Goal: Task Accomplishment & Management: Use online tool/utility

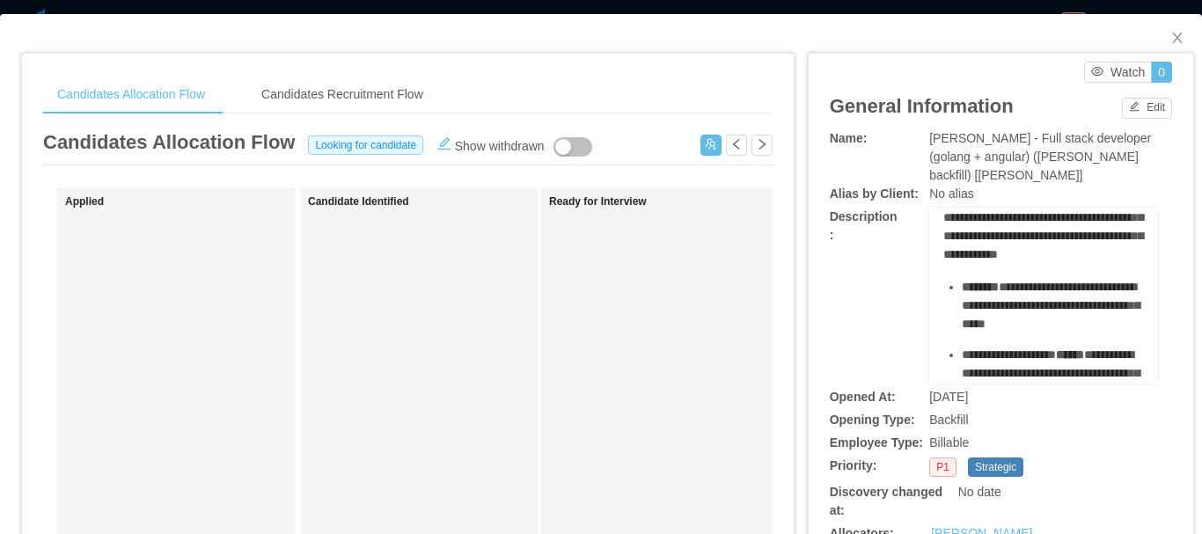
scroll to position [352, 0]
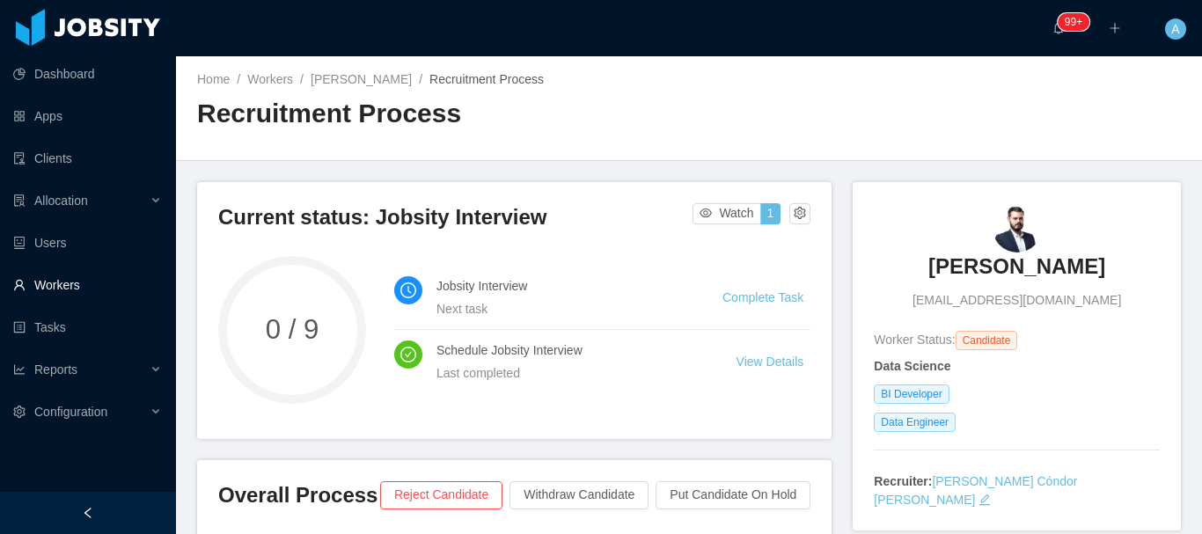
click at [68, 289] on link "Workers" at bounding box center [87, 284] width 149 height 35
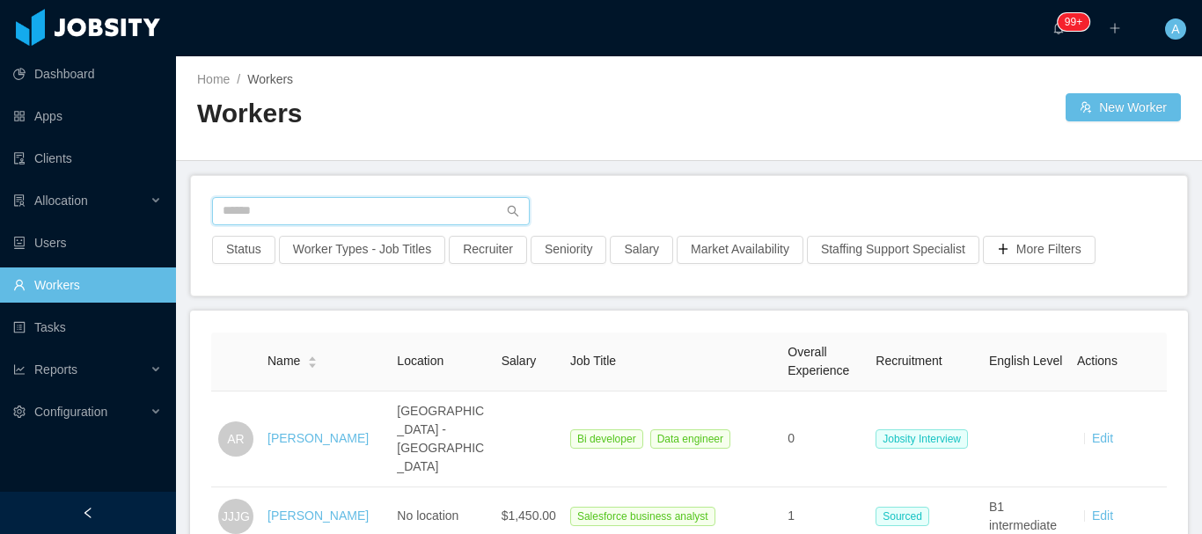
click at [363, 209] on input "text" at bounding box center [371, 211] width 318 height 28
paste input "**********"
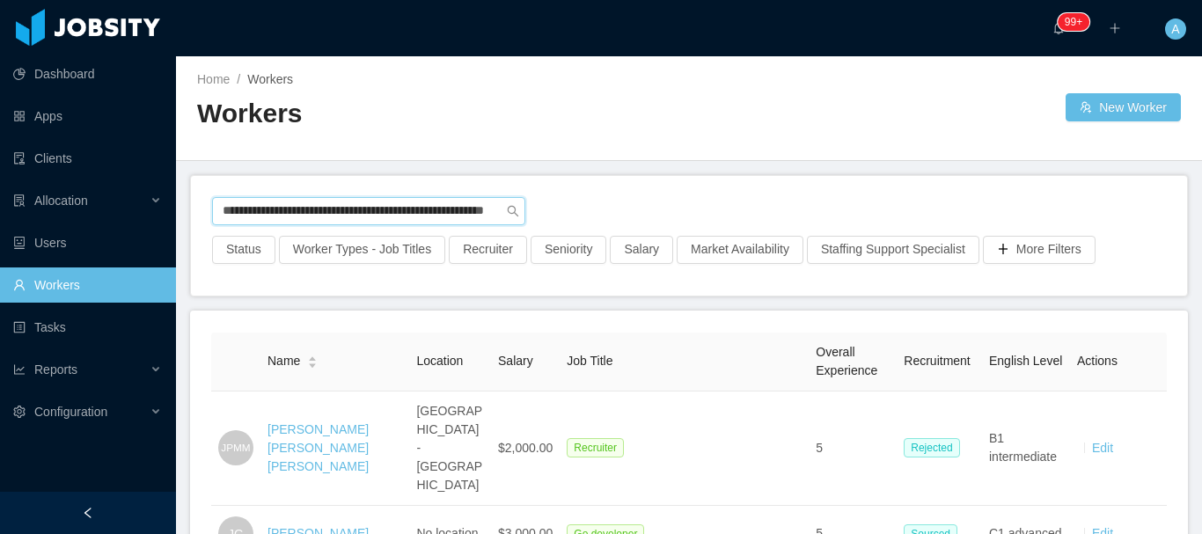
scroll to position [0, 88]
drag, startPoint x: 217, startPoint y: 215, endPoint x: 895, endPoint y: 209, distance: 677.6
click at [890, 216] on div "**********" at bounding box center [689, 216] width 954 height 39
paste input "text"
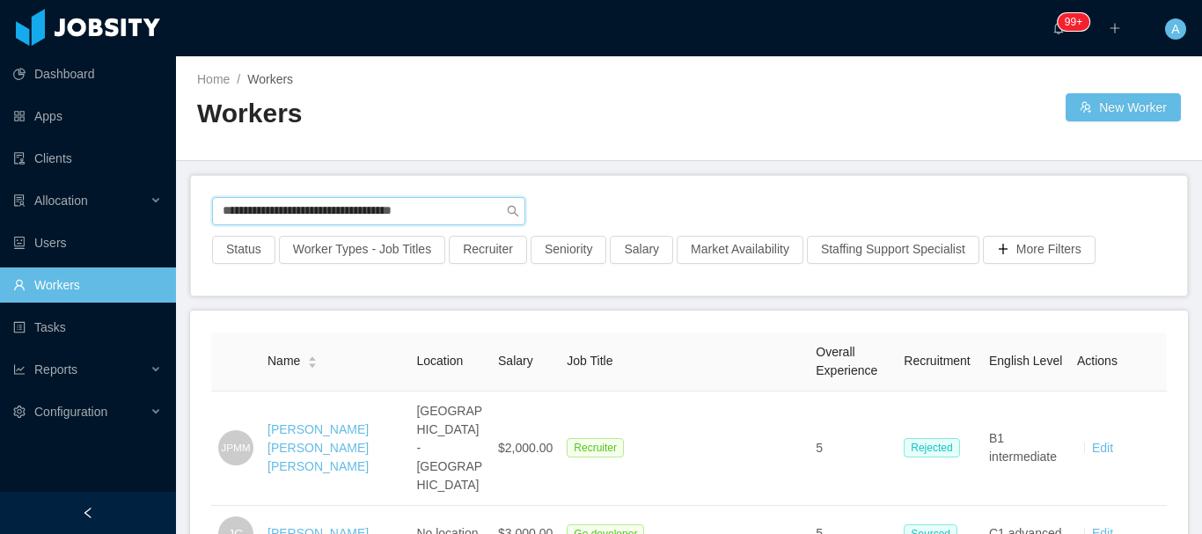
type input "**********"
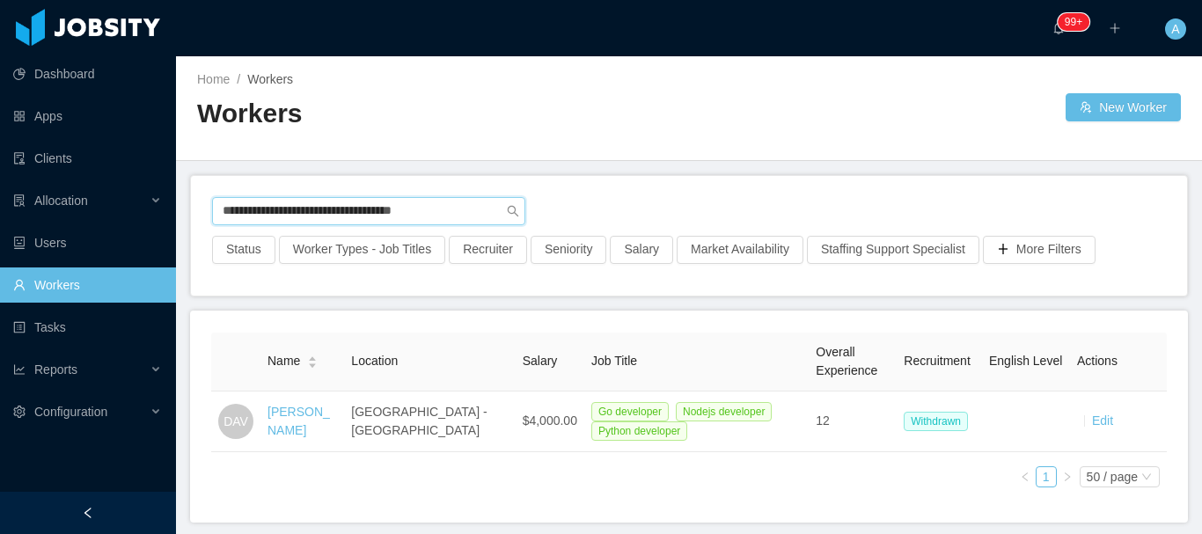
scroll to position [77, 0]
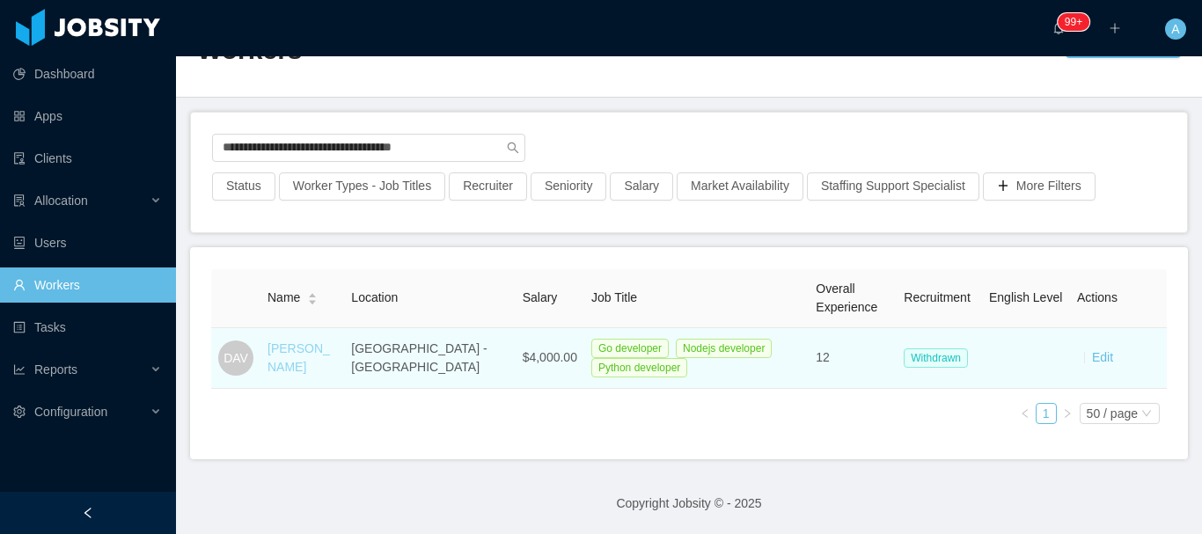
click at [289, 355] on link "Dimi Antoni Vargas" at bounding box center [298, 357] width 62 height 33
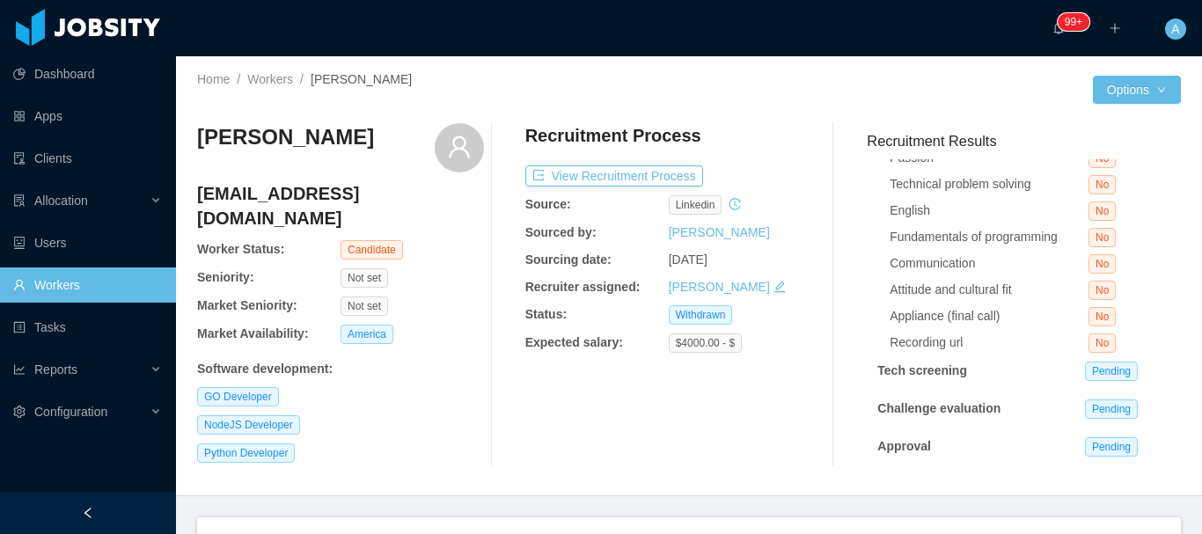
scroll to position [106, 0]
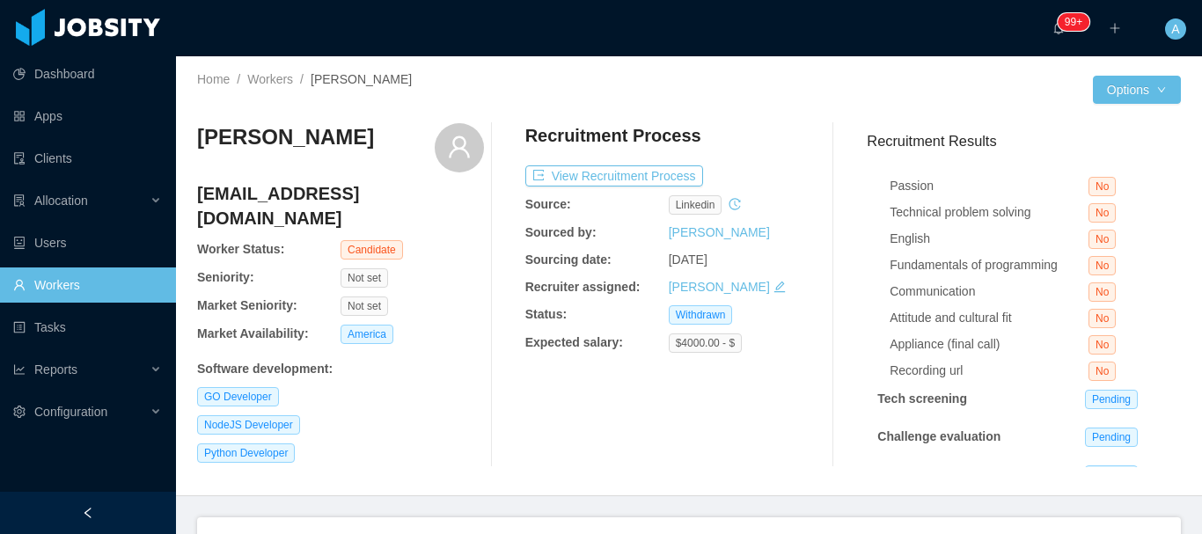
click at [1124, 160] on button "Notes" at bounding box center [1147, 149] width 47 height 21
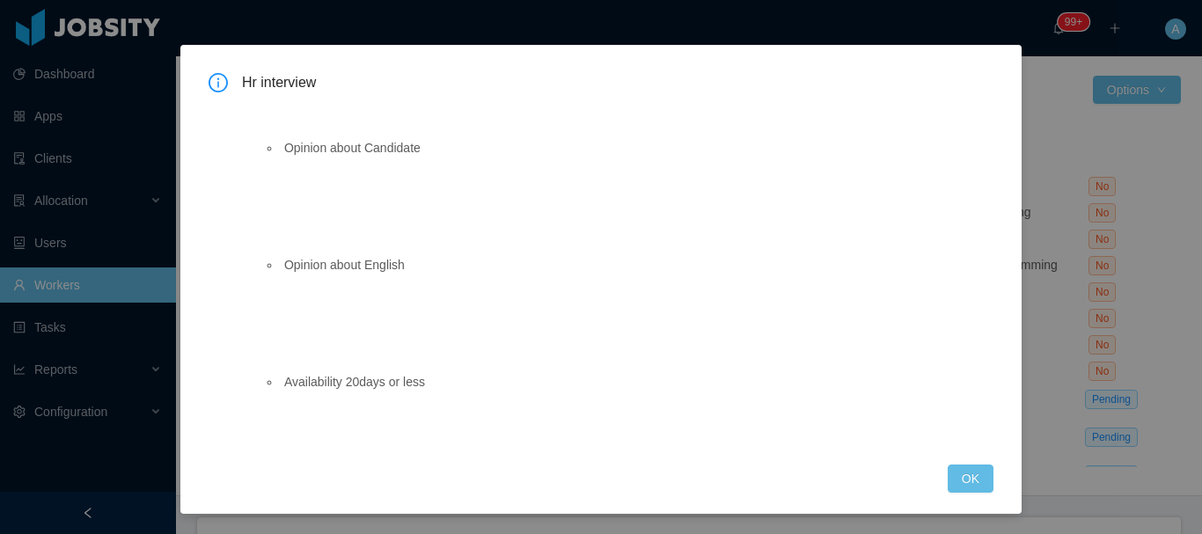
scroll to position [44, 0]
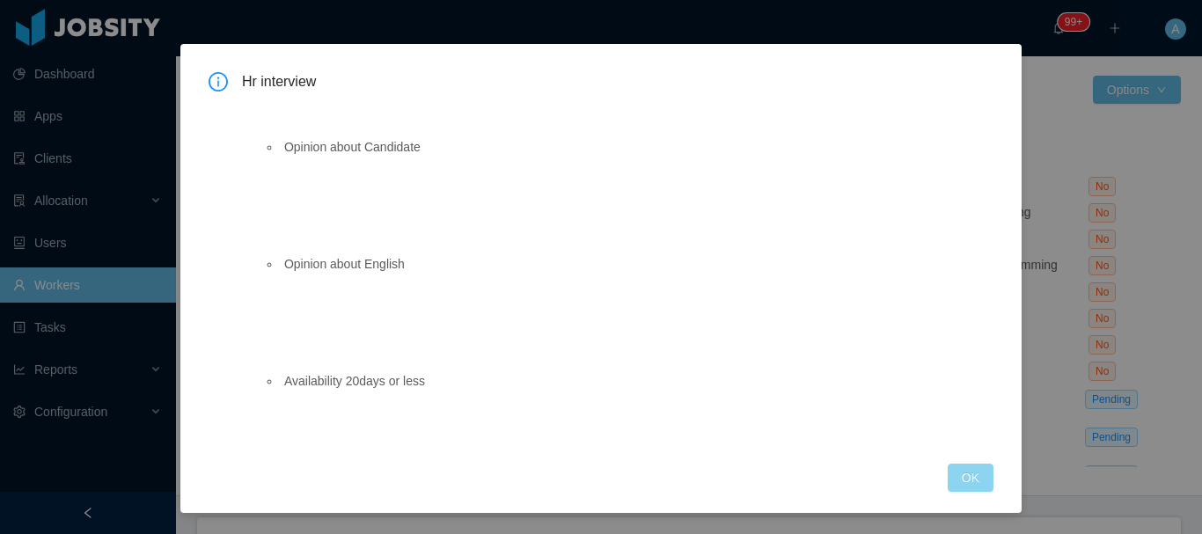
click at [948, 472] on button "OK" at bounding box center [971, 478] width 46 height 28
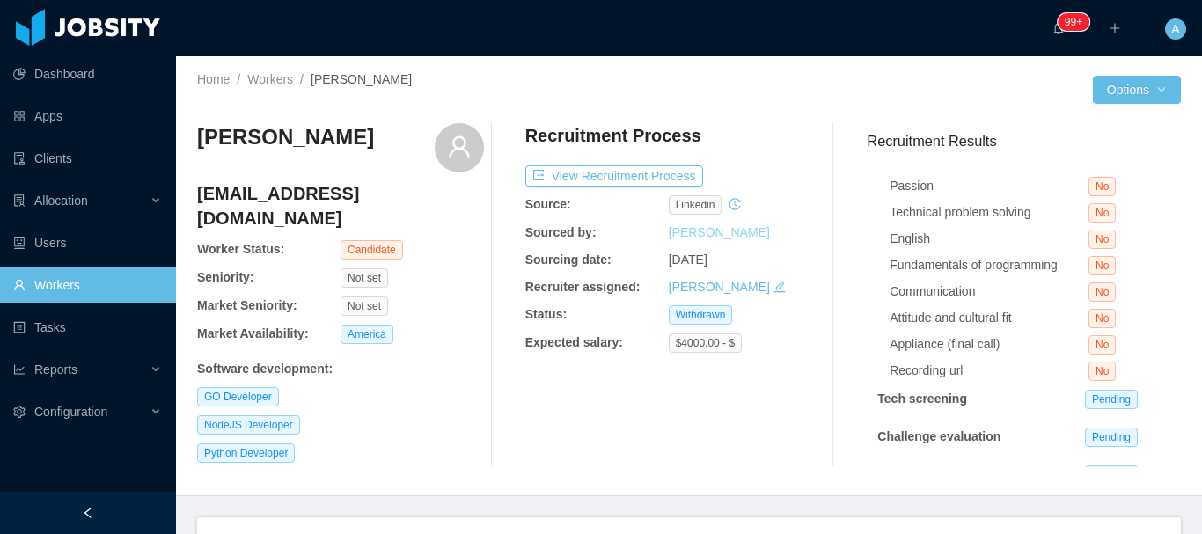
scroll to position [0, 0]
click at [583, 178] on button "View Recruitment Process" at bounding box center [614, 175] width 178 height 21
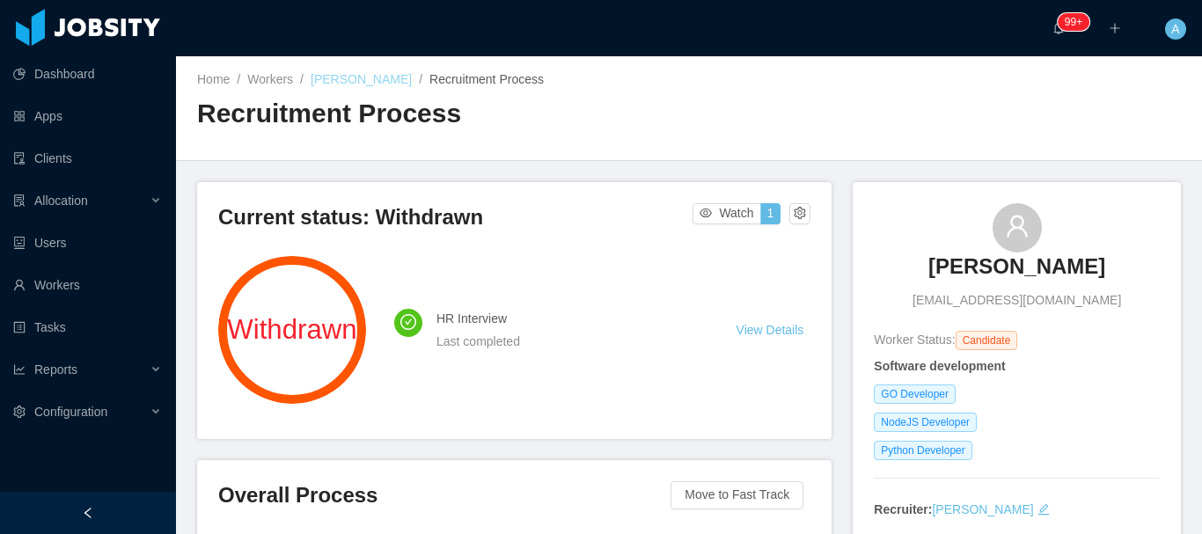
drag, startPoint x: 304, startPoint y: 85, endPoint x: 411, endPoint y: 76, distance: 106.9
click at [411, 76] on div "Home / Workers / Dimi Antoni Vargas / Recruitment Process /" at bounding box center [443, 79] width 492 height 18
drag, startPoint x: 421, startPoint y: 80, endPoint x: 311, endPoint y: 80, distance: 109.1
click at [311, 80] on div "Home / Workers / Dimi Antoni Vargas / Recruitment Process /" at bounding box center [443, 79] width 492 height 18
copy link "Dimi Antoni Vargas"
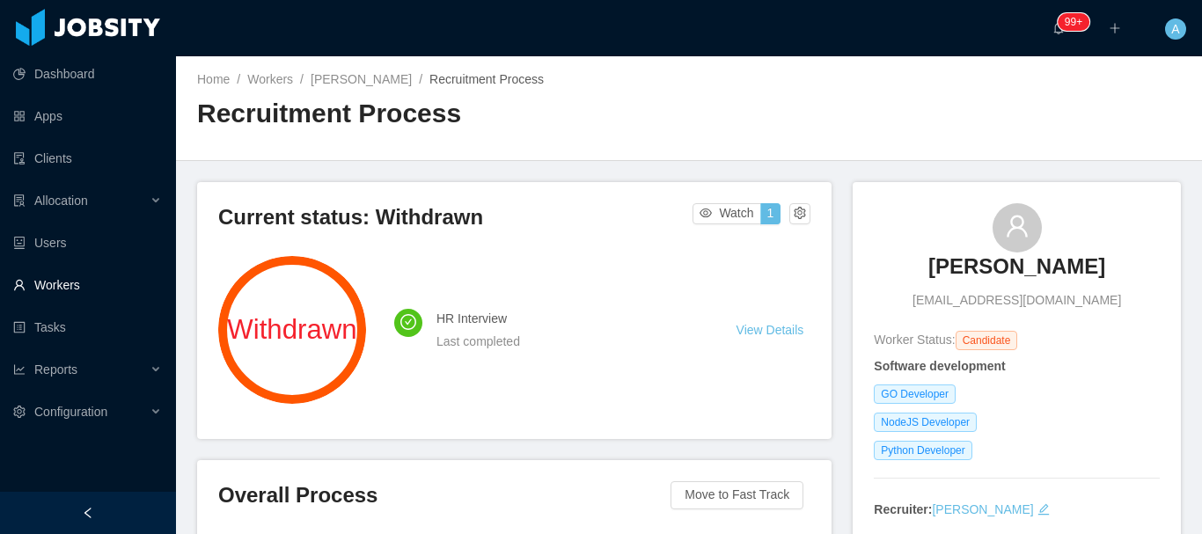
click at [74, 289] on link "Workers" at bounding box center [87, 284] width 149 height 35
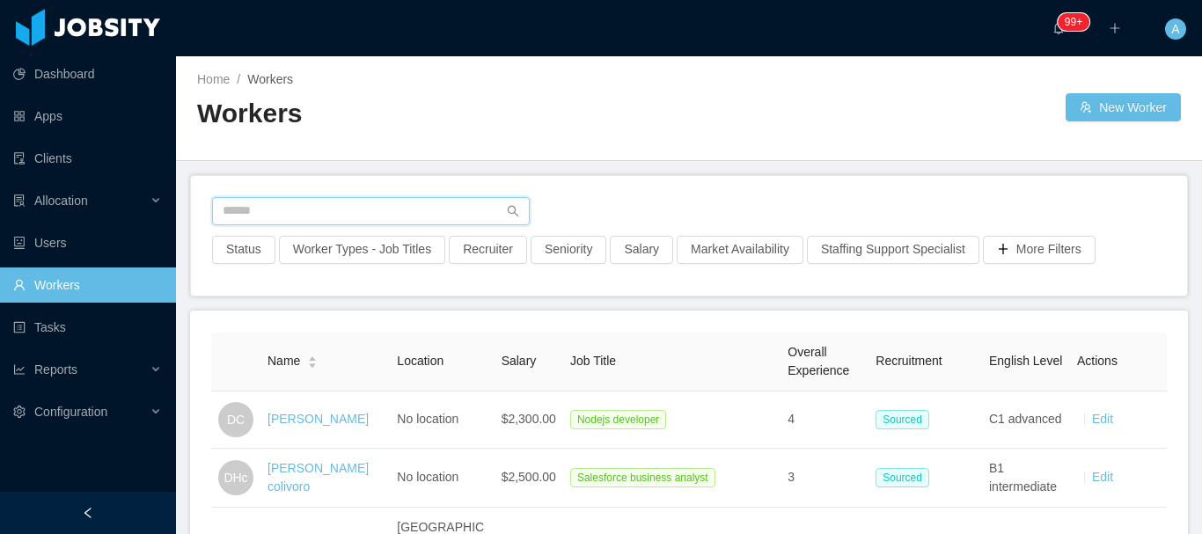
click at [368, 218] on input "text" at bounding box center [371, 211] width 318 height 28
paste input "**********"
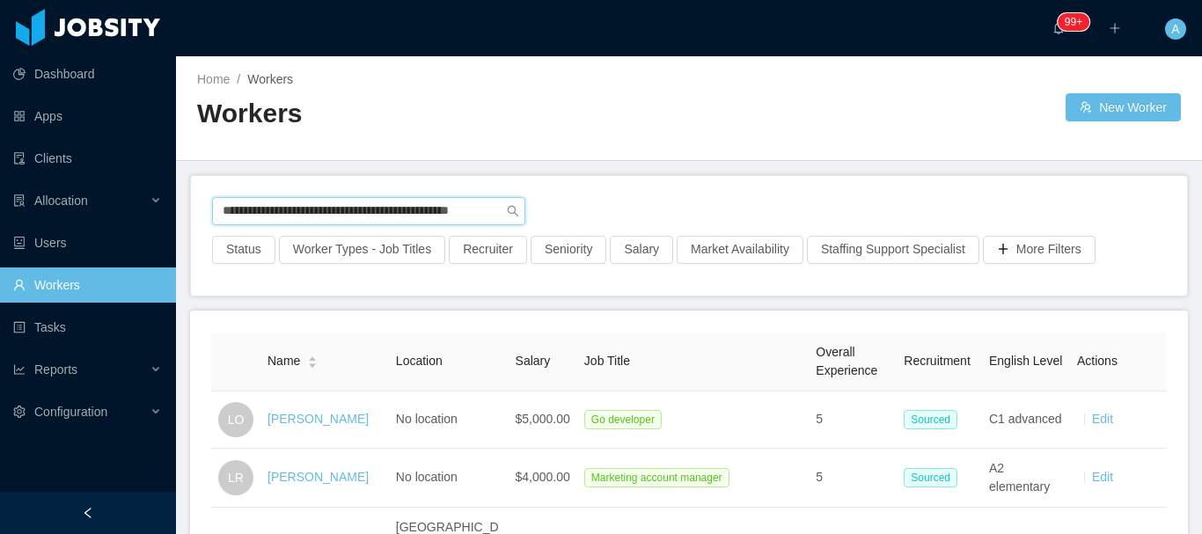
scroll to position [0, 18]
drag, startPoint x: 220, startPoint y: 220, endPoint x: 719, endPoint y: 186, distance: 500.1
click at [719, 197] on div "**********" at bounding box center [689, 216] width 954 height 39
paste input "text"
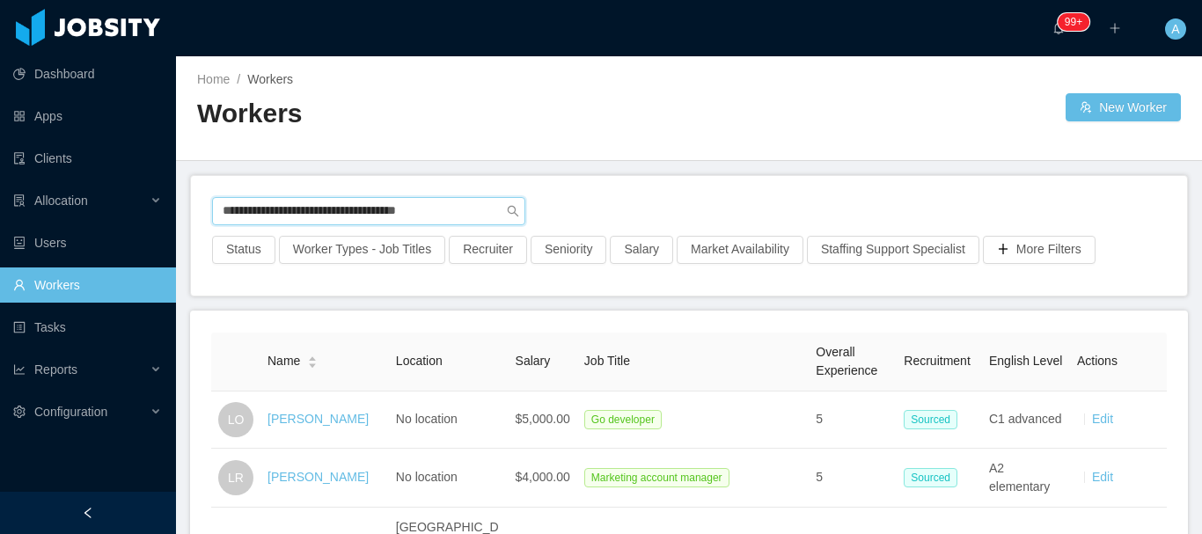
type input "**********"
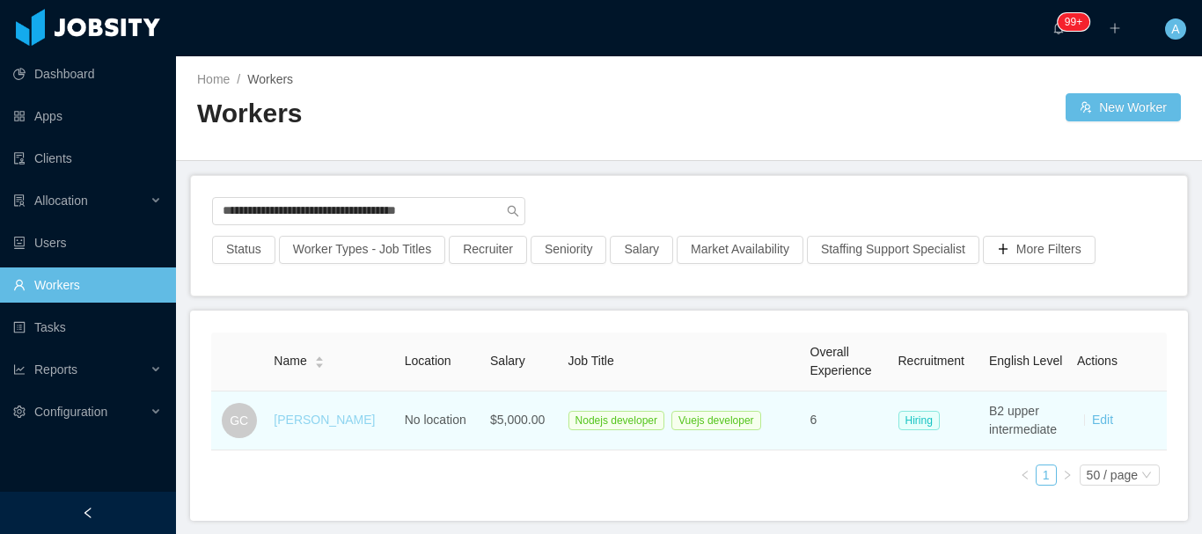
click at [300, 420] on link "Gabriel Carvalho" at bounding box center [324, 420] width 101 height 14
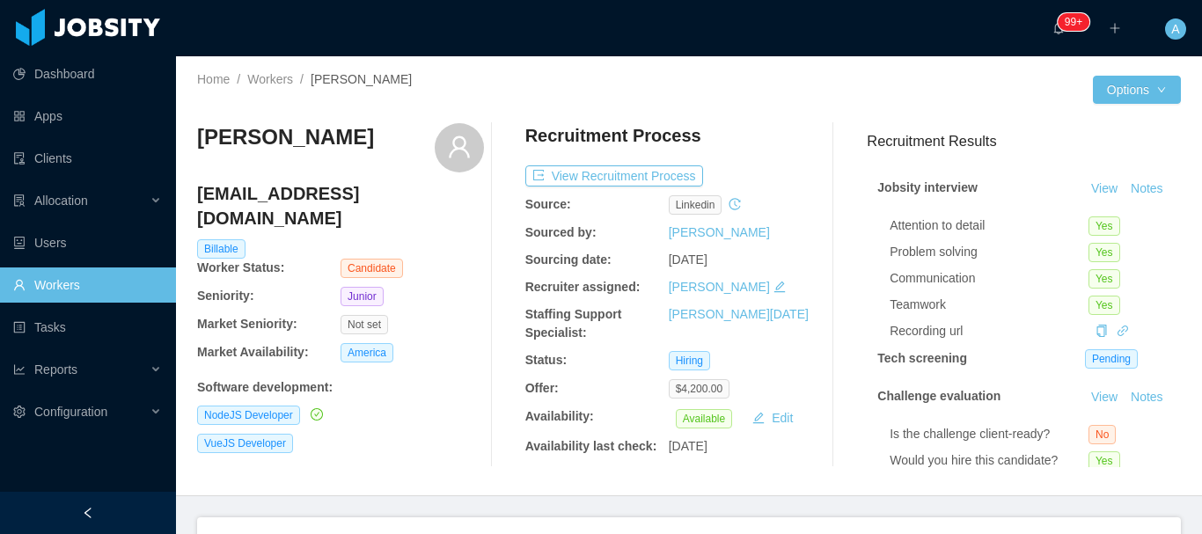
click at [60, 307] on ul "Dashboard Apps Clients Allocation Users Workers Tasks Reports Configuration" at bounding box center [88, 243] width 176 height 380
drag, startPoint x: 62, startPoint y: 296, endPoint x: 144, endPoint y: 305, distance: 83.3
click at [62, 295] on link "Workers" at bounding box center [87, 284] width 149 height 35
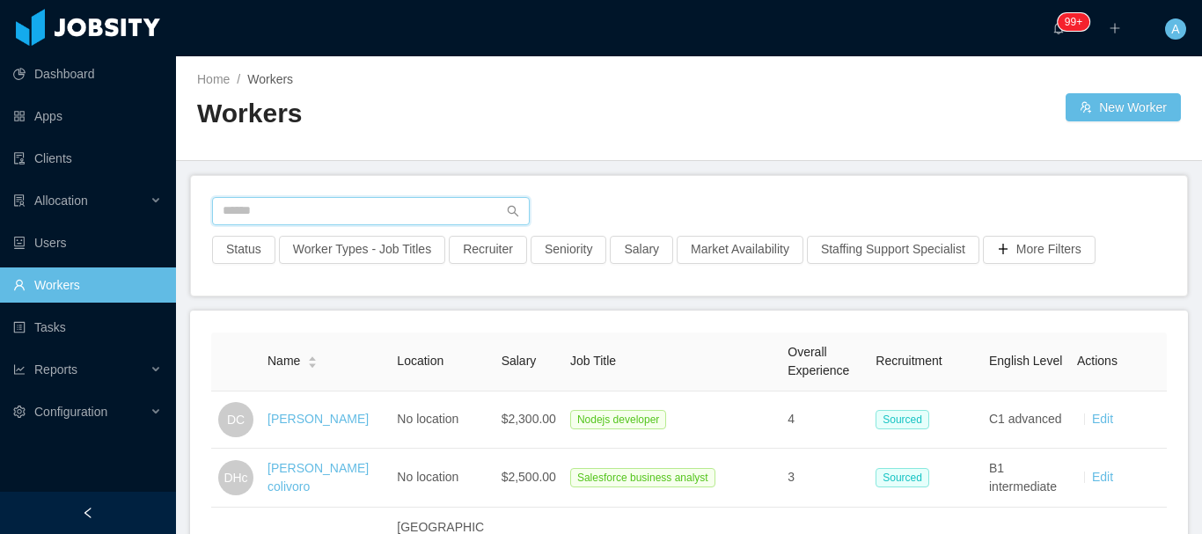
click at [355, 198] on input "text" at bounding box center [371, 211] width 318 height 28
paste input "**********"
type input "**********"
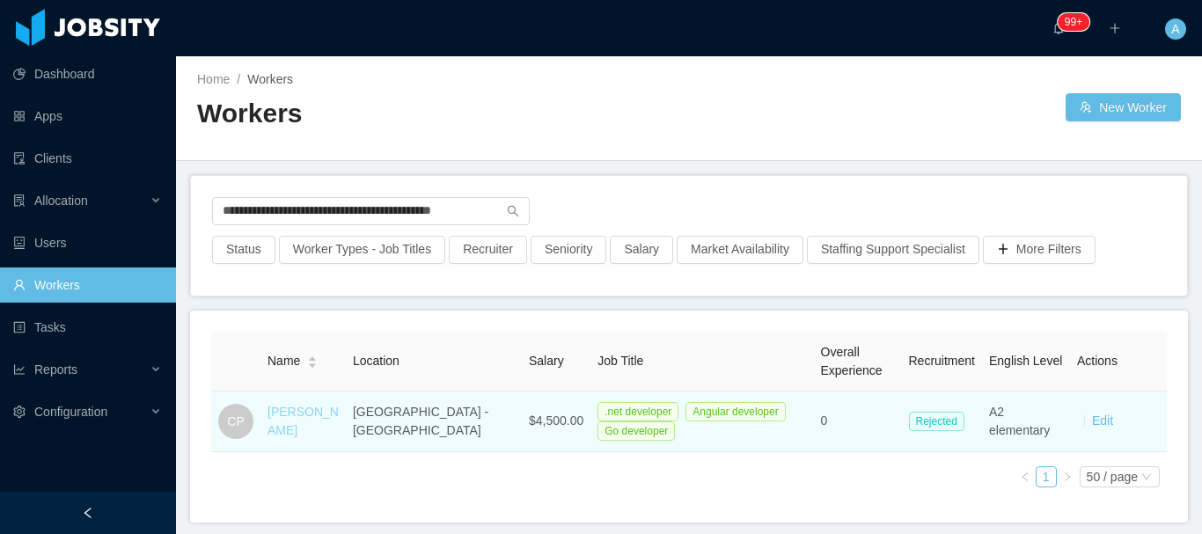
click at [277, 421] on link "Carlos Pereira" at bounding box center [302, 421] width 71 height 33
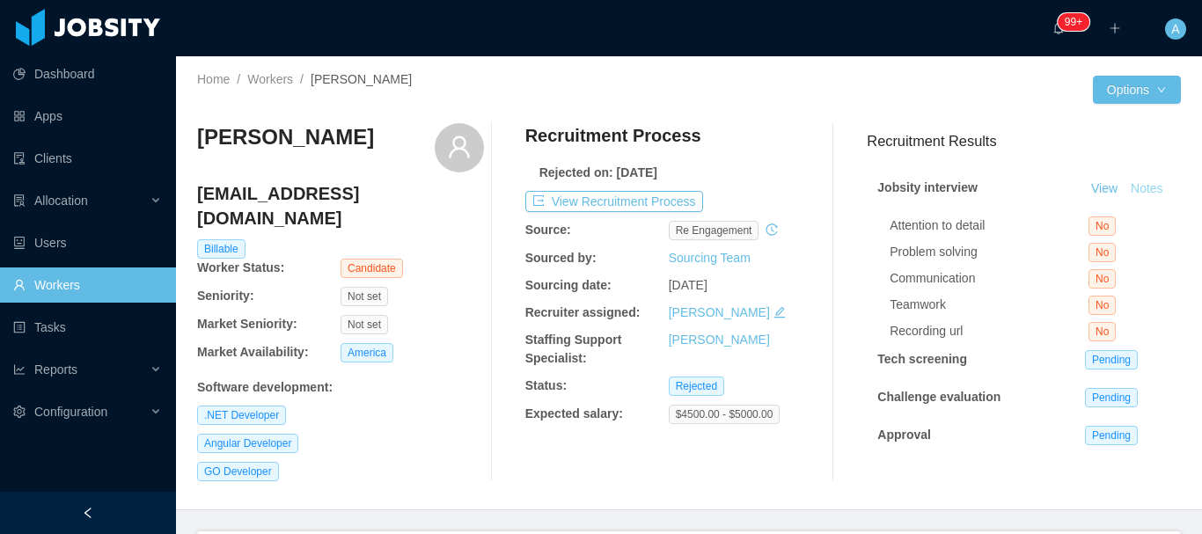
click at [1124, 200] on button "Notes" at bounding box center [1147, 189] width 47 height 21
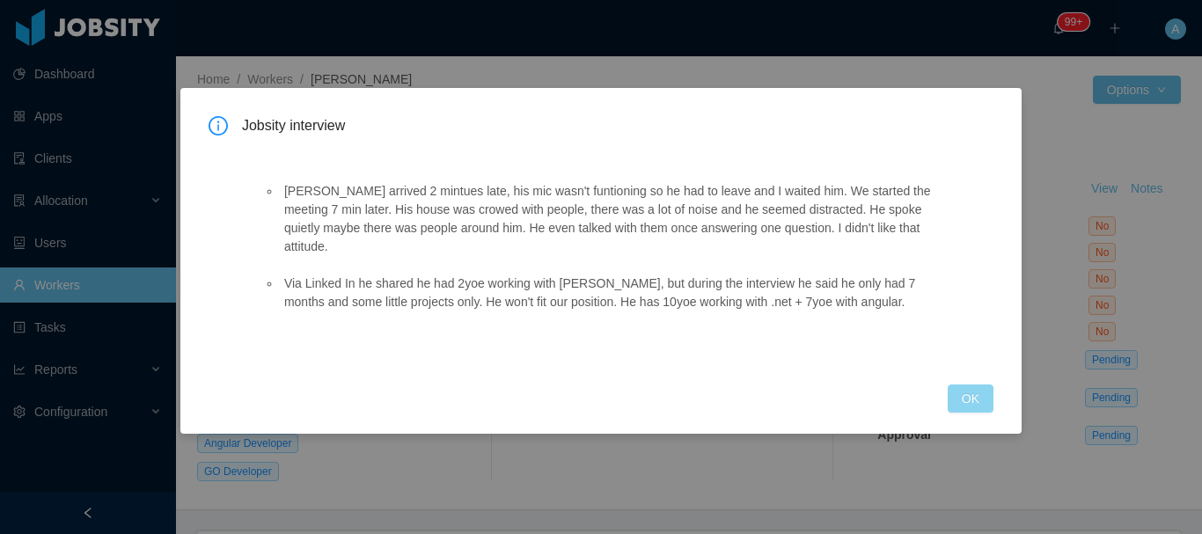
drag, startPoint x: 978, startPoint y: 378, endPoint x: 671, endPoint y: 326, distance: 311.6
click at [978, 385] on button "OK" at bounding box center [971, 399] width 46 height 28
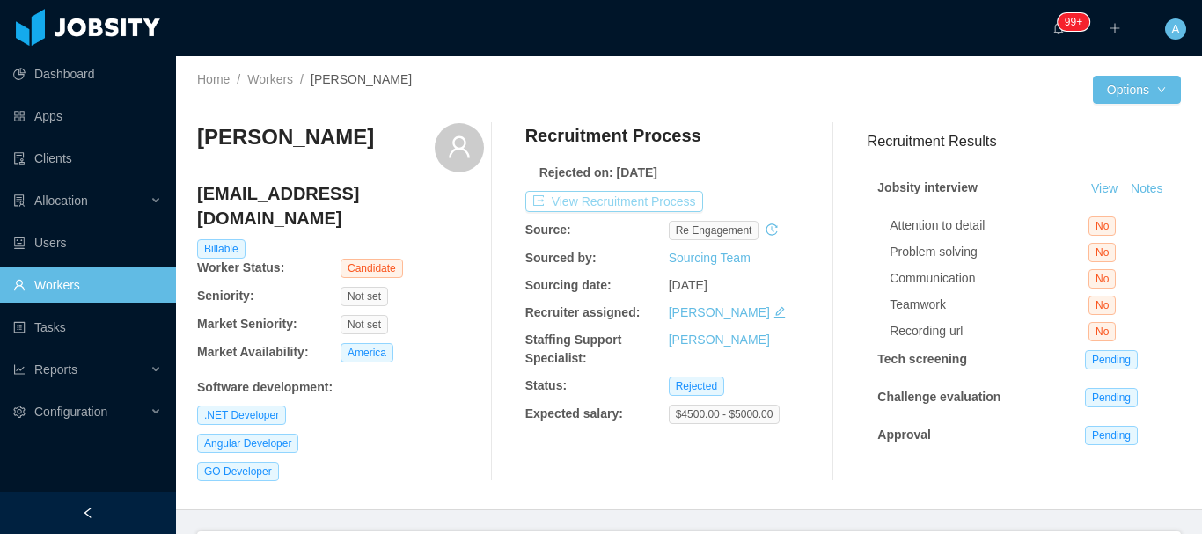
click at [653, 206] on button "View Recruitment Process" at bounding box center [614, 201] width 178 height 21
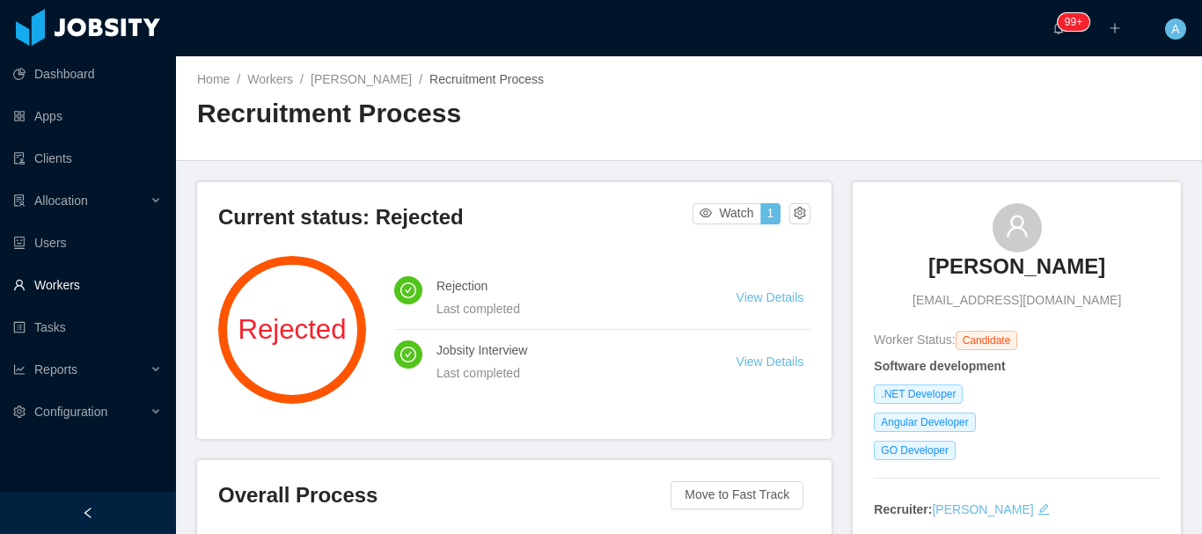
click at [141, 288] on link "Workers" at bounding box center [87, 284] width 149 height 35
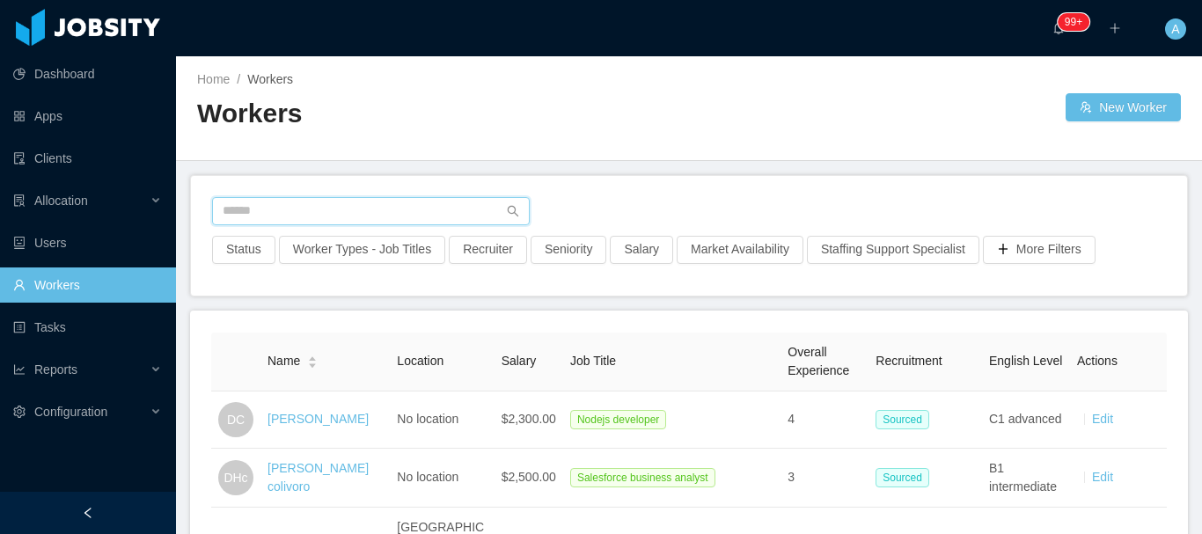
click at [311, 219] on input "text" at bounding box center [371, 211] width 318 height 28
paste input "**********"
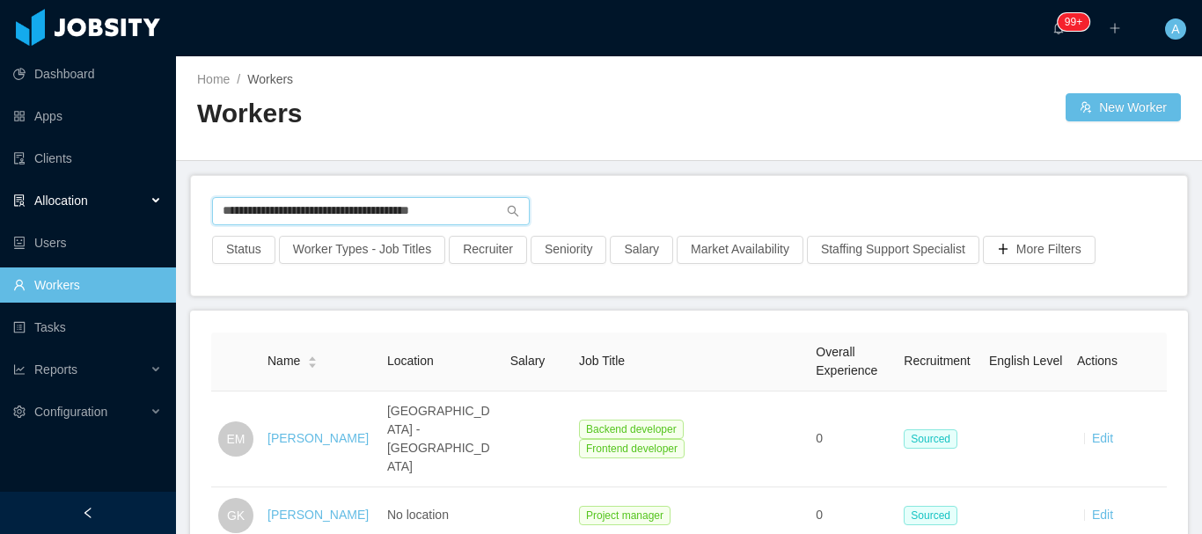
drag, startPoint x: 482, startPoint y: 209, endPoint x: 0, endPoint y: 182, distance: 482.9
click at [0, 187] on section "**********" at bounding box center [601, 267] width 1202 height 534
paste input "*"
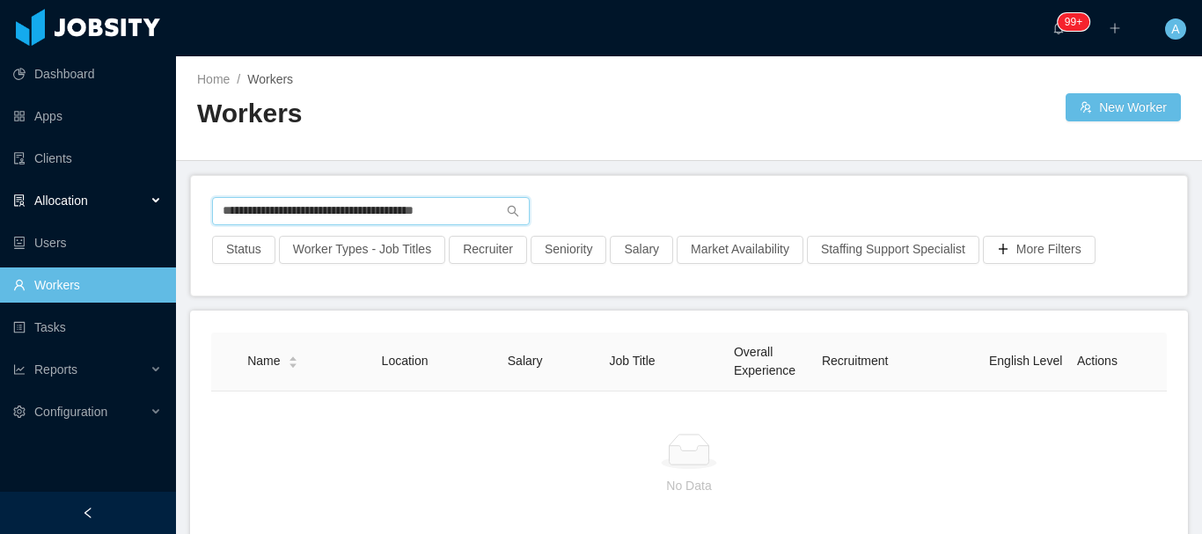
drag, startPoint x: 483, startPoint y: 216, endPoint x: 0, endPoint y: 190, distance: 483.7
click at [0, 190] on section "**********" at bounding box center [601, 267] width 1202 height 534
paste input "text"
drag, startPoint x: 470, startPoint y: 210, endPoint x: 16, endPoint y: 204, distance: 454.1
click at [14, 204] on section "**********" at bounding box center [601, 267] width 1202 height 534
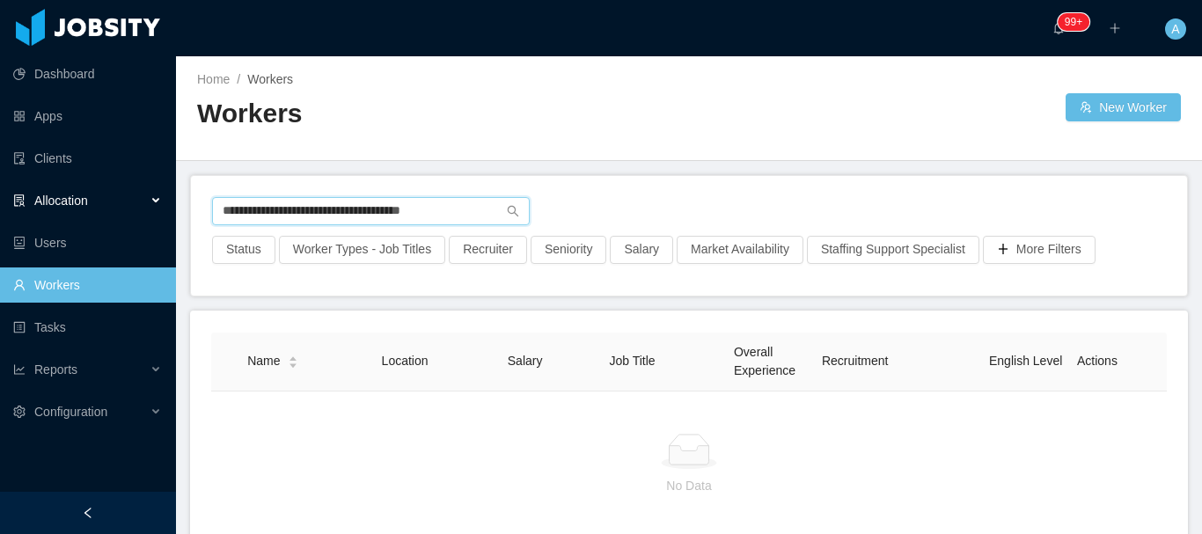
paste input "****"
type input "**********"
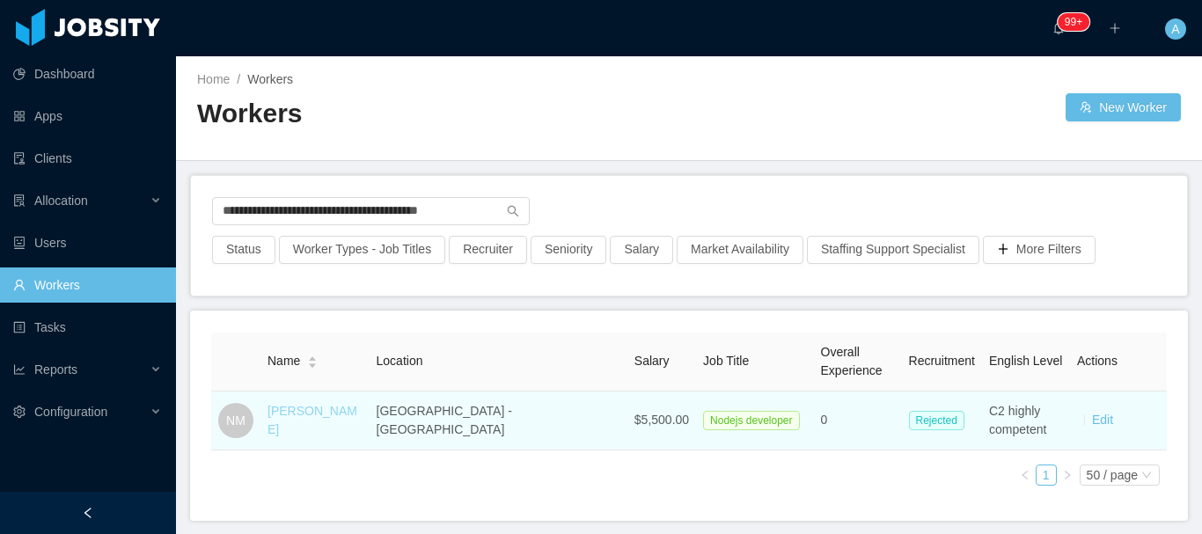
click at [328, 423] on link "Nataniel Mendes" at bounding box center [312, 420] width 90 height 33
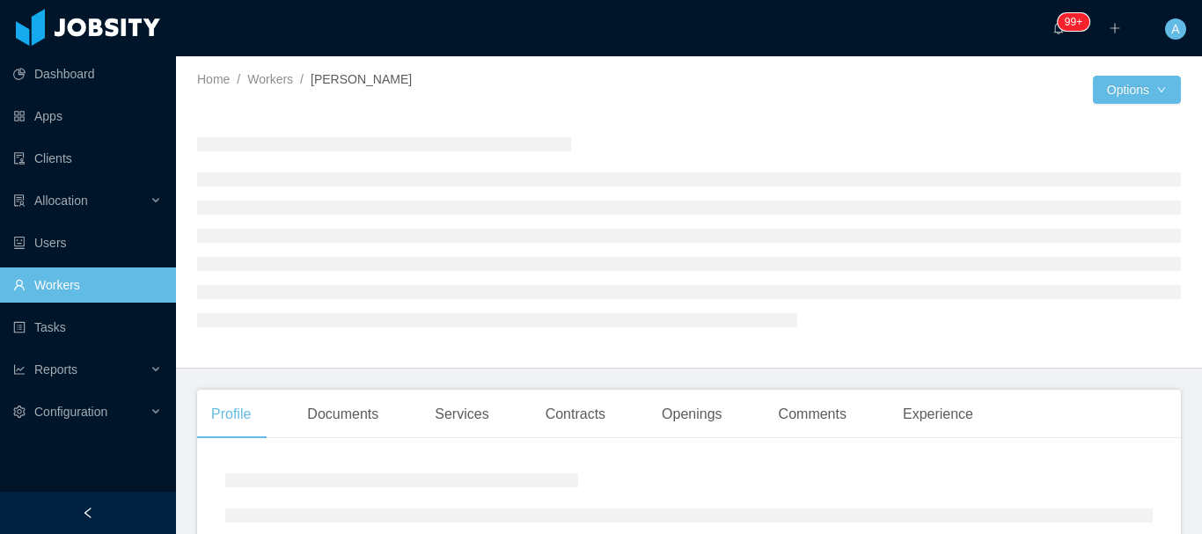
scroll to position [88, 0]
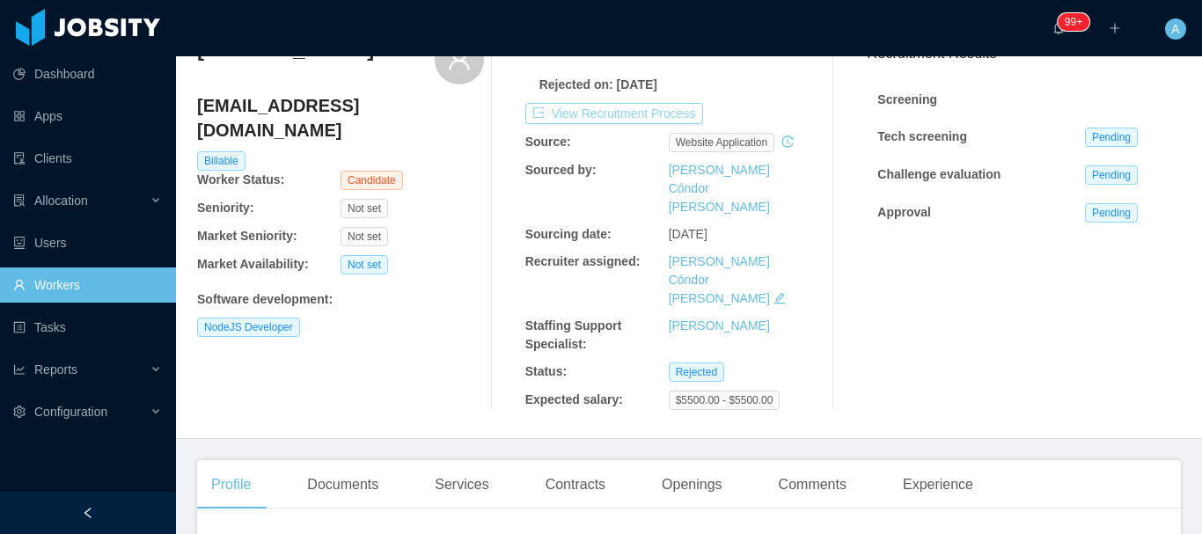
click at [633, 122] on button "View Recruitment Process" at bounding box center [614, 113] width 178 height 21
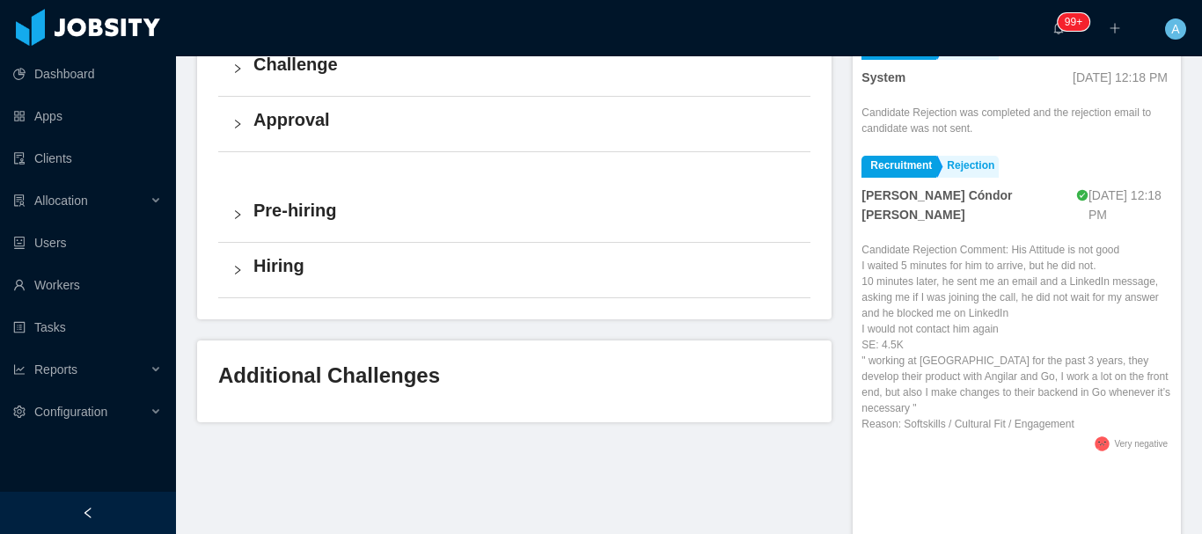
scroll to position [616, 0]
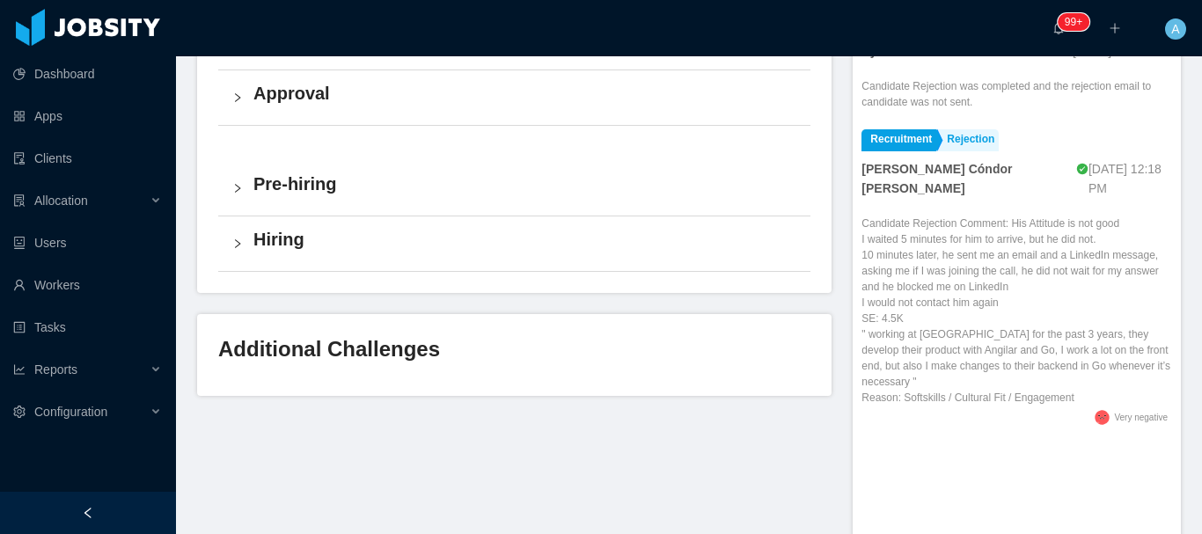
drag, startPoint x: 857, startPoint y: 192, endPoint x: 1066, endPoint y: 355, distance: 265.2
click at [1066, 356] on div "Candidate Rejection Comment: His Attitude is not good I waited 5 minutes for hi…" at bounding box center [1016, 311] width 311 height 190
drag, startPoint x: 913, startPoint y: 195, endPoint x: 850, endPoint y: 187, distance: 63.8
click at [861, 216] on div "Candidate Rejection Comment: His Attitude is not good I waited 5 minutes for hi…" at bounding box center [1016, 311] width 311 height 190
drag, startPoint x: 849, startPoint y: 190, endPoint x: 997, endPoint y: 275, distance: 170.3
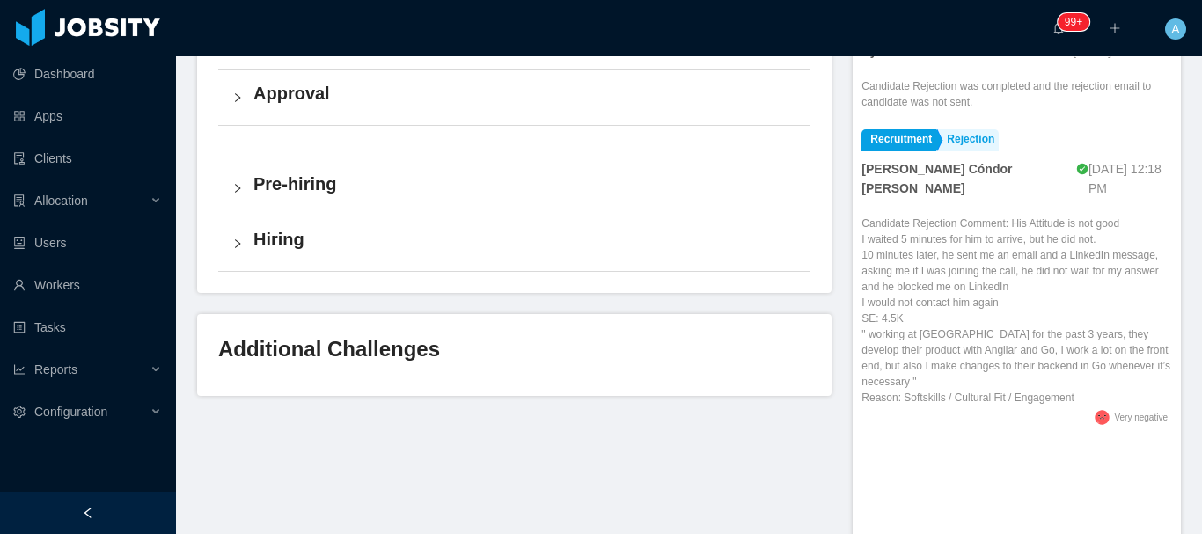
click at [1077, 362] on div "Add Comment Recruitment Rejection System Apr 17th, 2025 12:18 PM Candidate Reje…" at bounding box center [1017, 247] width 328 height 588
copy div "Candidate Rejection Comment: His Attitude is not good I waited 5 minutes for hi…"
click at [74, 290] on link "Workers" at bounding box center [87, 284] width 149 height 35
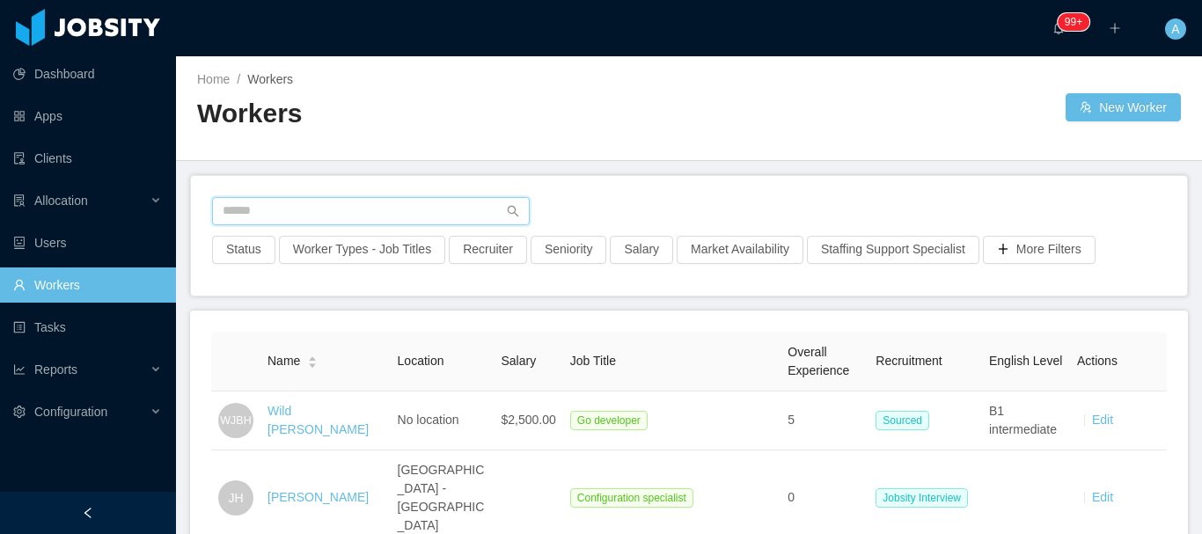
click at [298, 210] on input "text" at bounding box center [371, 211] width 318 height 28
paste input "**********"
type input "**********"
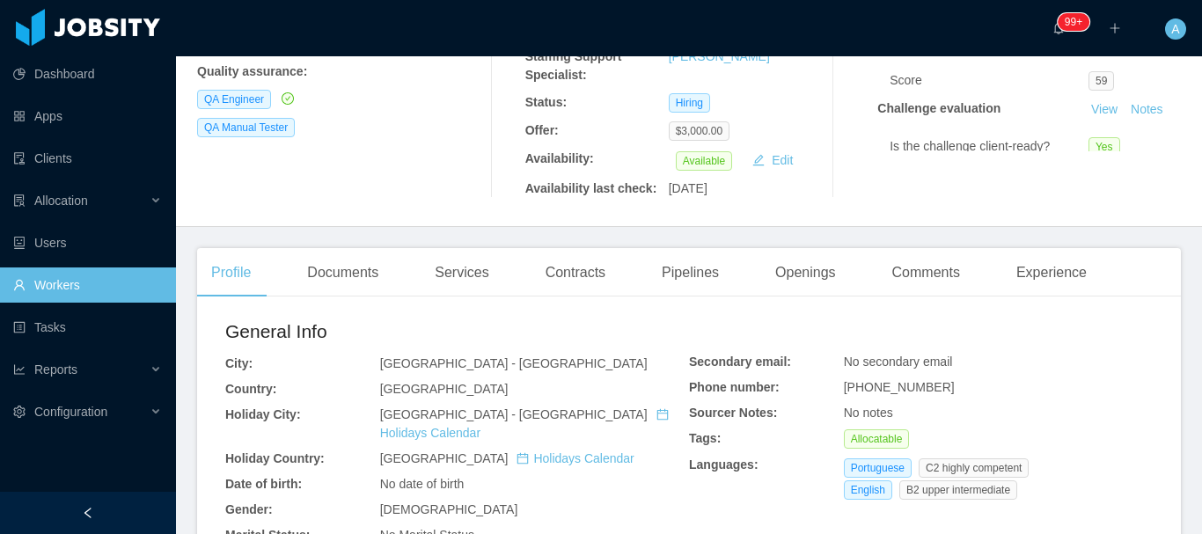
scroll to position [352, 0]
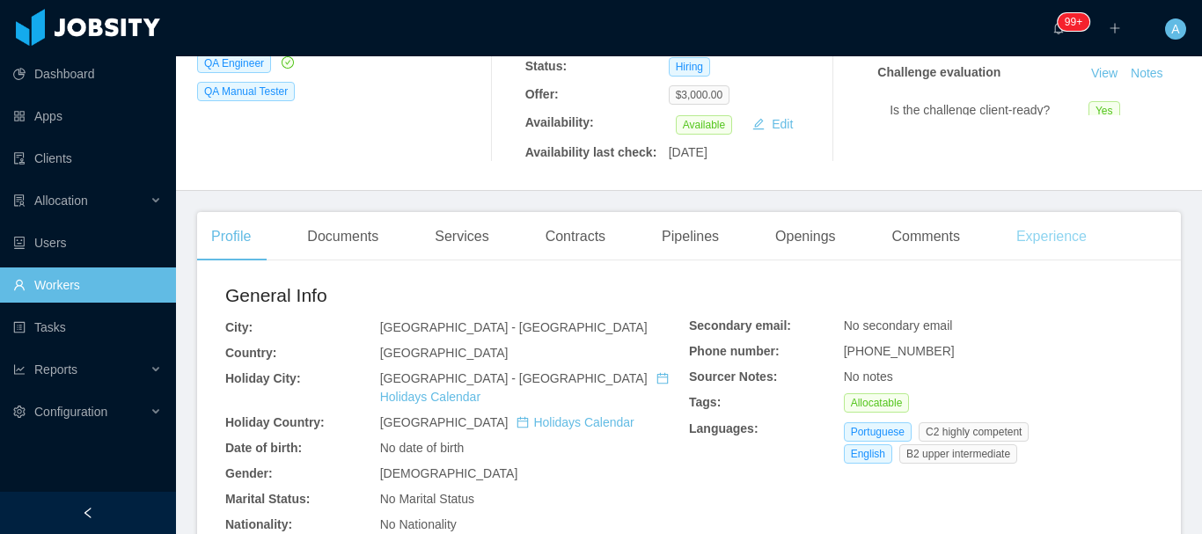
click at [1034, 212] on div "Experience" at bounding box center [1051, 236] width 99 height 49
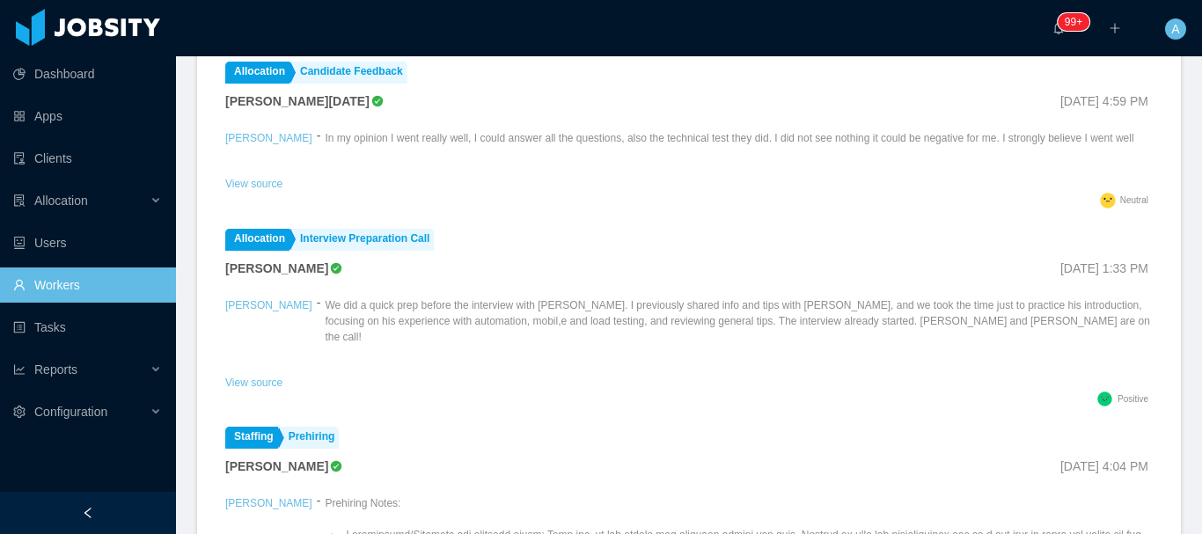
scroll to position [88, 0]
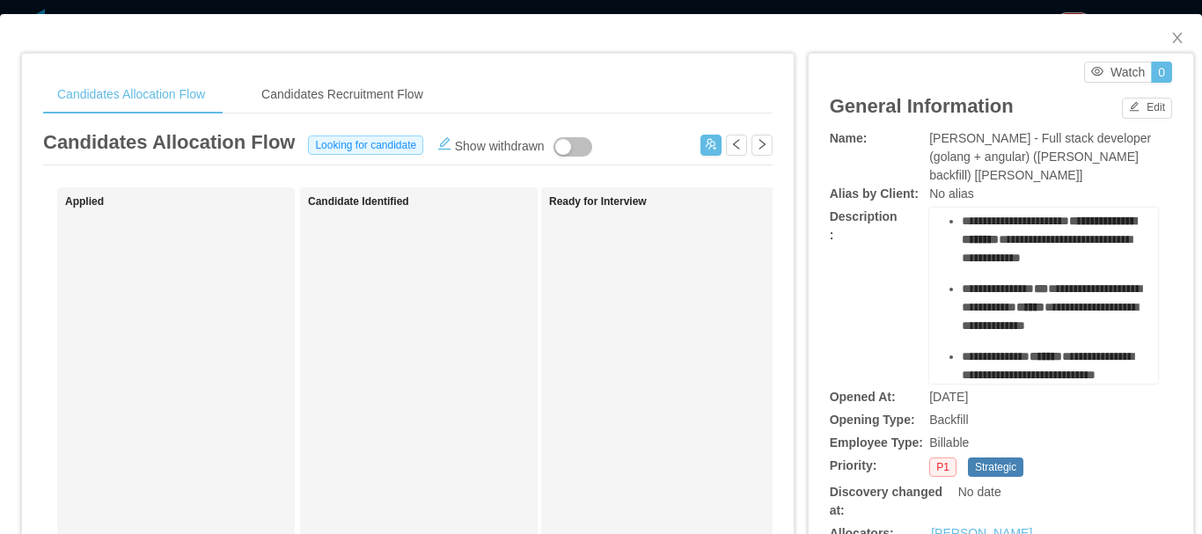
scroll to position [616, 0]
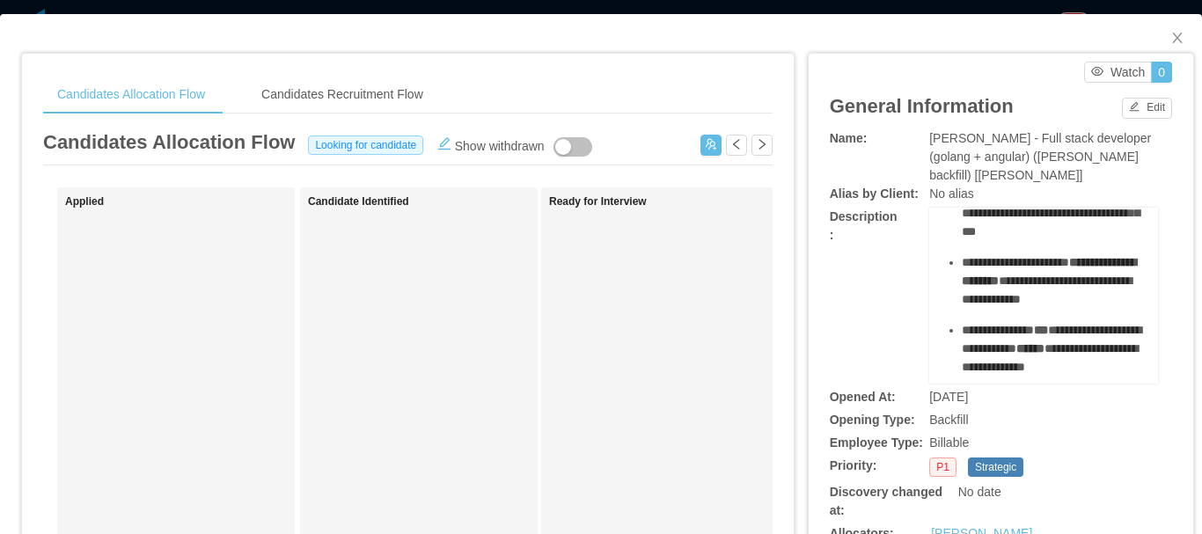
click at [1006, 102] on span "**********" at bounding box center [1051, 77] width 178 height 49
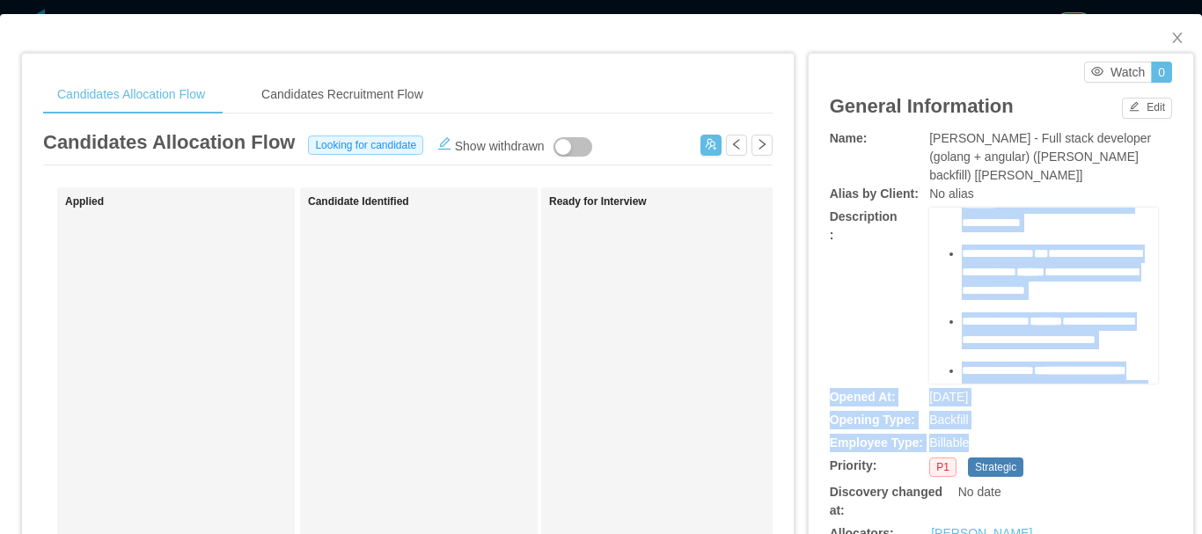
scroll to position [1301, 0]
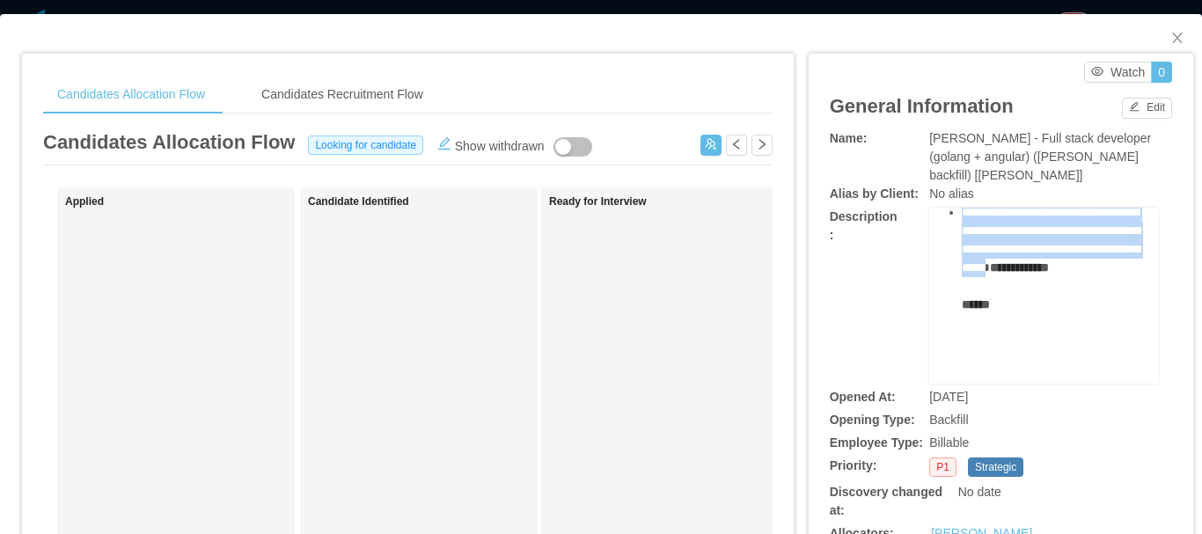
drag, startPoint x: 956, startPoint y: 264, endPoint x: 1065, endPoint y: 249, distance: 109.3
copy div "**********"
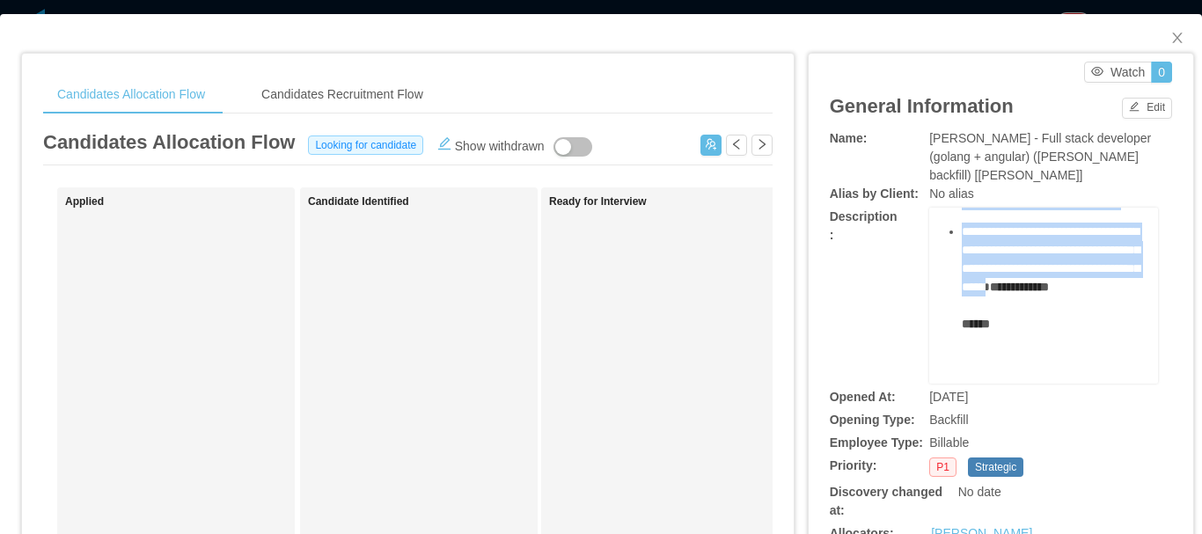
click at [1031, 93] on div "**********" at bounding box center [1053, 74] width 183 height 37
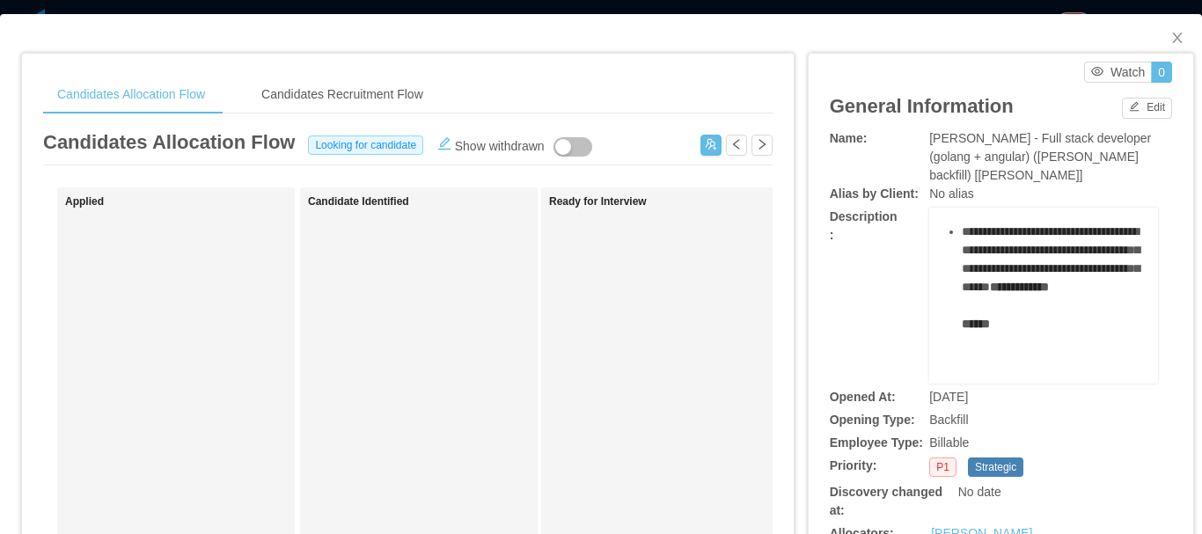
drag, startPoint x: 1026, startPoint y: 287, endPoint x: 1036, endPoint y: 317, distance: 31.4
click at [1036, 93] on div "**********" at bounding box center [1053, 74] width 183 height 37
copy div "**********"
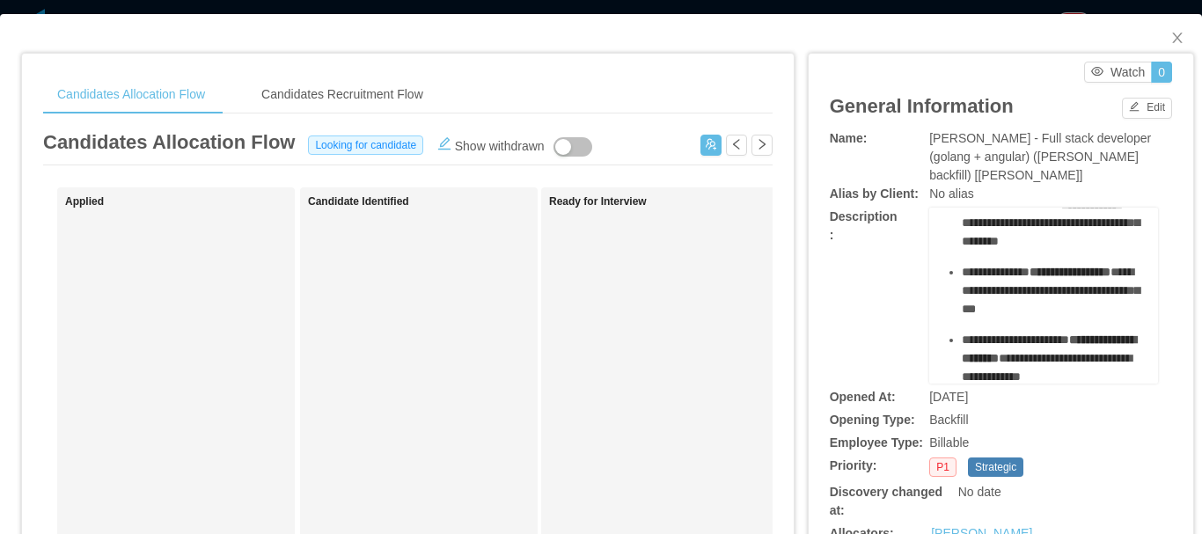
scroll to position [509, 0]
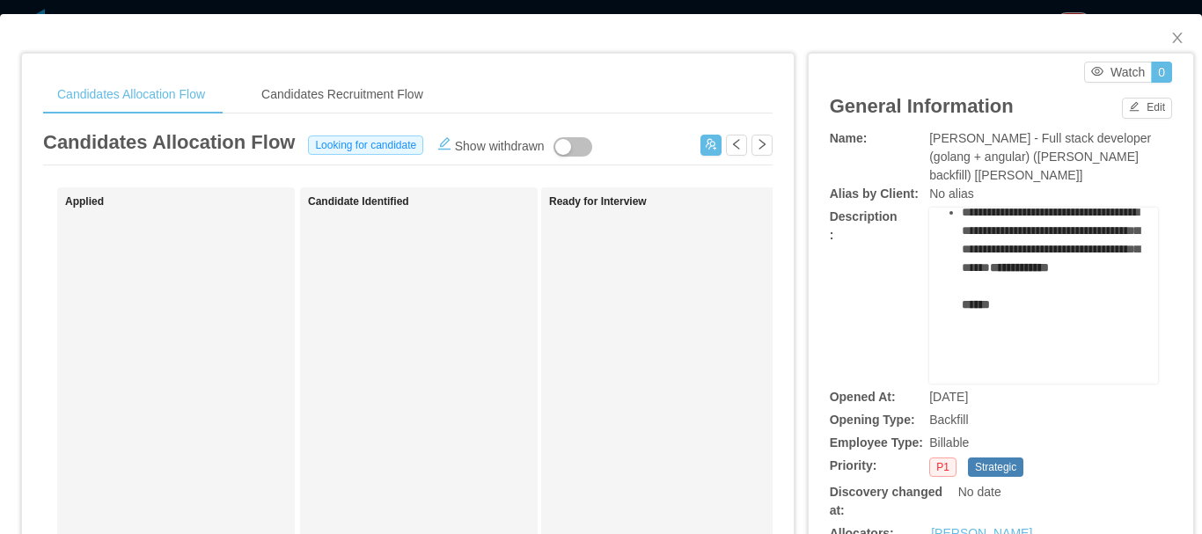
click at [1049, 120] on span "**********" at bounding box center [1042, 104] width 161 height 31
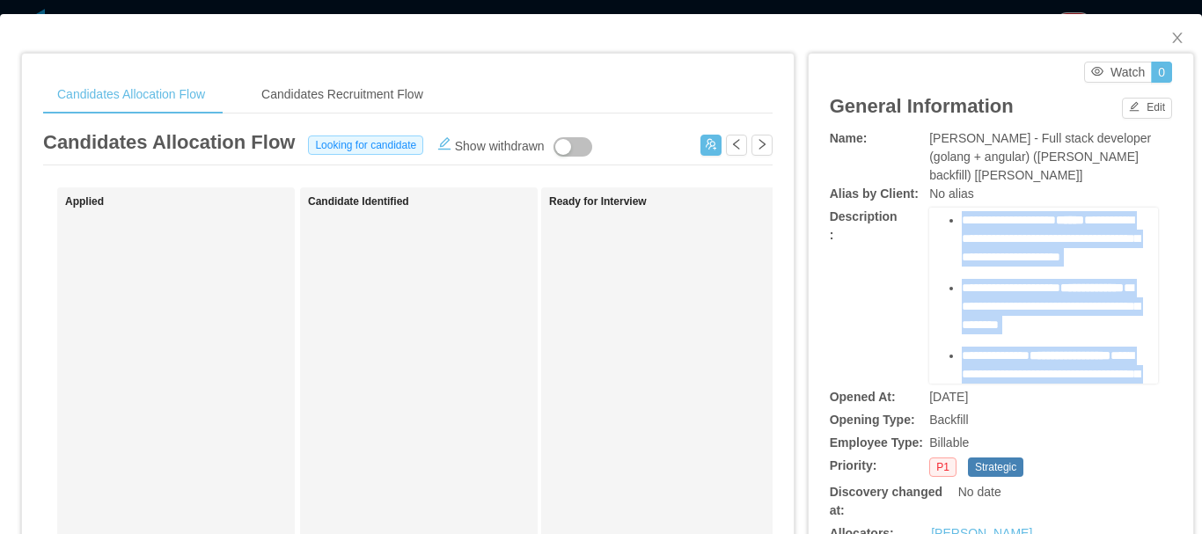
scroll to position [421, 0]
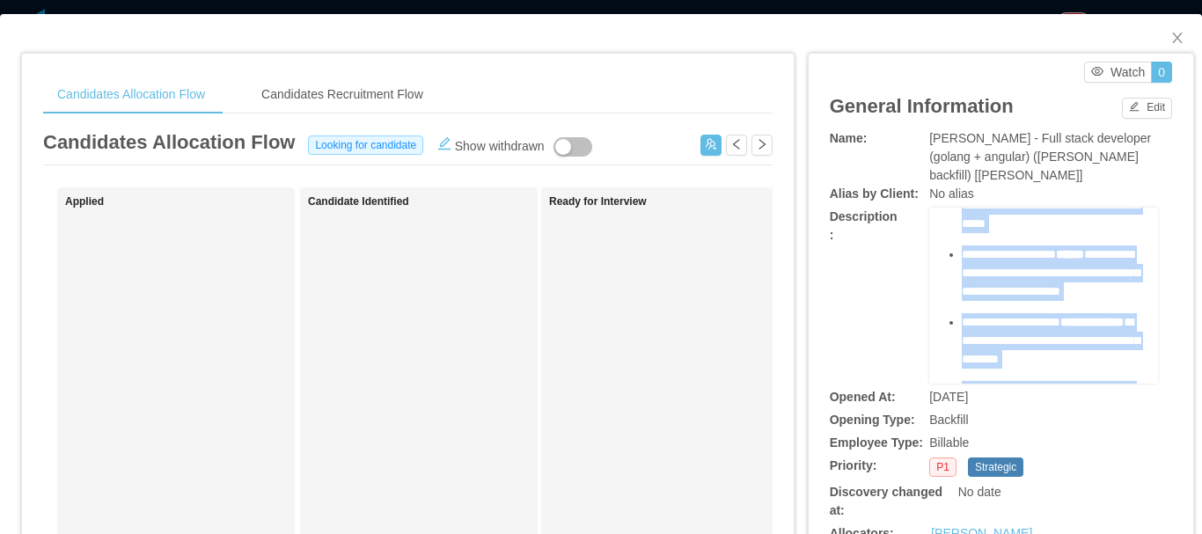
drag, startPoint x: 1008, startPoint y: 318, endPoint x: 978, endPoint y: 302, distance: 33.9
click at [948, 298] on ul "**********" at bounding box center [1044, 538] width 202 height 721
copy ul "**********"
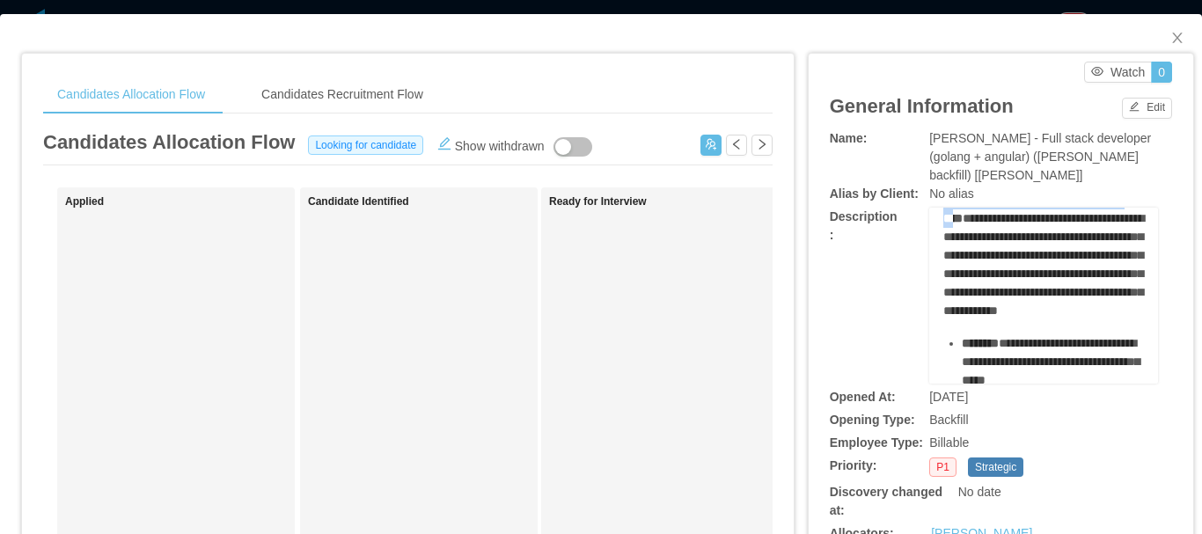
scroll to position [352, 0]
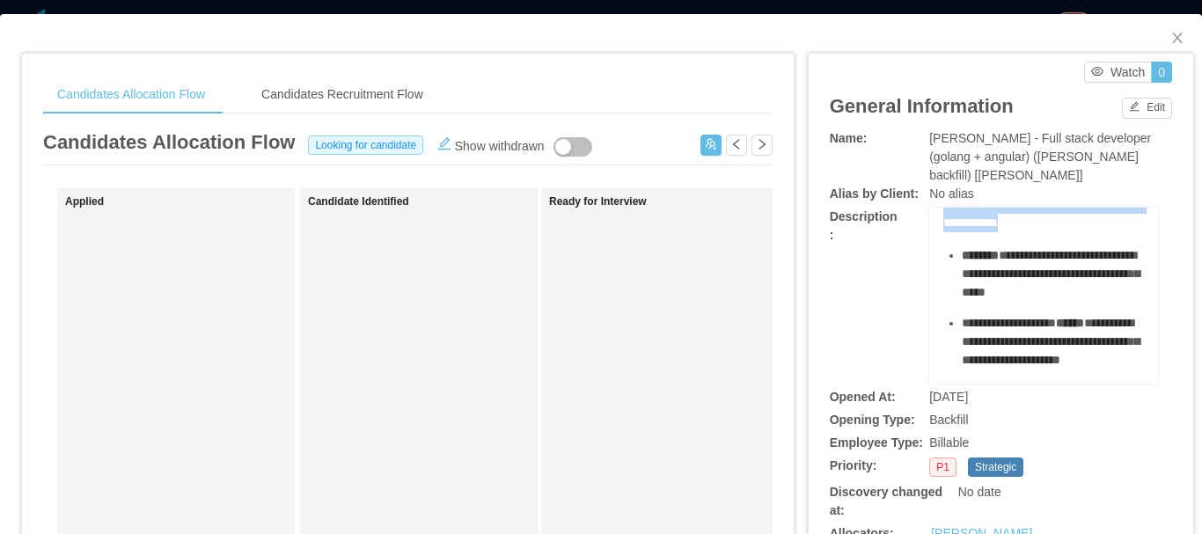
drag, startPoint x: 931, startPoint y: 302, endPoint x: 1030, endPoint y: 329, distance: 102.3
click at [1030, 329] on div "**********" at bounding box center [1043, 296] width 229 height 176
copy div "**********"
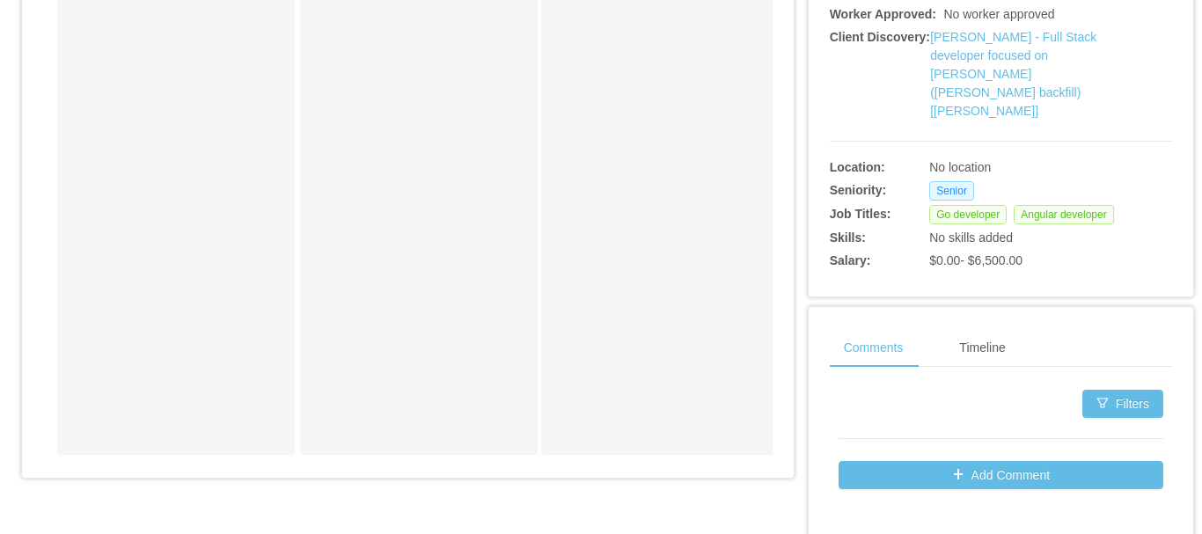
scroll to position [616, 0]
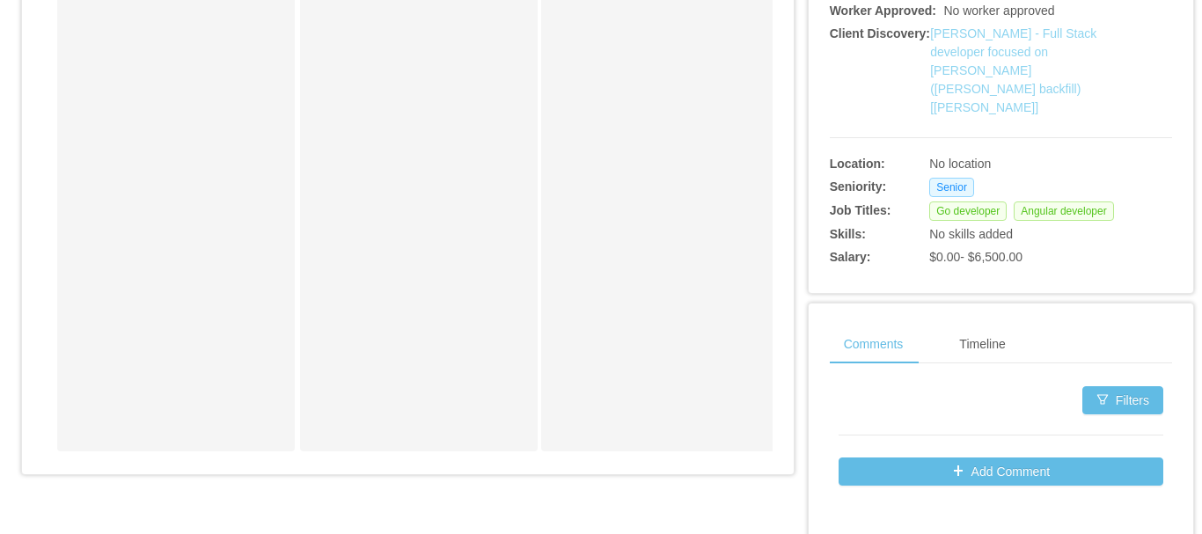
click at [1002, 67] on link "McGraw-Hill - Full Stack developer focused on Golang (Daniel Bittar backfill)[V…" at bounding box center [1013, 70] width 166 height 88
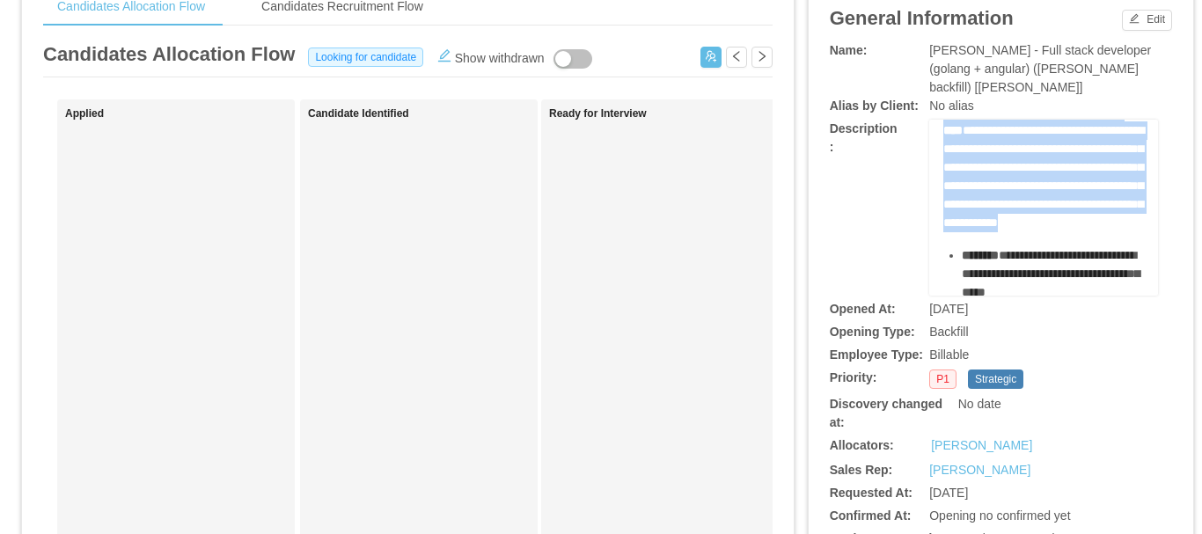
scroll to position [176, 0]
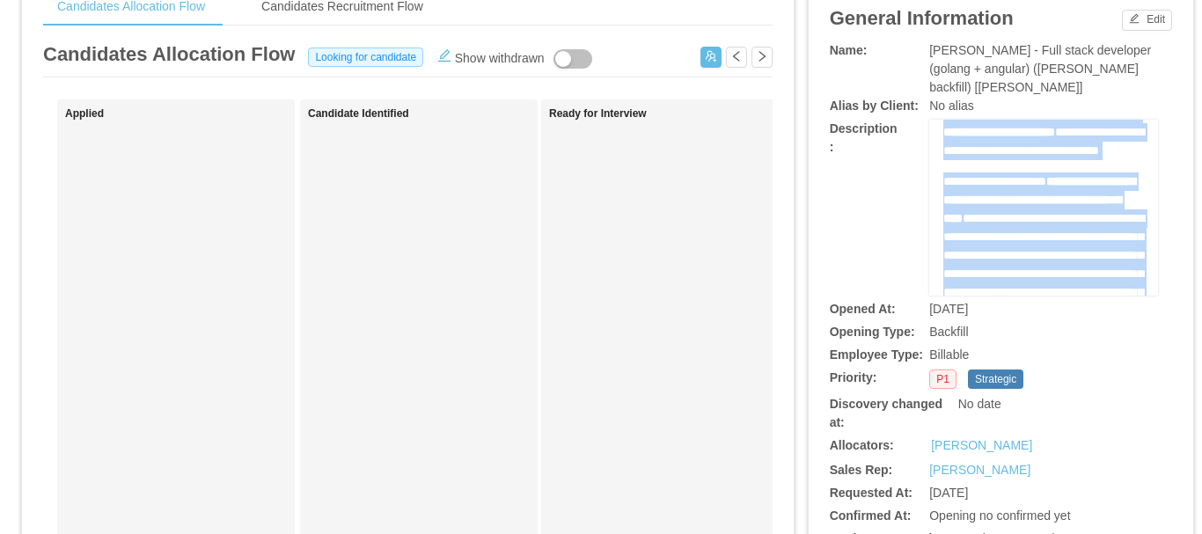
click at [1046, 187] on span "**********" at bounding box center [994, 181] width 103 height 12
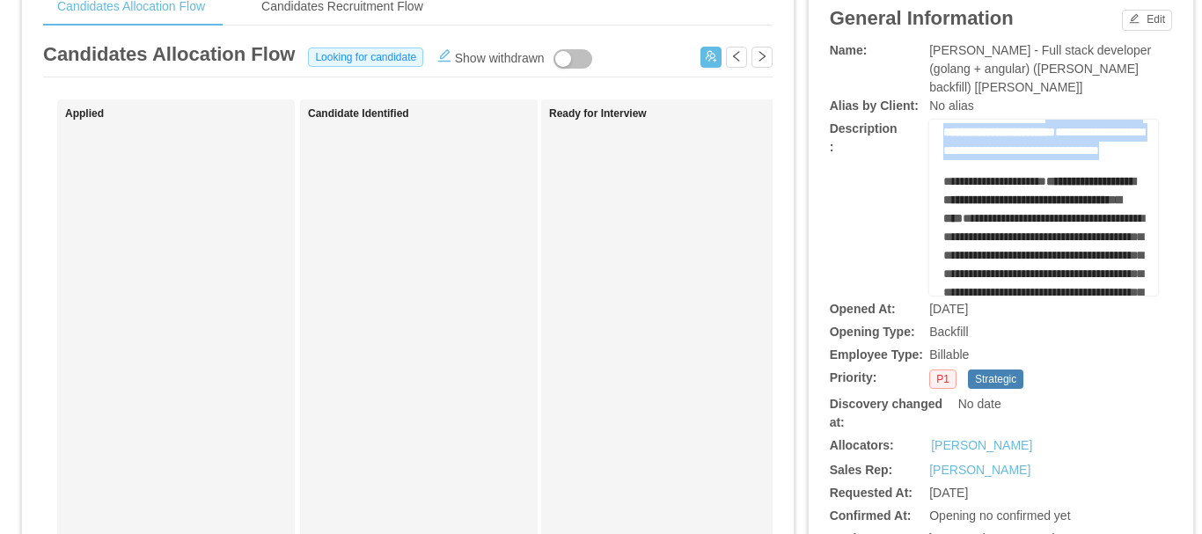
drag, startPoint x: 1051, startPoint y: 148, endPoint x: 1114, endPoint y: 206, distance: 85.3
click at [1114, 160] on div "**********" at bounding box center [1044, 95] width 202 height 129
copy div "**********"
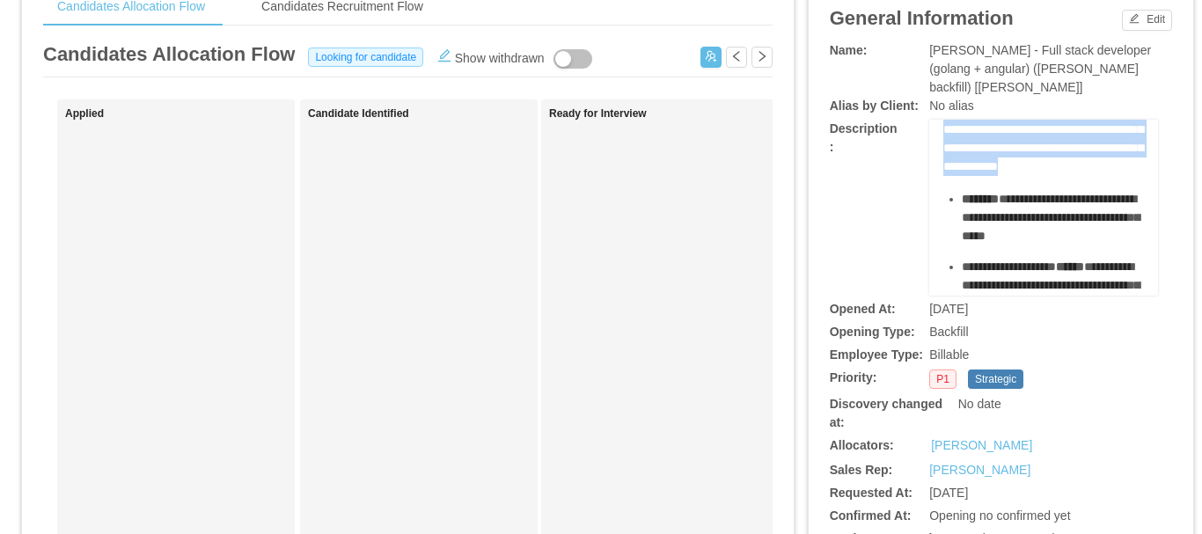
scroll to position [264, 0]
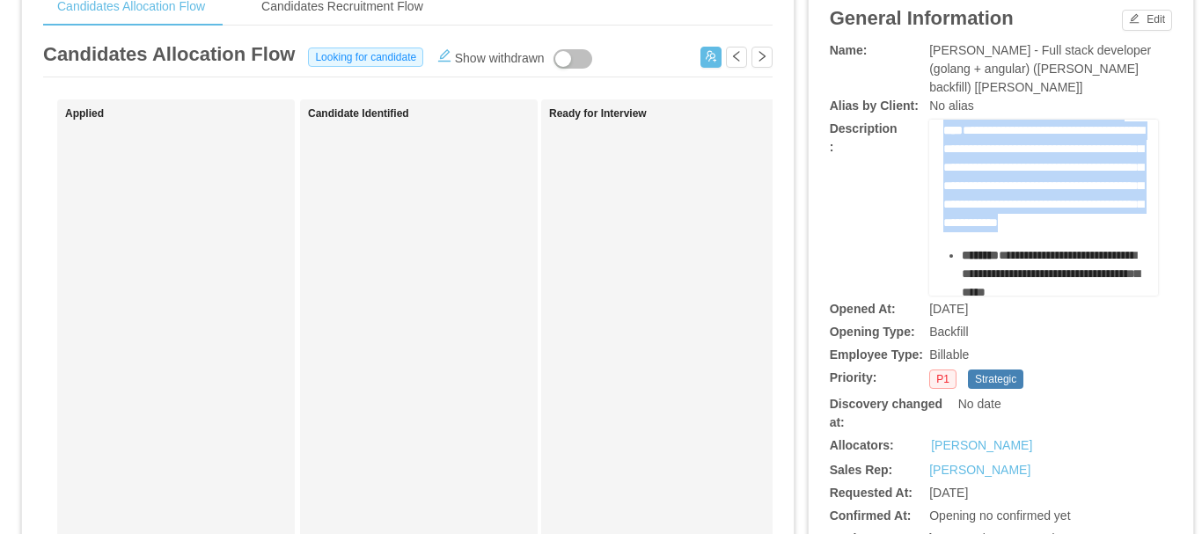
drag, startPoint x: 1012, startPoint y: 238, endPoint x: 931, endPoint y: 154, distance: 117.0
click at [931, 154] on div "**********" at bounding box center [1043, 208] width 229 height 176
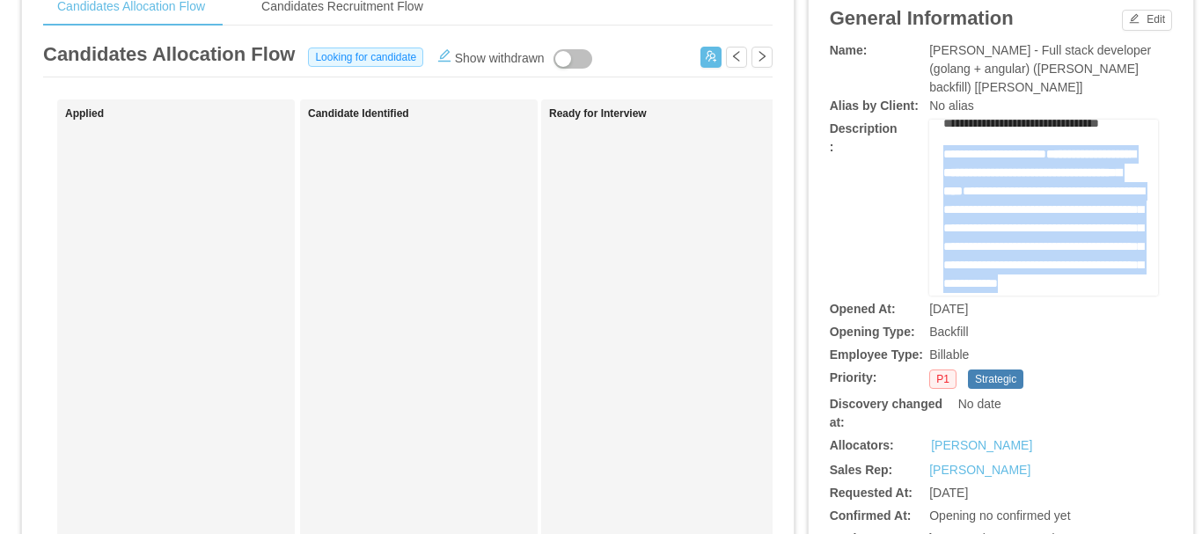
scroll to position [176, 0]
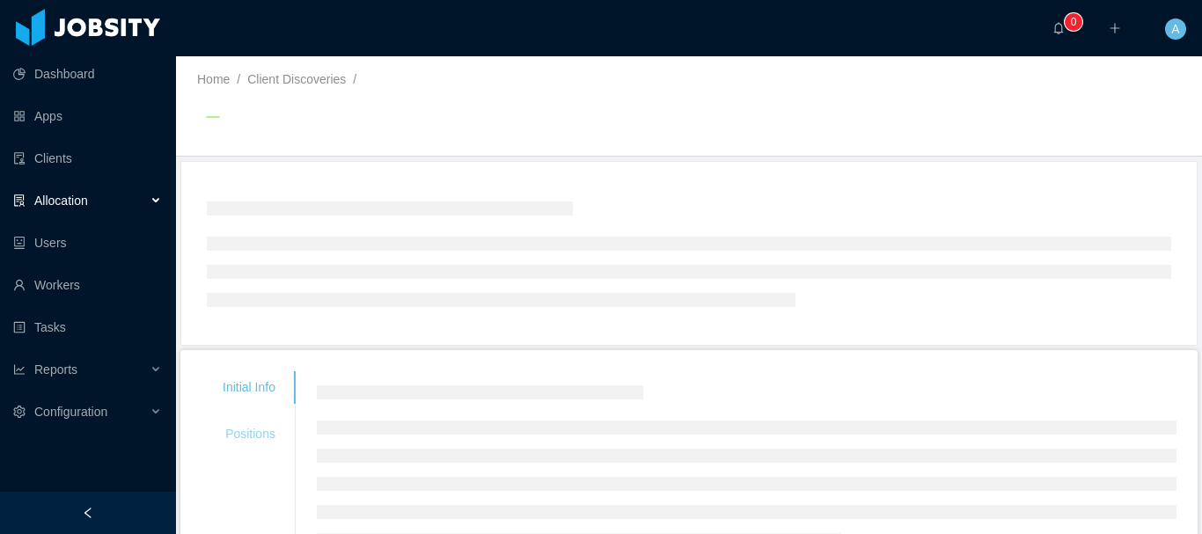
click at [256, 443] on div "Positions" at bounding box center [249, 434] width 95 height 33
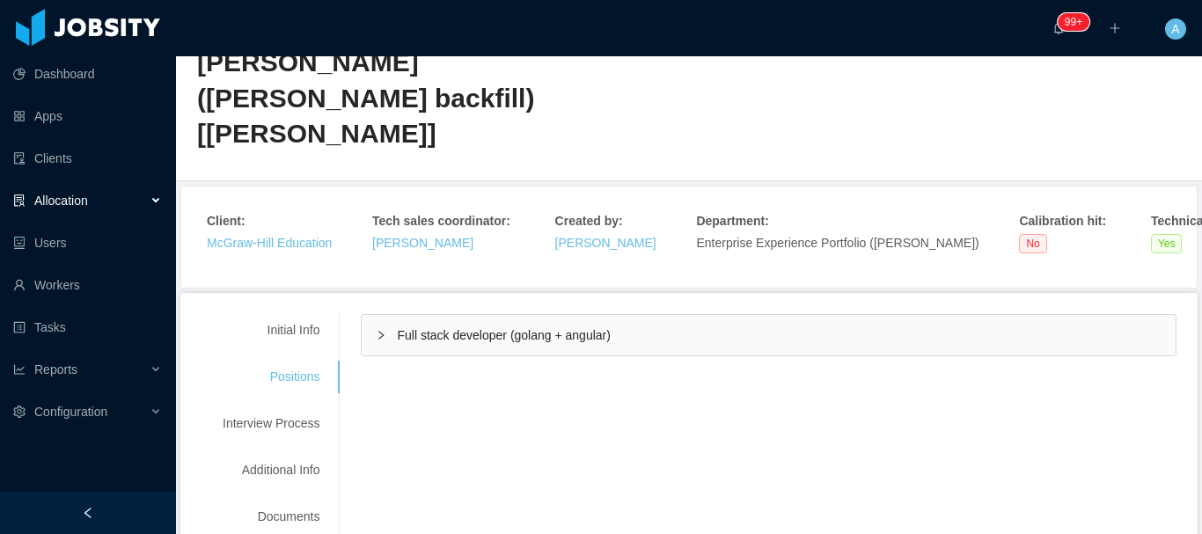
scroll to position [176, 0]
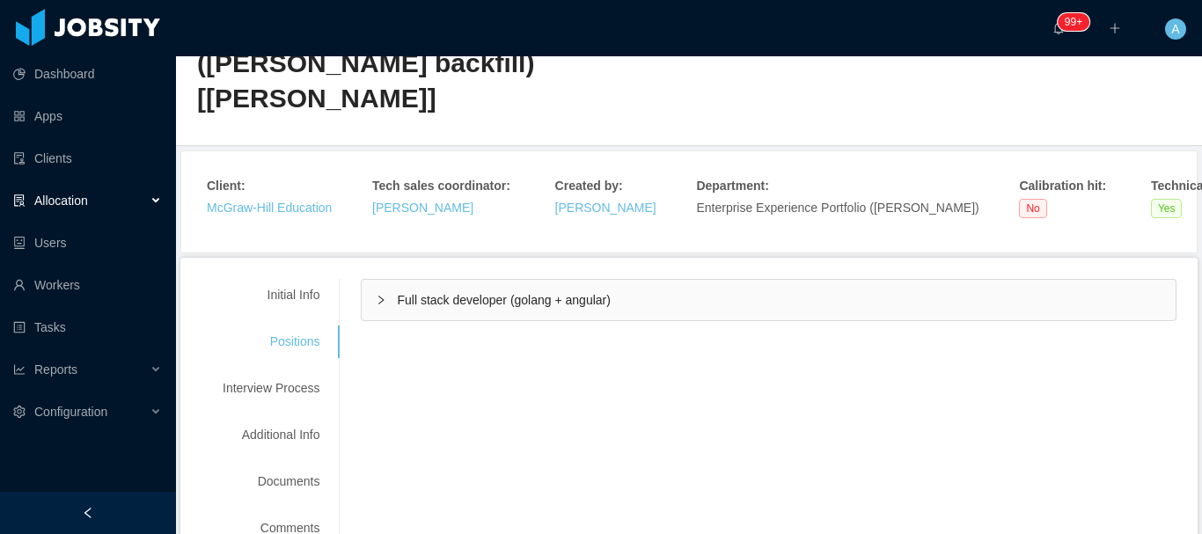
click at [562, 280] on div "Full stack developer (golang + angular)" at bounding box center [769, 300] width 814 height 40
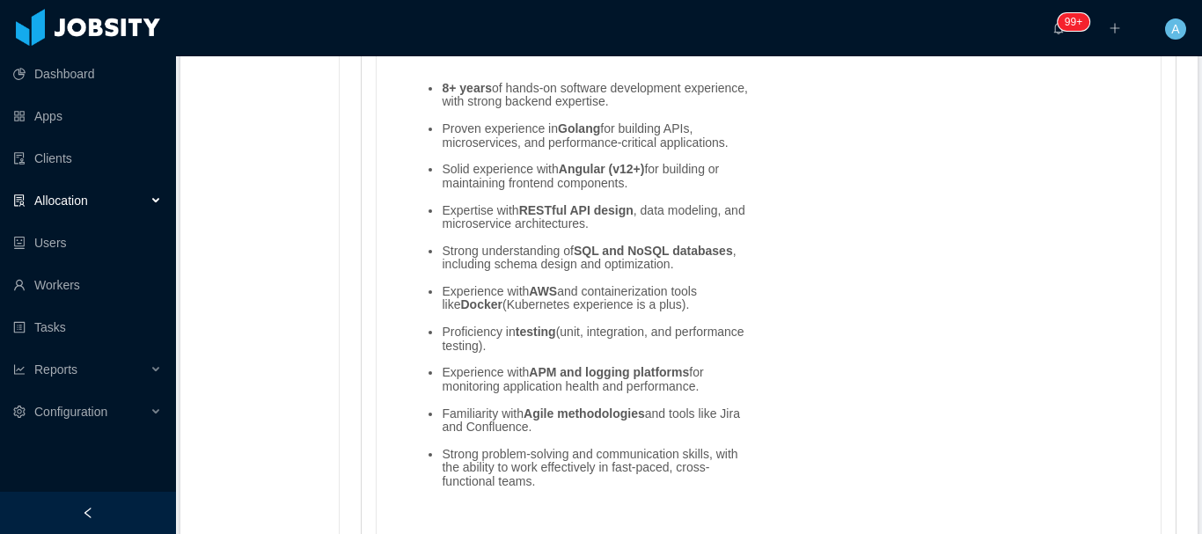
scroll to position [2262, 0]
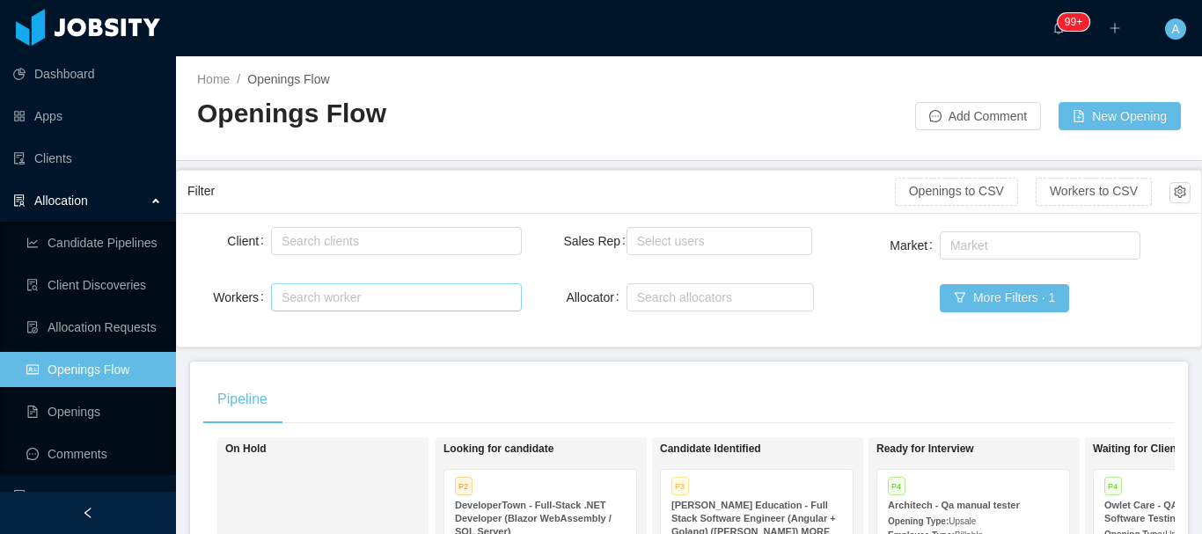
click at [382, 306] on div "Search worker" at bounding box center [389, 297] width 227 height 26
click at [980, 296] on button "More Filters · 1" at bounding box center [1004, 298] width 129 height 28
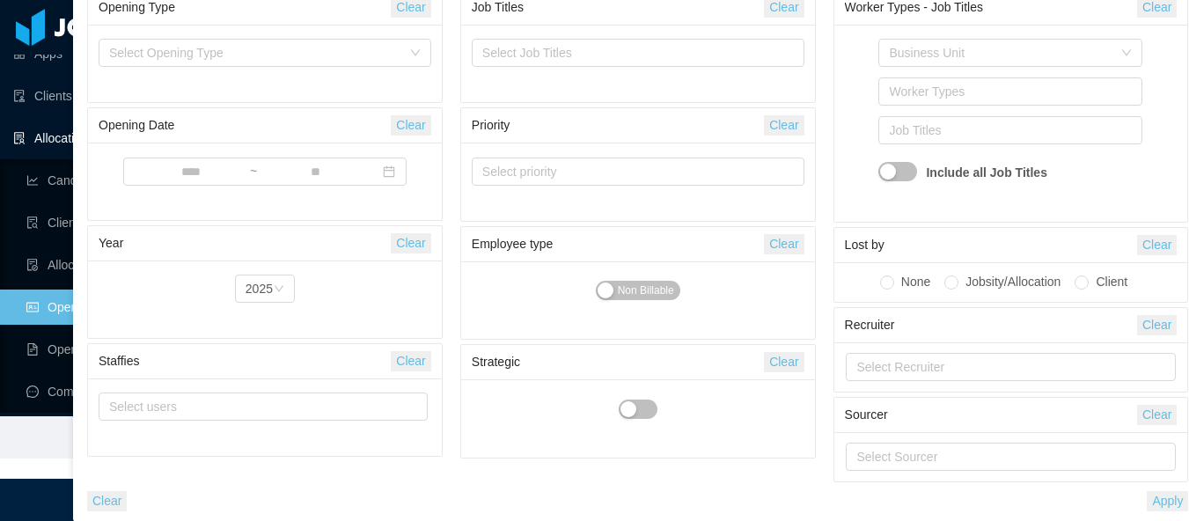
click at [1174, 499] on button "Apply" at bounding box center [1167, 501] width 41 height 20
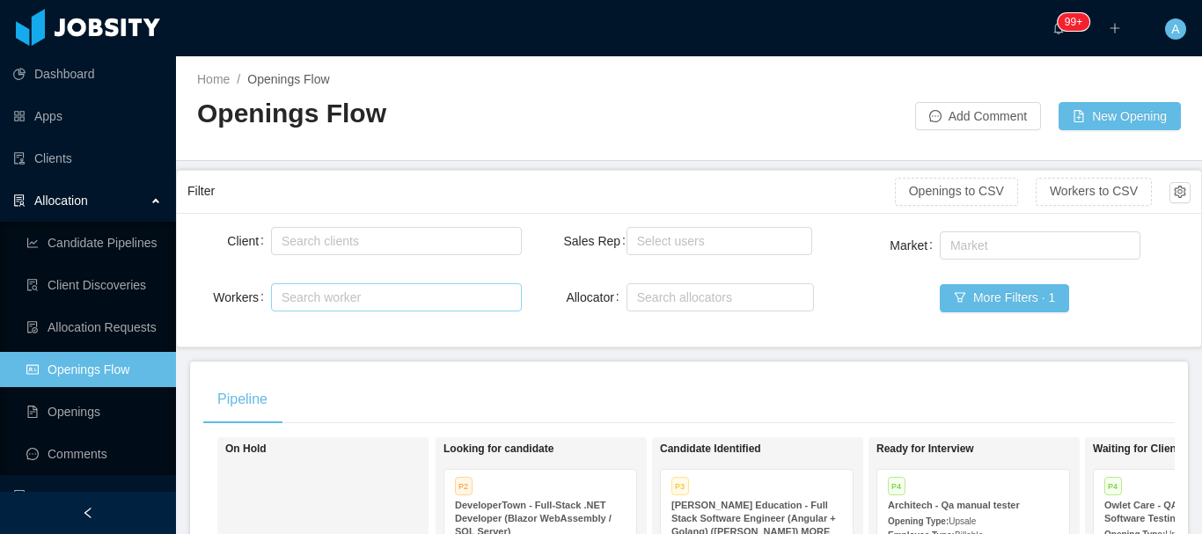
click at [441, 287] on div "Search worker" at bounding box center [389, 297] width 227 height 26
type input "*********"
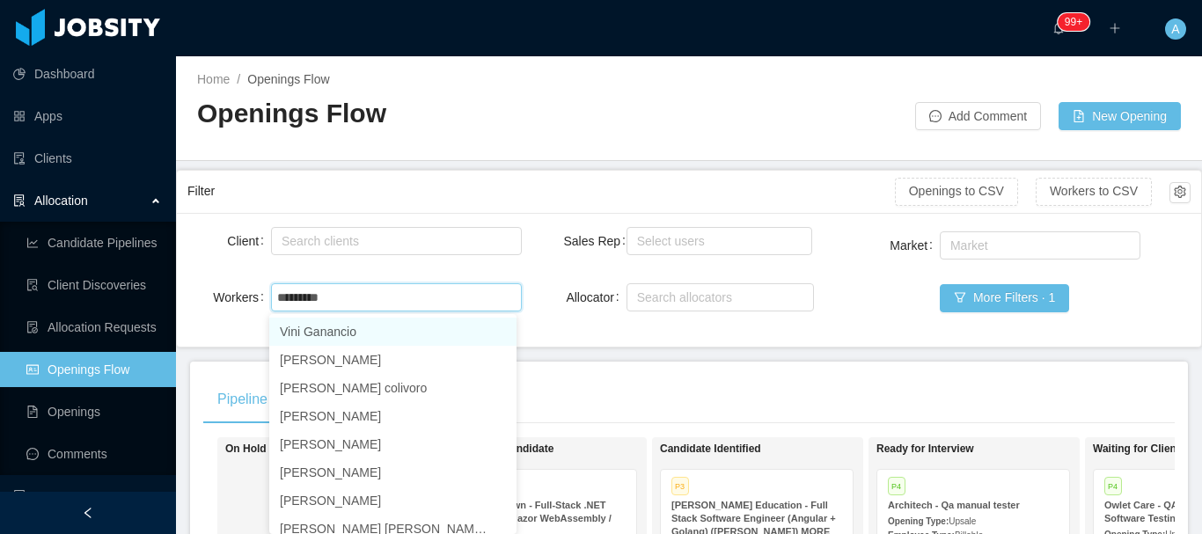
drag, startPoint x: 409, startPoint y: 332, endPoint x: 718, endPoint y: 357, distance: 309.9
click at [409, 333] on li "Vini Ganancio" at bounding box center [392, 332] width 247 height 28
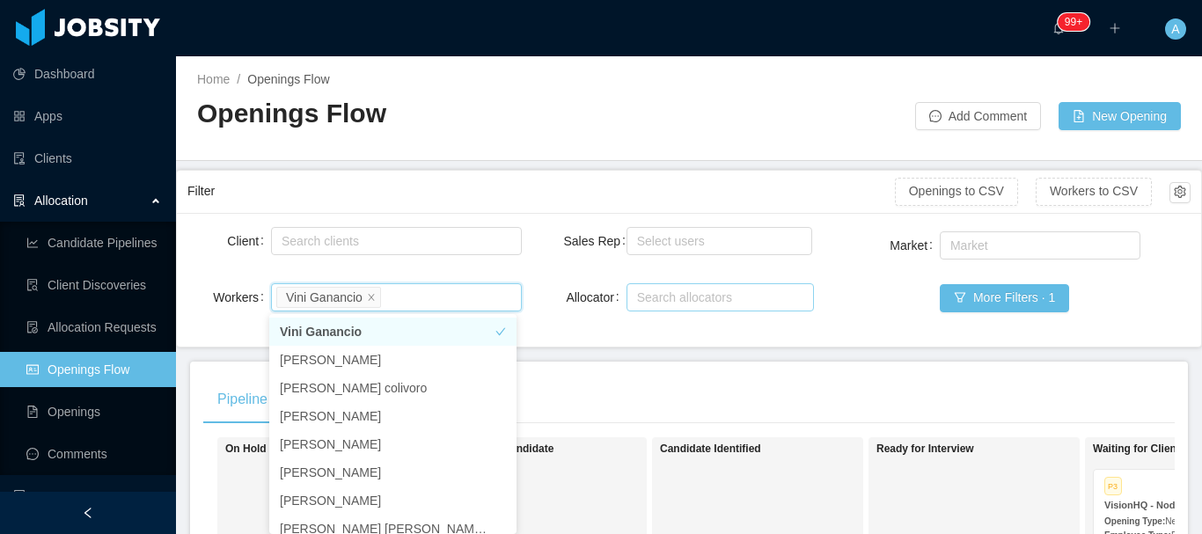
click at [802, 298] on div "Search allocators" at bounding box center [721, 297] width 188 height 28
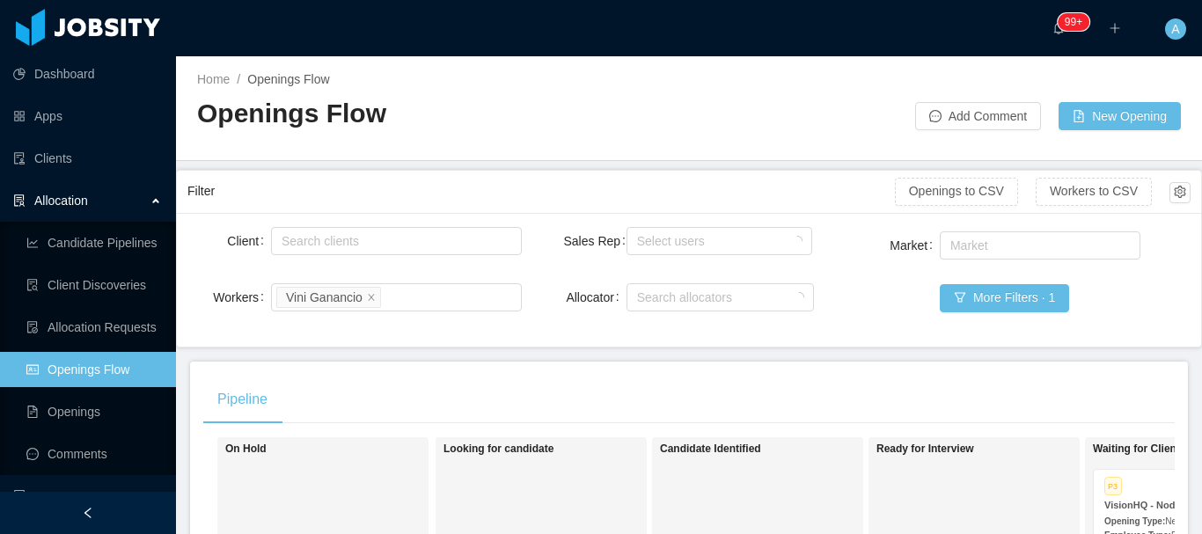
click at [856, 289] on div "Market Market More Filters · 1" at bounding box center [1023, 282] width 334 height 108
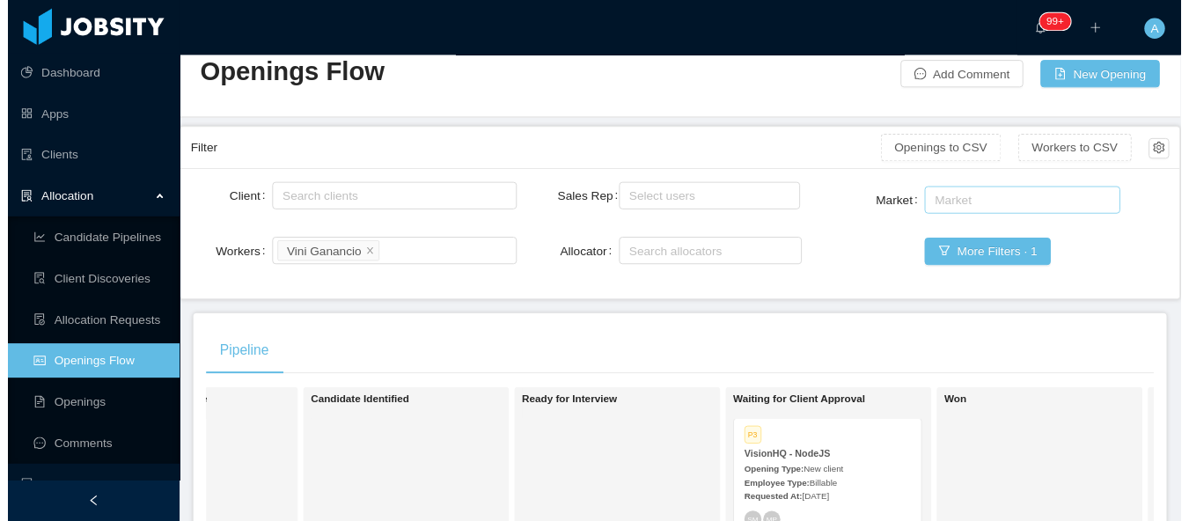
scroll to position [1, 0]
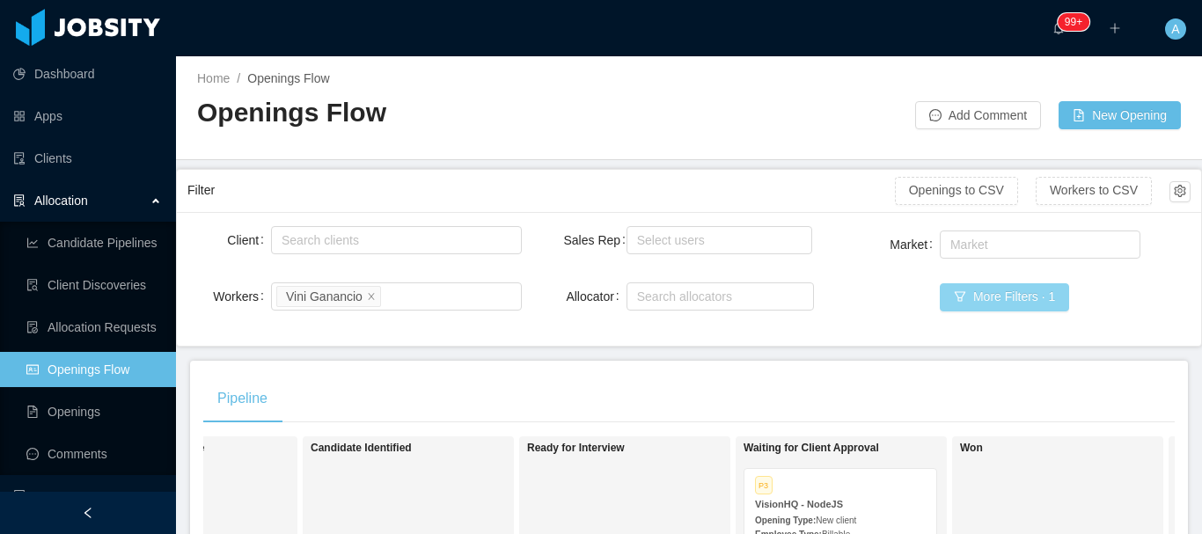
click at [1038, 304] on button "More Filters · 1" at bounding box center [1004, 297] width 129 height 28
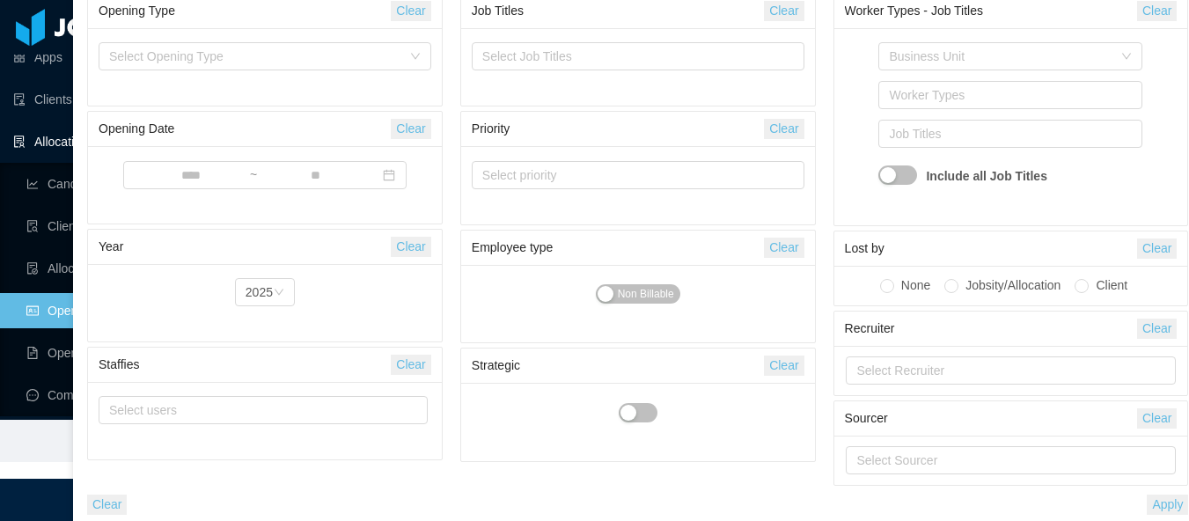
scroll to position [63, 0]
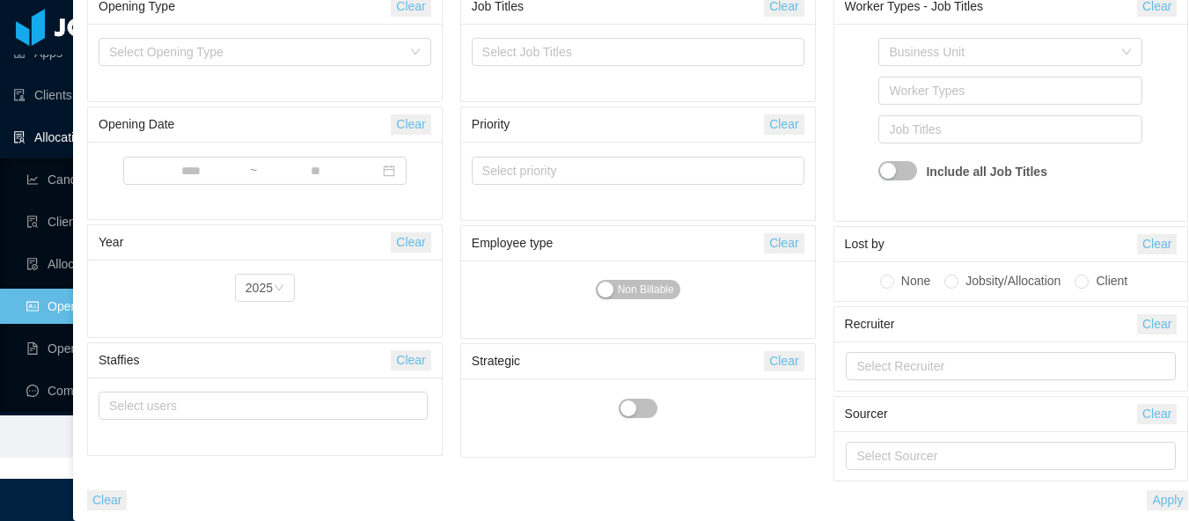
click at [1168, 503] on button "Apply" at bounding box center [1167, 500] width 41 height 20
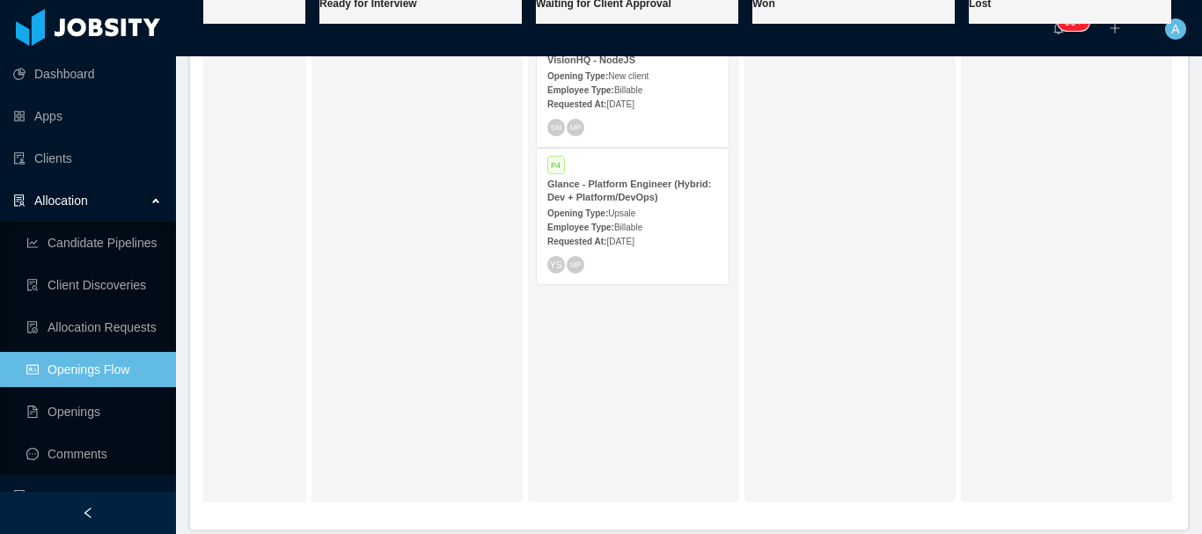
scroll to position [353, 0]
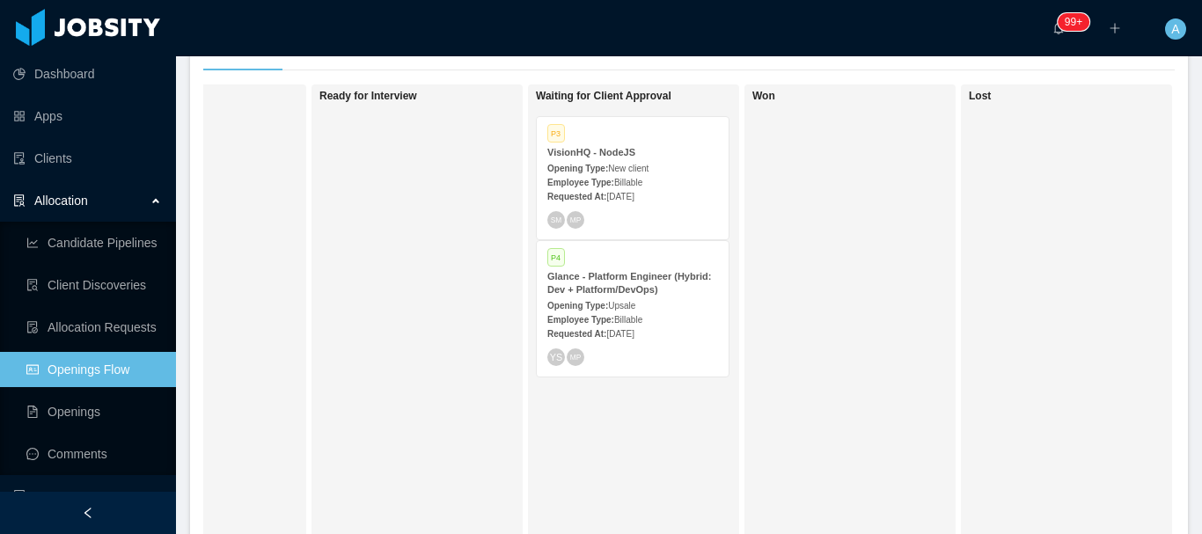
click at [632, 187] on div "Requested At: [DATE]" at bounding box center [632, 196] width 171 height 18
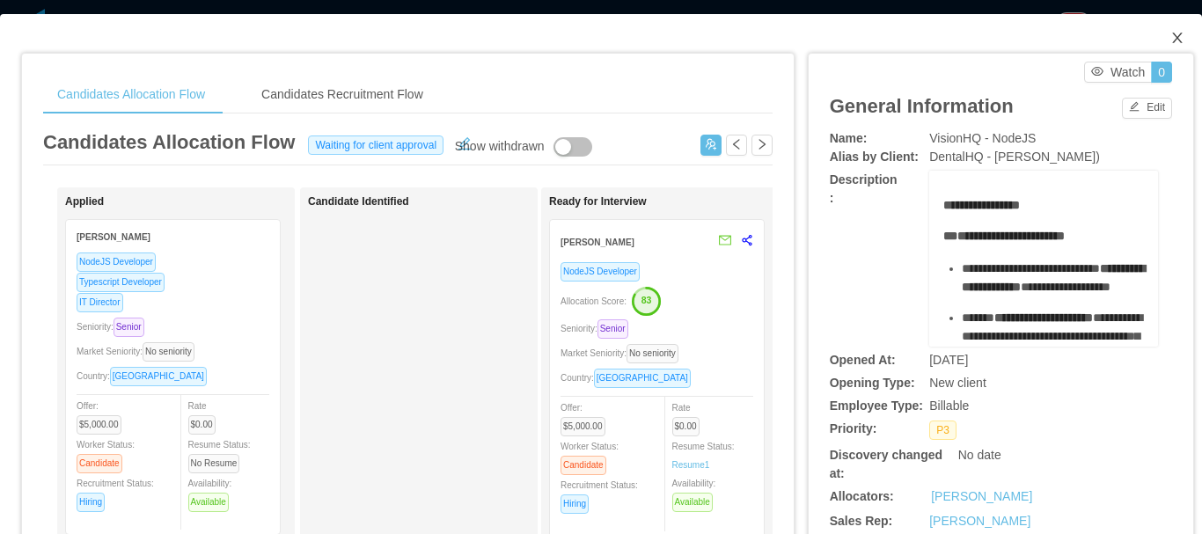
click at [1170, 37] on icon "icon: close" at bounding box center [1177, 38] width 14 height 14
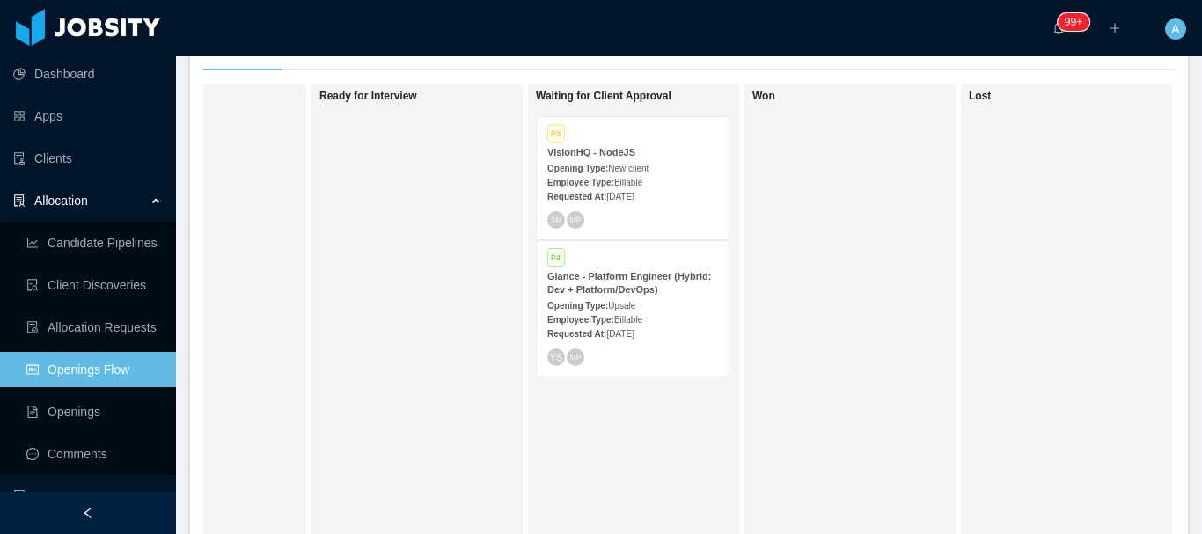
click at [635, 310] on div "Employee Type: Billable" at bounding box center [632, 319] width 171 height 18
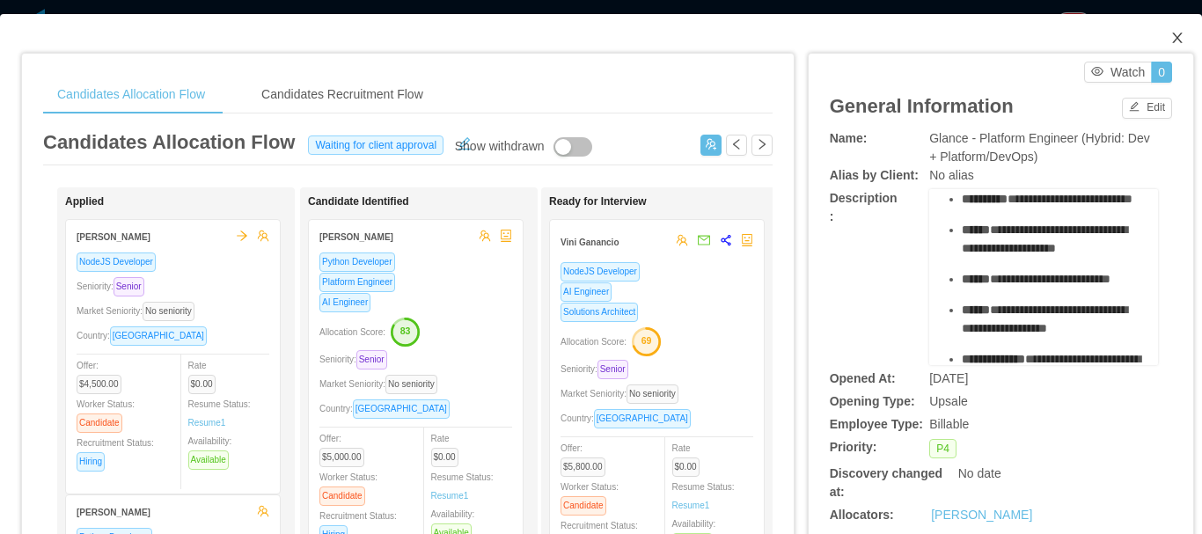
click at [1170, 43] on icon "icon: close" at bounding box center [1177, 38] width 14 height 14
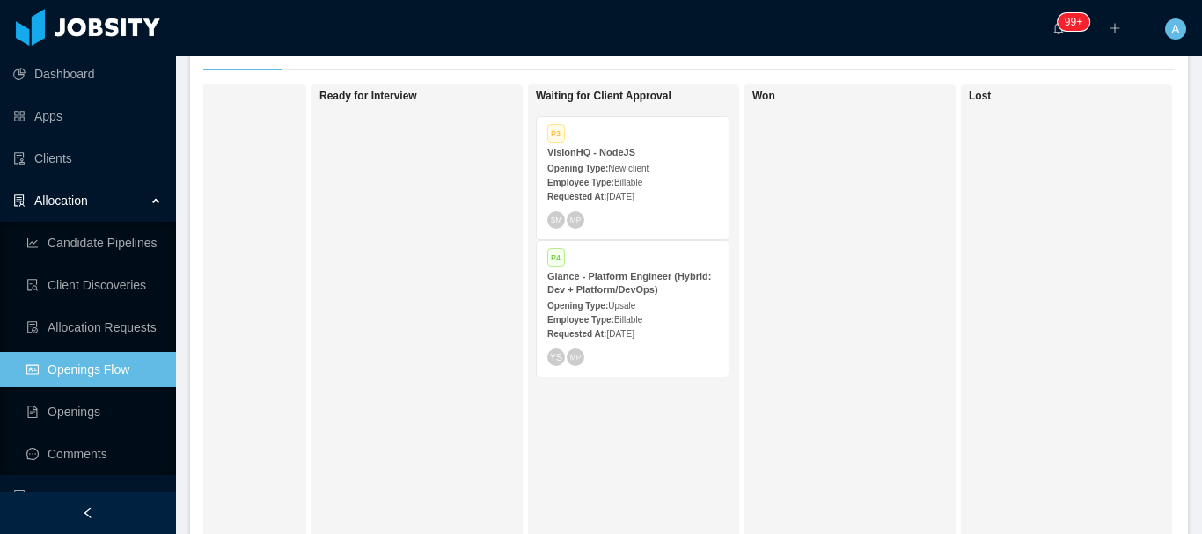
click at [637, 188] on div "Requested At: [DATE]" at bounding box center [632, 196] width 171 height 18
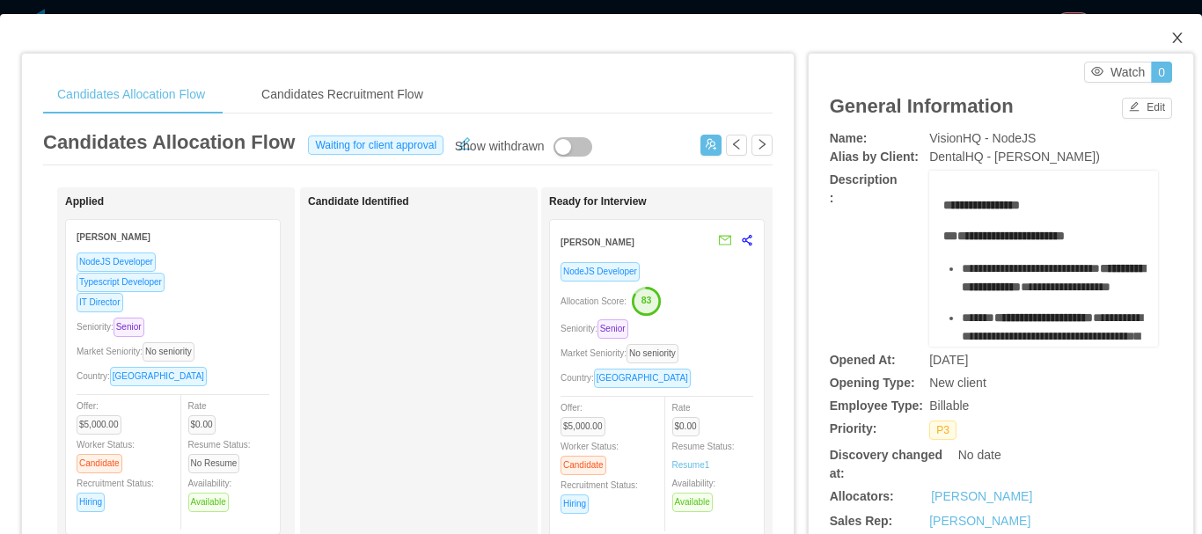
click at [1175, 42] on span "Close" at bounding box center [1177, 38] width 49 height 49
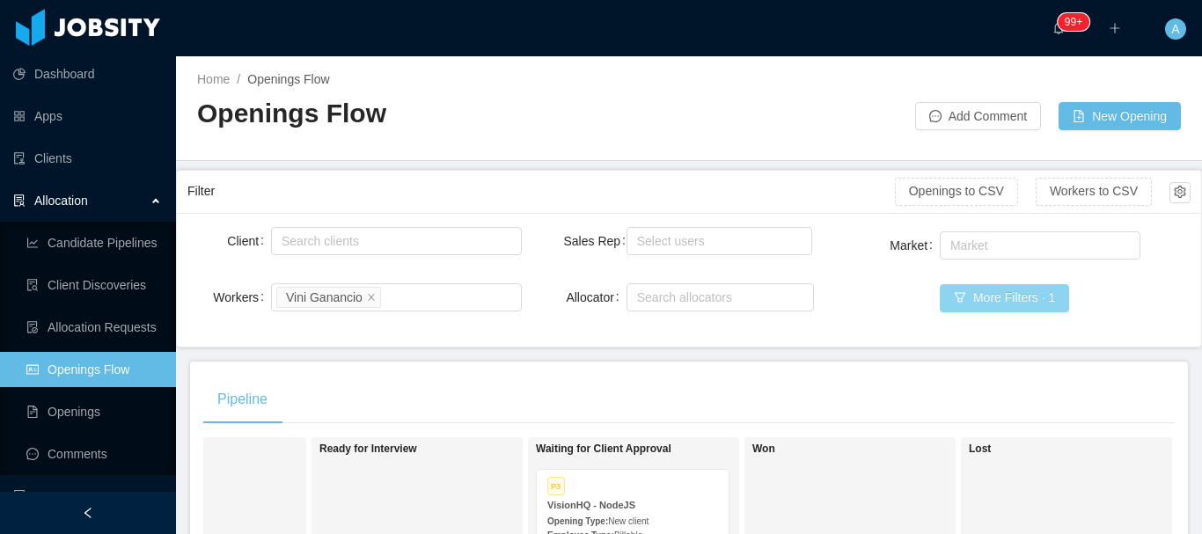
drag, startPoint x: 968, startPoint y: 298, endPoint x: 972, endPoint y: 281, distance: 18.1
click at [968, 297] on button "More Filters · 1" at bounding box center [1004, 298] width 129 height 28
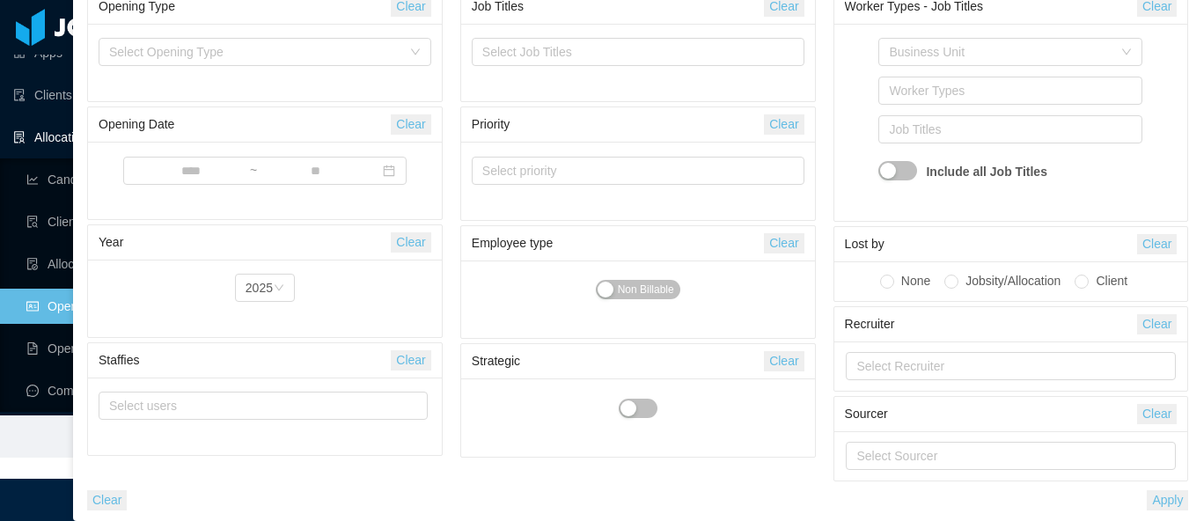
click at [1156, 508] on button "Apply" at bounding box center [1167, 500] width 41 height 20
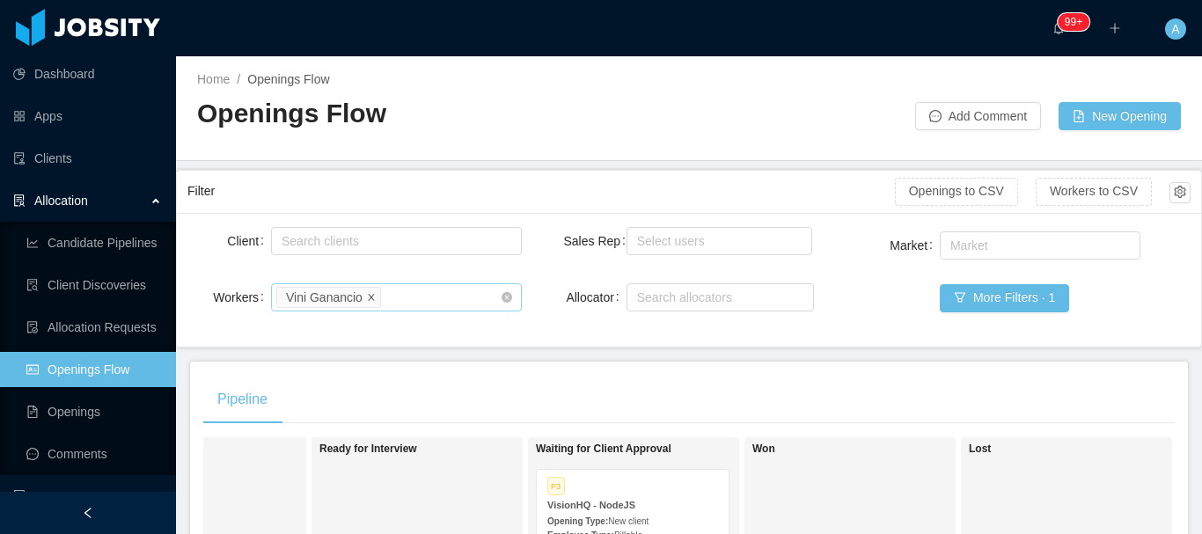
click at [369, 297] on icon "icon: close" at bounding box center [371, 296] width 9 height 9
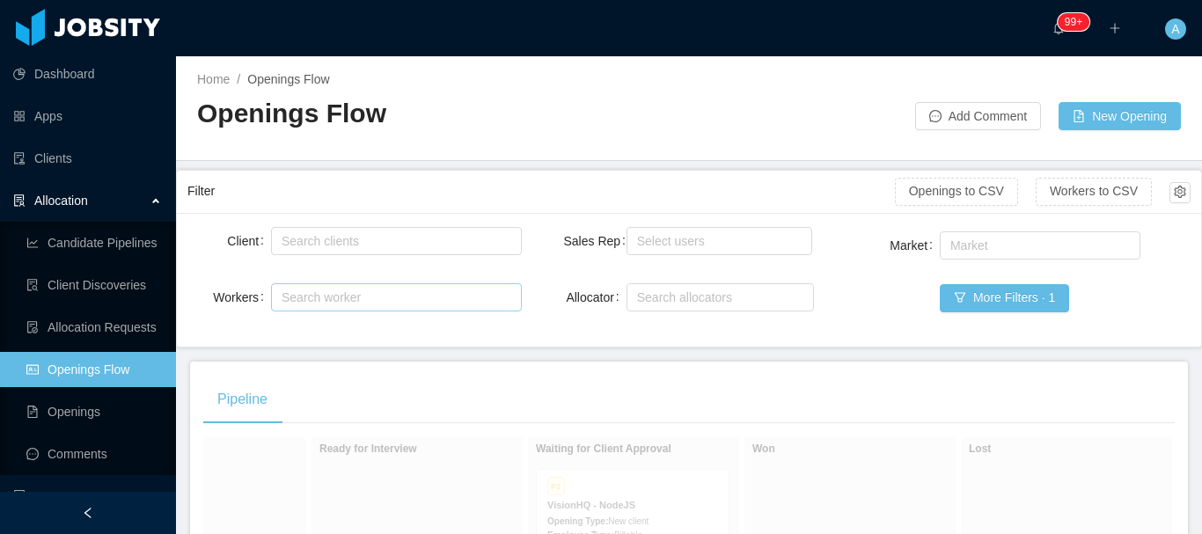
click at [364, 297] on div "Search worker" at bounding box center [389, 298] width 214 height 18
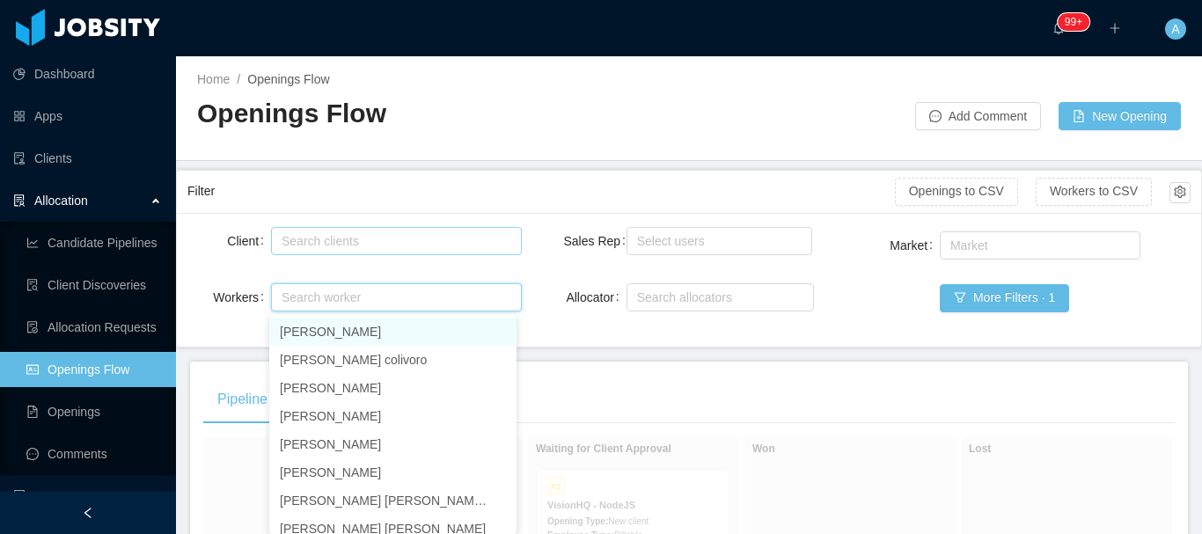
click at [343, 242] on div "Search clients" at bounding box center [393, 241] width 222 height 18
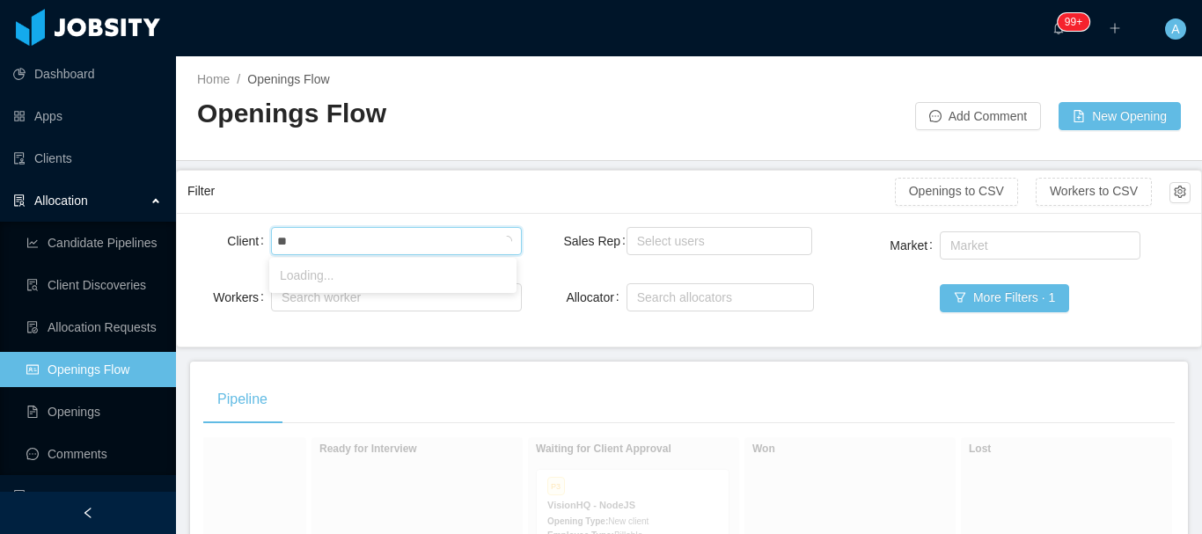
type input "*"
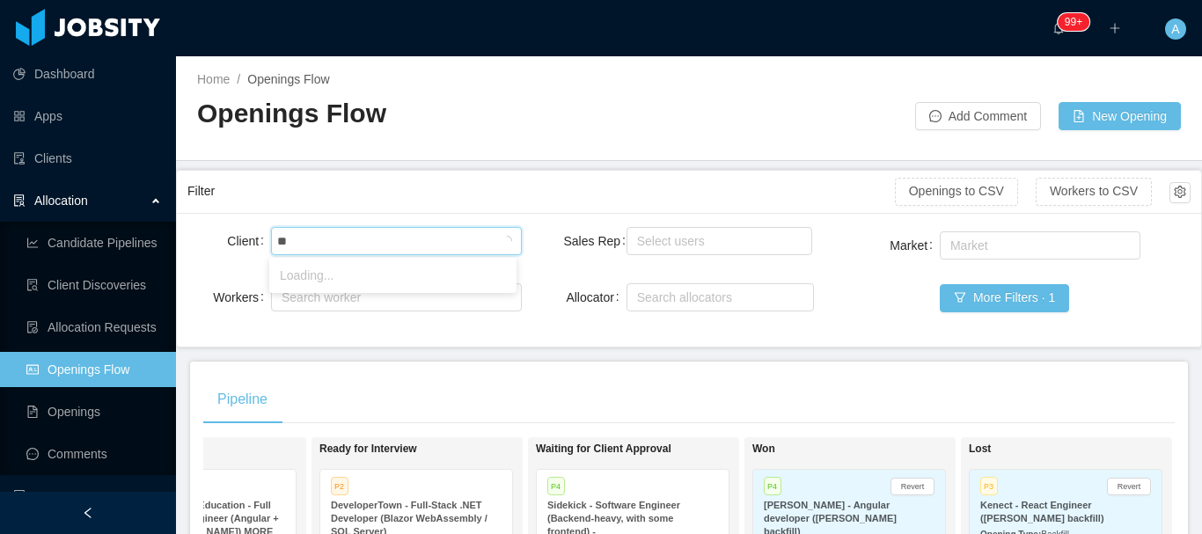
type input "*"
type input "******"
click at [497, 343] on div "Client Search clients dental Workers Search worker Sales Rep Select users Alloc…" at bounding box center [689, 280] width 1024 height 134
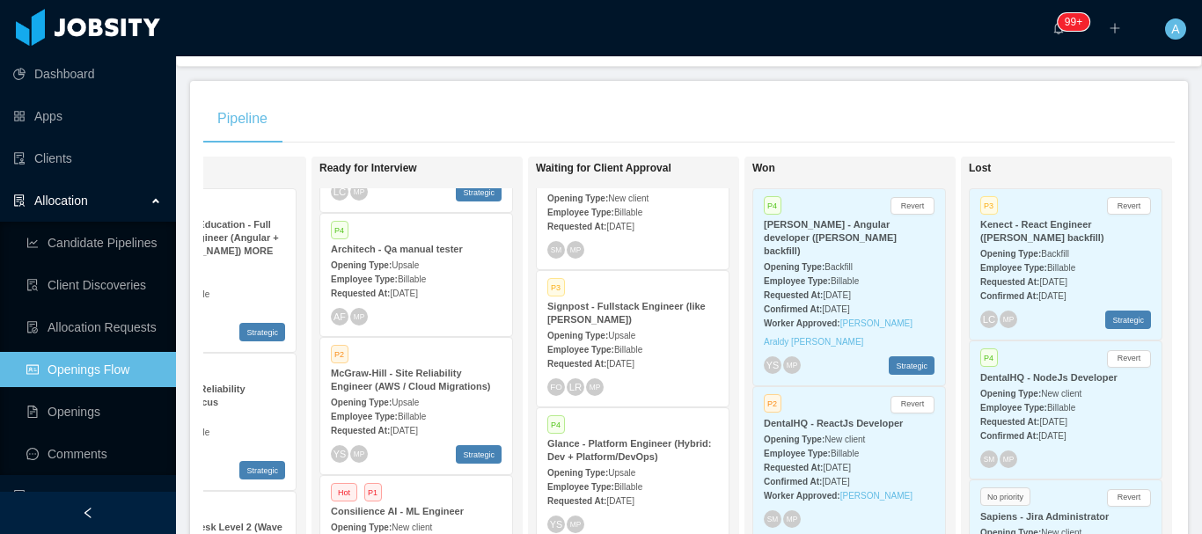
scroll to position [264, 0]
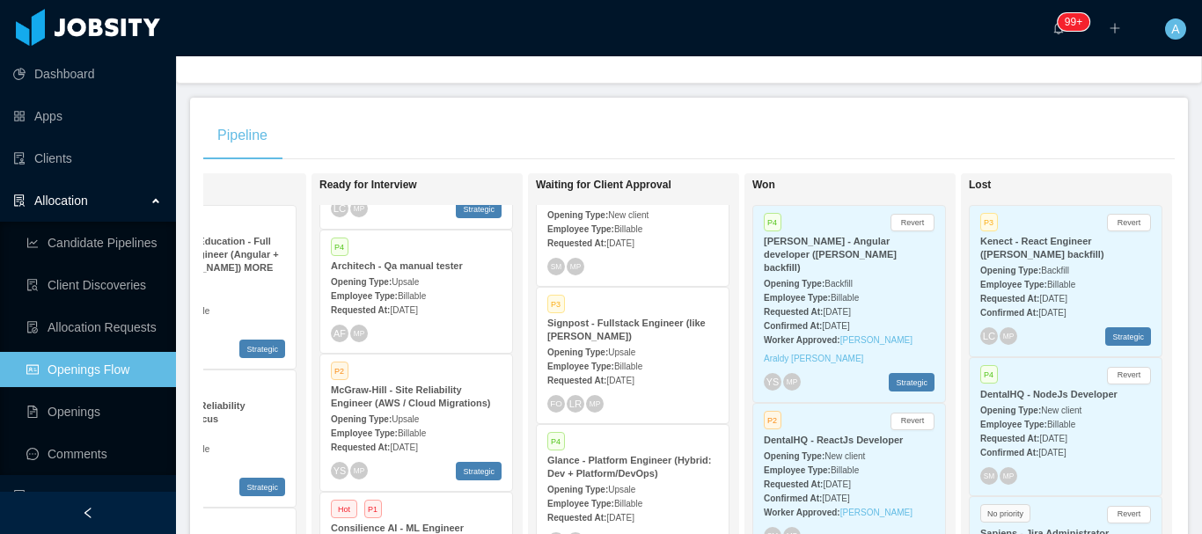
click at [1083, 429] on div "Requested At: [DATE]" at bounding box center [1065, 438] width 171 height 18
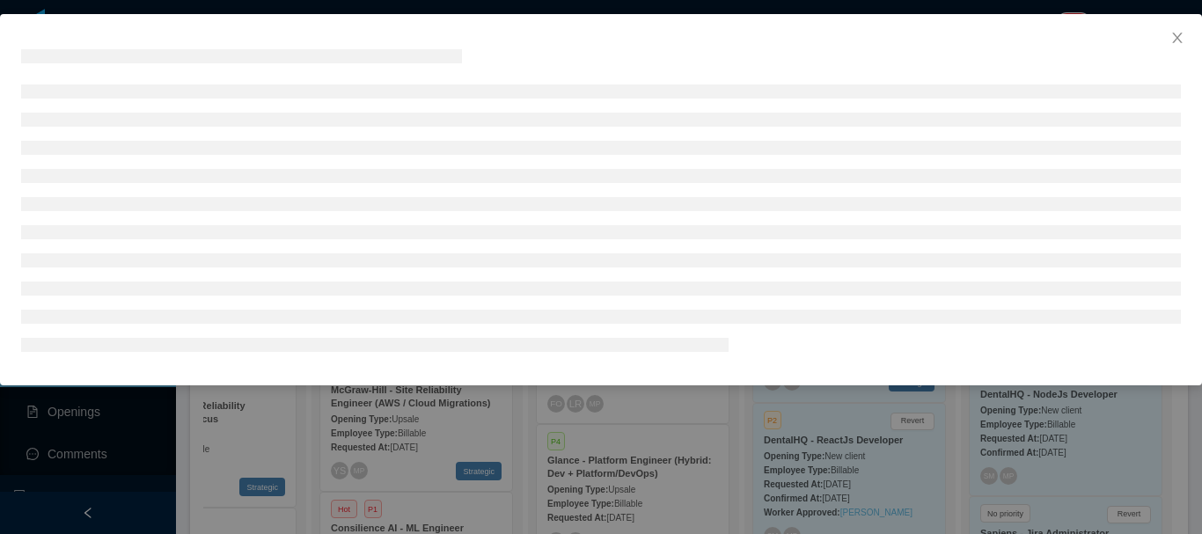
click at [1079, 433] on div at bounding box center [601, 267] width 1202 height 534
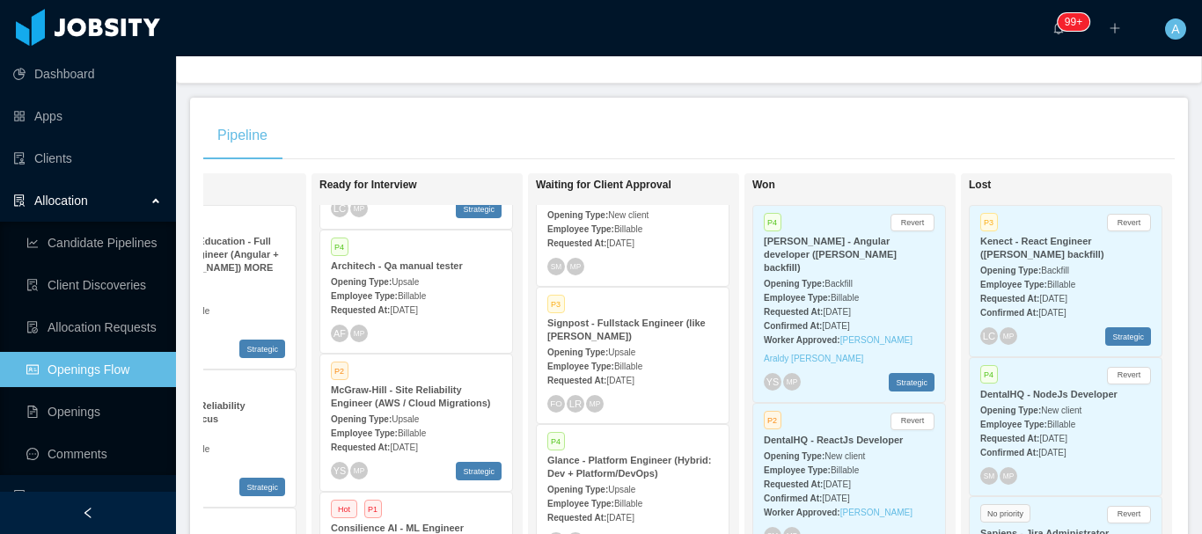
click at [1066, 434] on span "[DATE]" at bounding box center [1052, 439] width 27 height 10
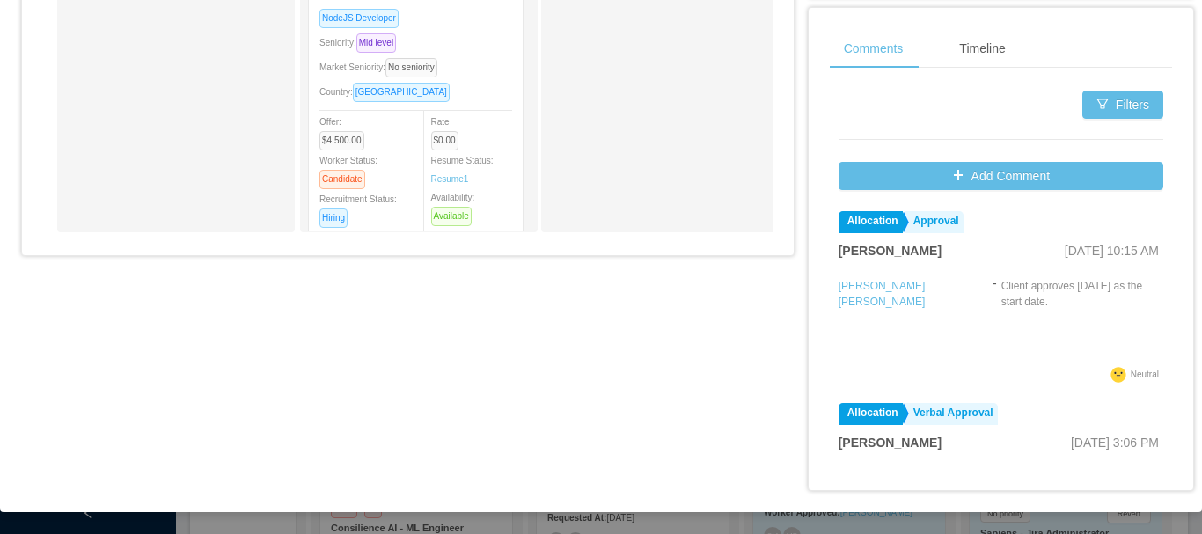
scroll to position [747, 0]
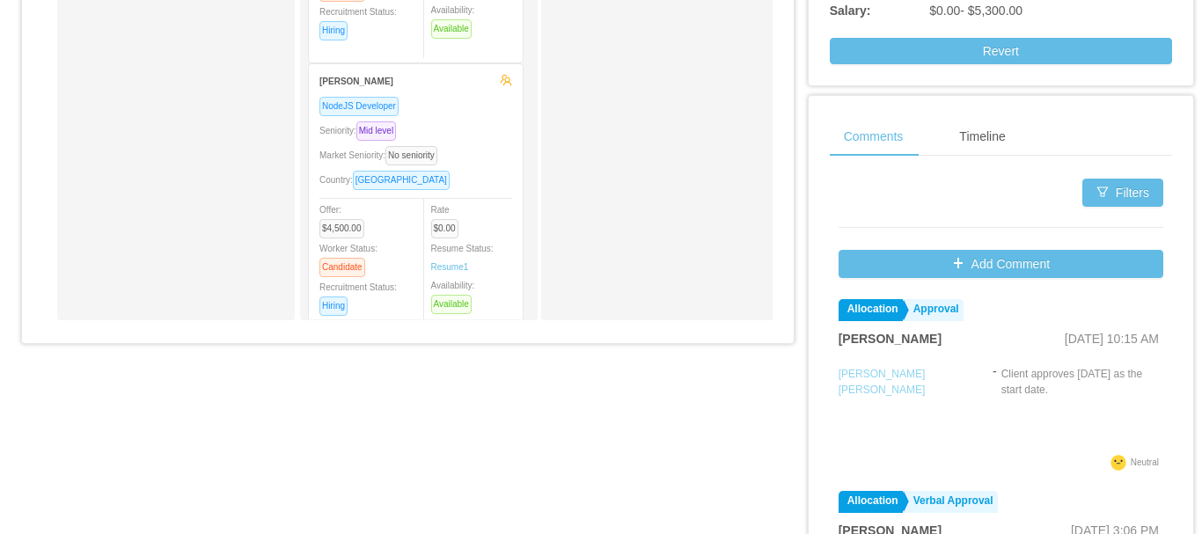
click at [863, 371] on link "[PERSON_NAME] [PERSON_NAME]" at bounding box center [882, 382] width 87 height 28
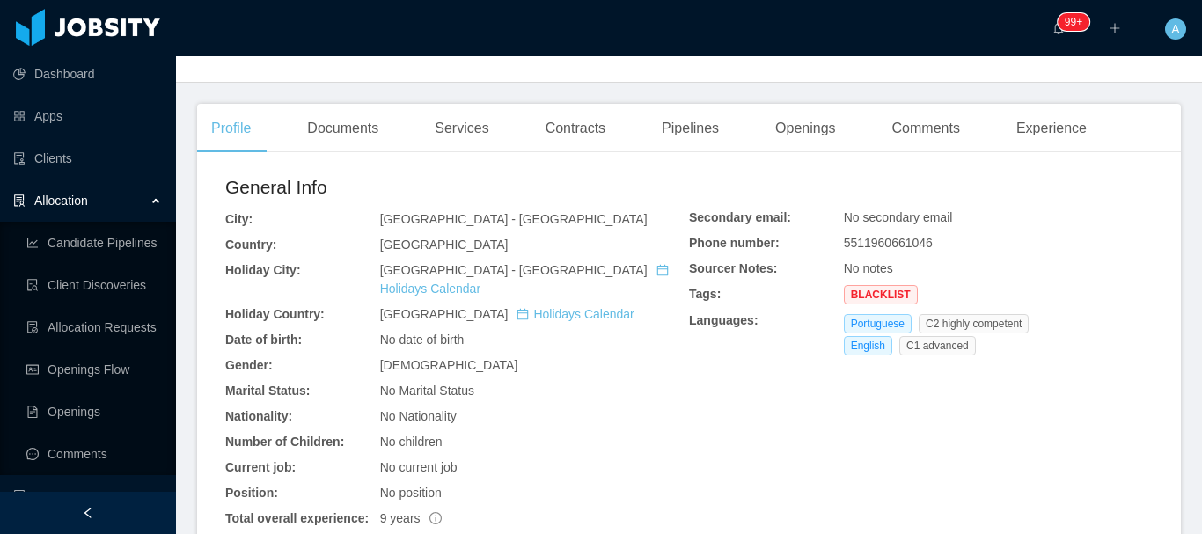
scroll to position [440, 0]
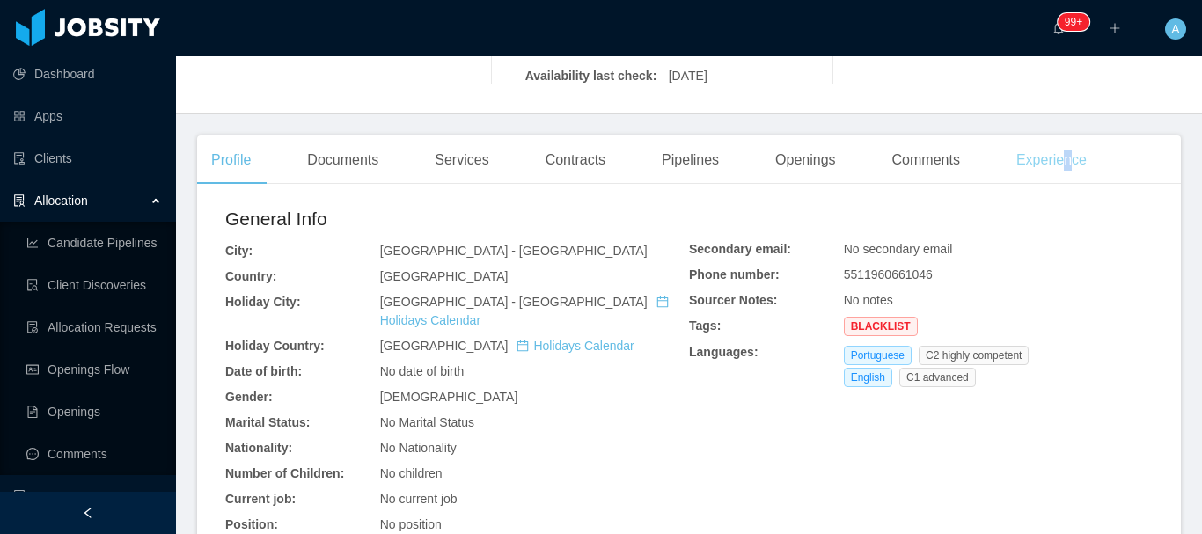
click at [1057, 162] on div "Experience" at bounding box center [1051, 160] width 99 height 49
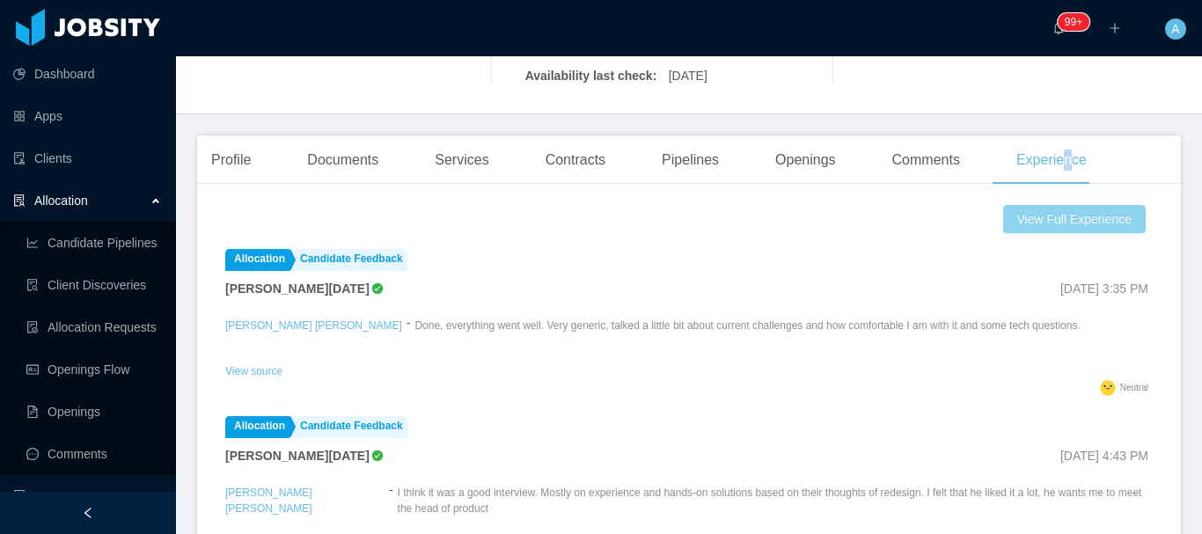
click at [1055, 218] on button "View Full Experience" at bounding box center [1074, 219] width 143 height 28
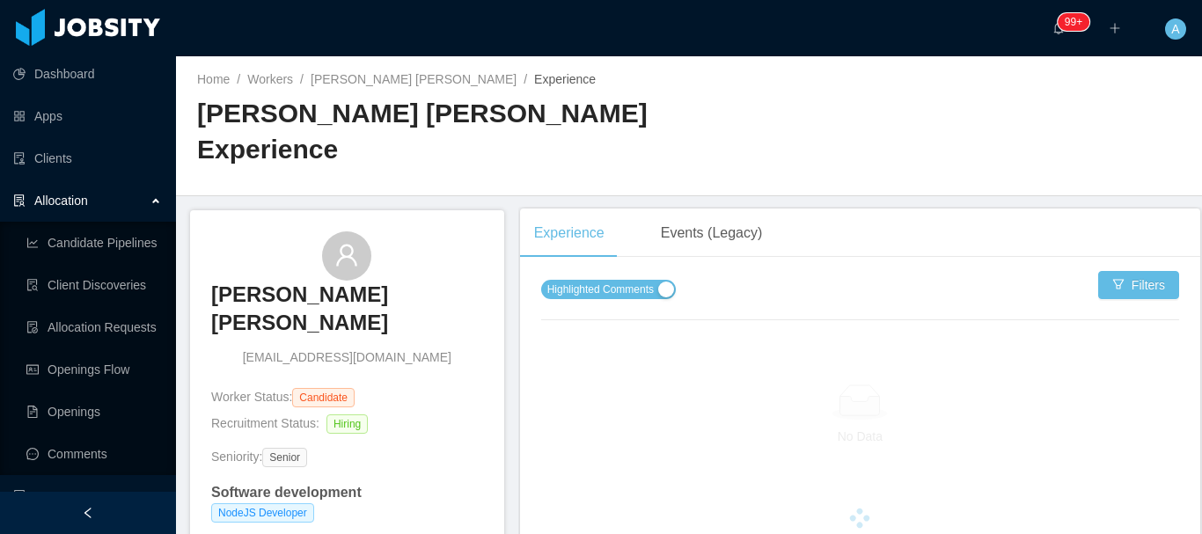
click at [648, 281] on span "Highlighted Comments" at bounding box center [600, 290] width 106 height 18
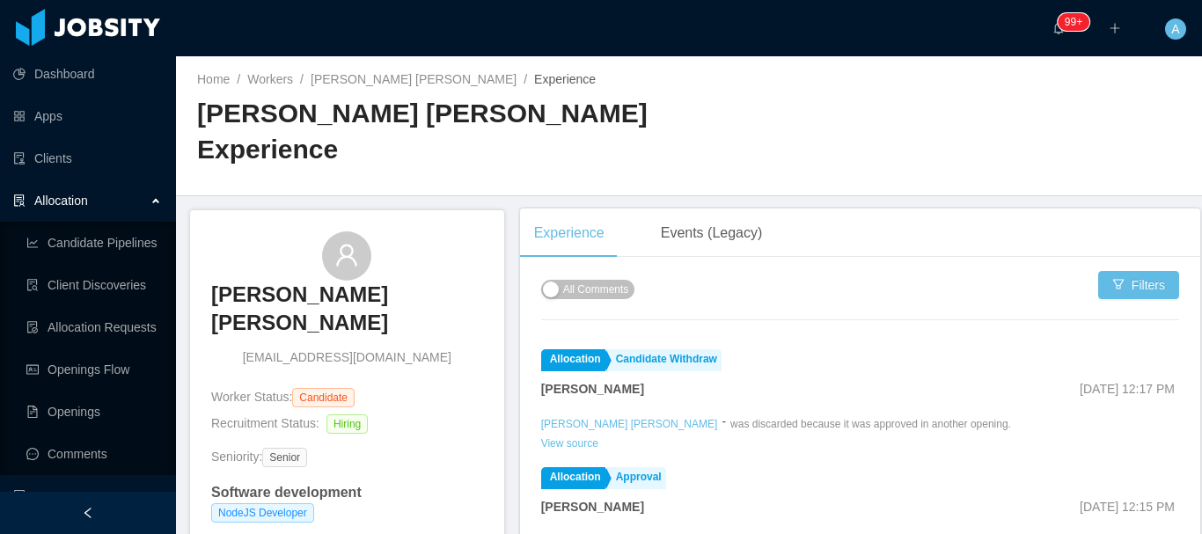
click at [412, 93] on div "Home / Workers / [PERSON_NAME] [PERSON_NAME] / Experience / [PERSON_NAME] [PERS…" at bounding box center [443, 125] width 492 height 110
click at [409, 89] on div "Home / Workers / [PERSON_NAME] [PERSON_NAME] / Experience / [PERSON_NAME] [PERS…" at bounding box center [443, 125] width 492 height 110
click at [406, 78] on link "[PERSON_NAME] [PERSON_NAME]" at bounding box center [414, 79] width 206 height 14
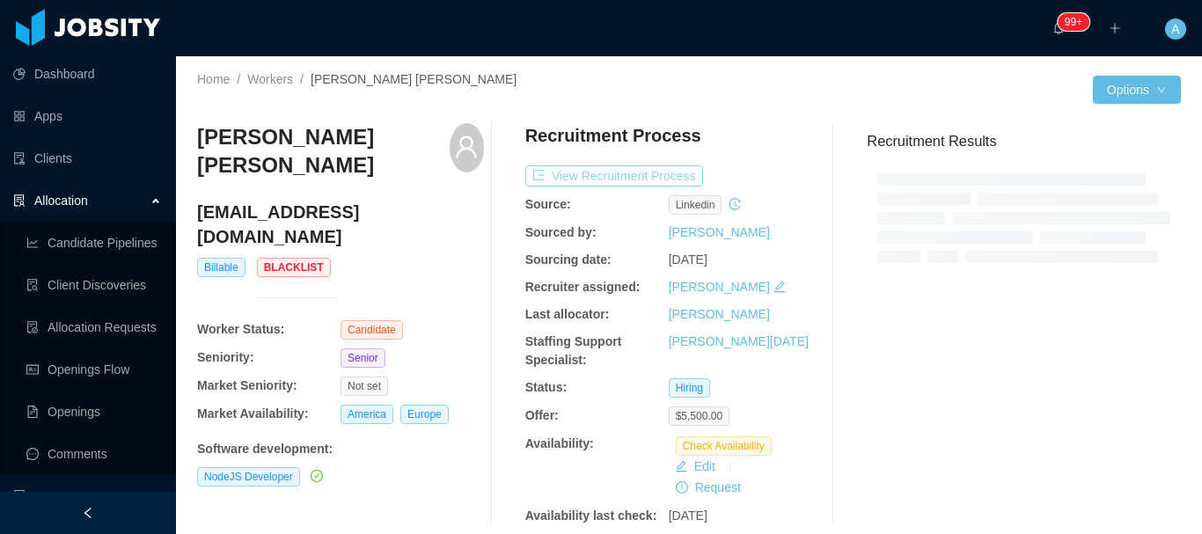
click at [663, 180] on button "View Recruitment Process" at bounding box center [614, 175] width 178 height 21
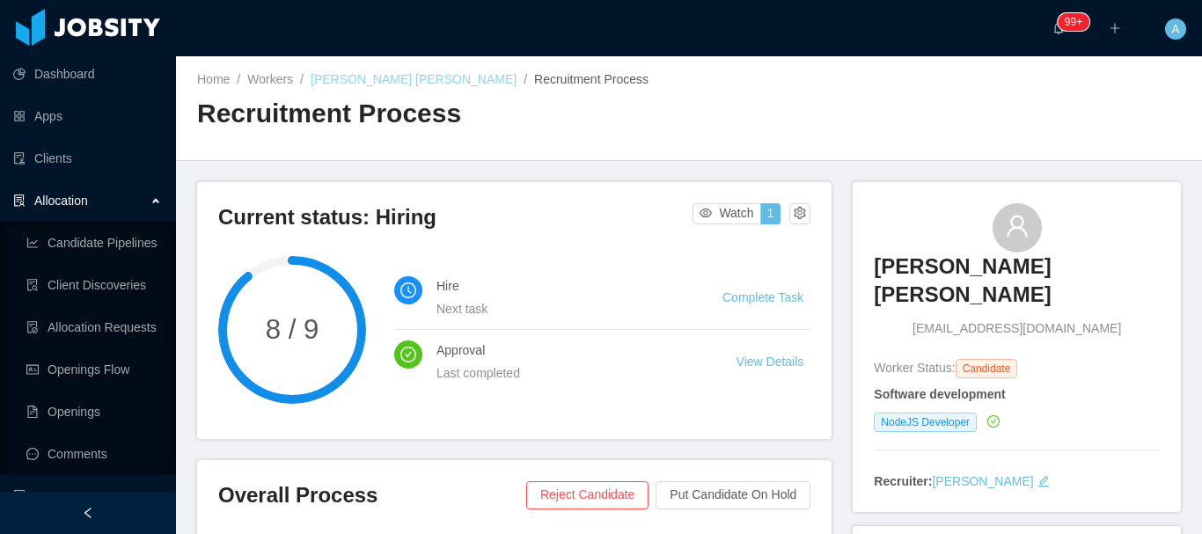
click at [395, 86] on link "[PERSON_NAME] [PERSON_NAME]" at bounding box center [414, 79] width 206 height 14
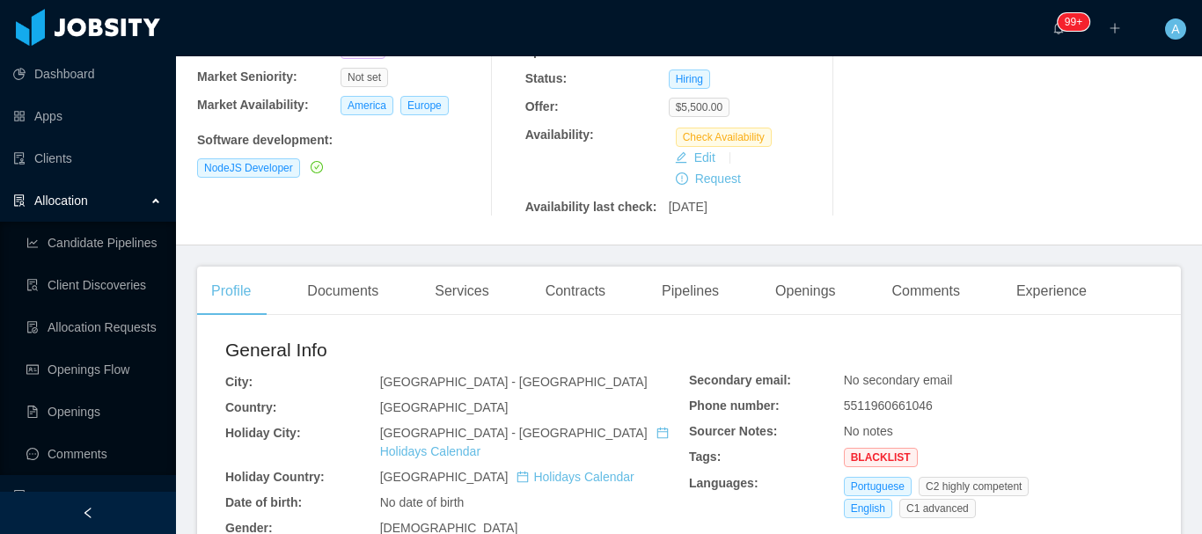
scroll to position [352, 0]
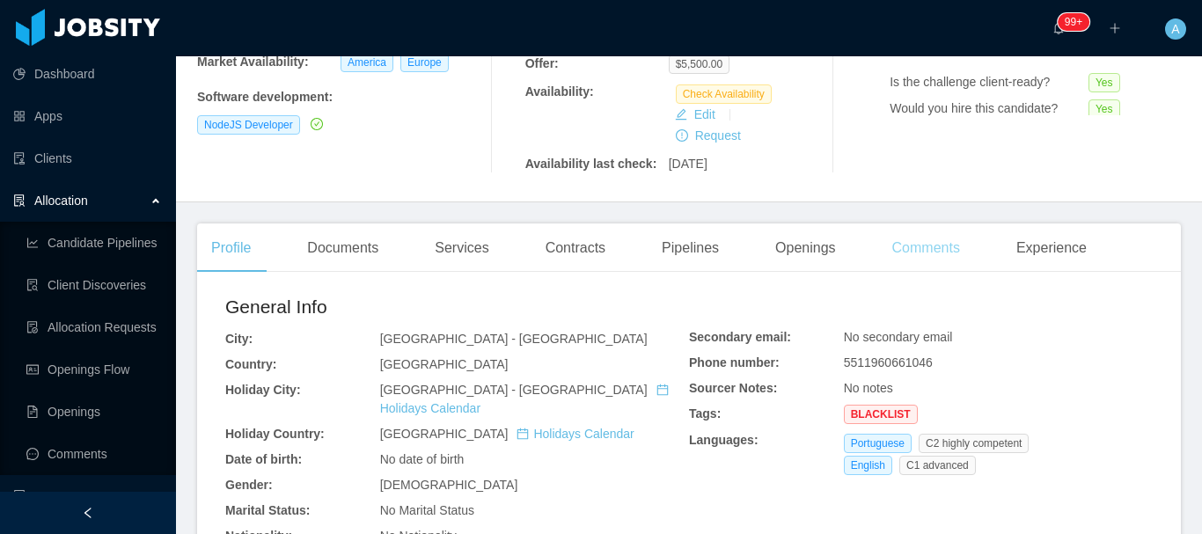
click at [935, 252] on div "Comments" at bounding box center [926, 247] width 96 height 49
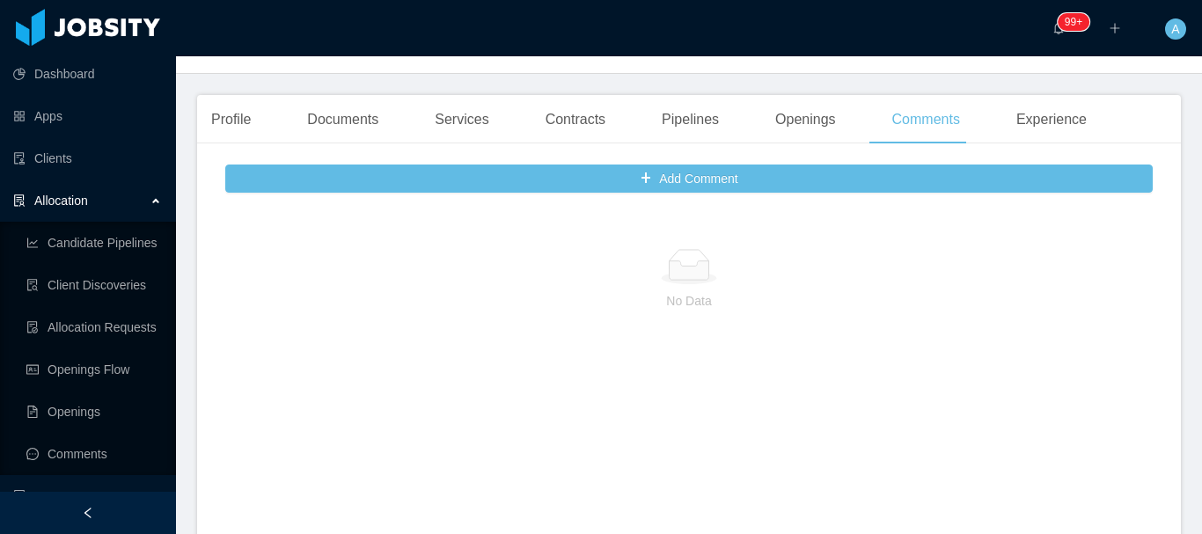
scroll to position [439, 0]
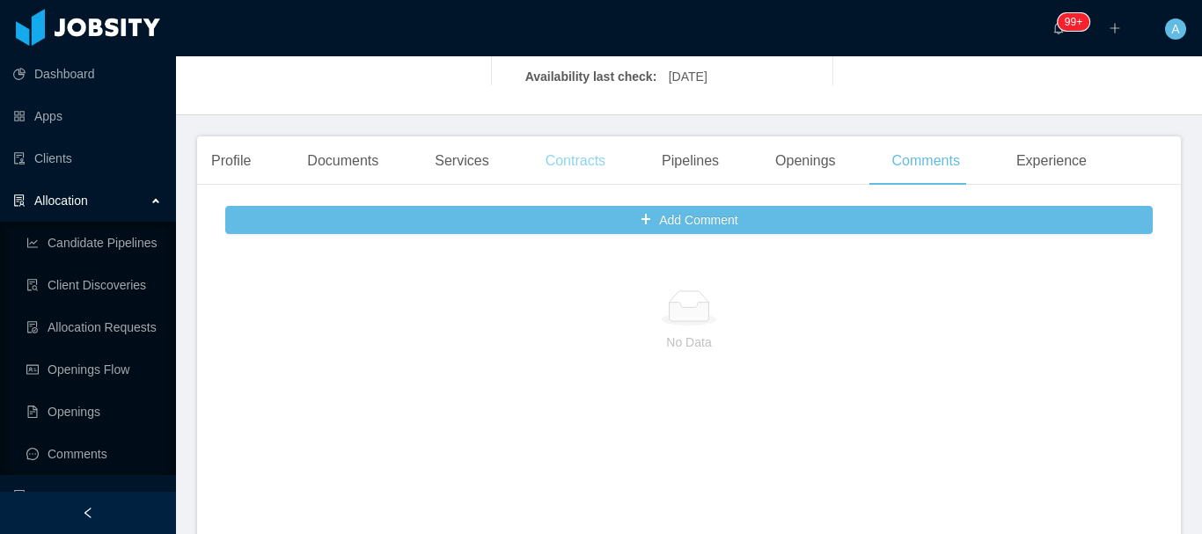
click at [586, 176] on div "Contracts" at bounding box center [575, 160] width 88 height 49
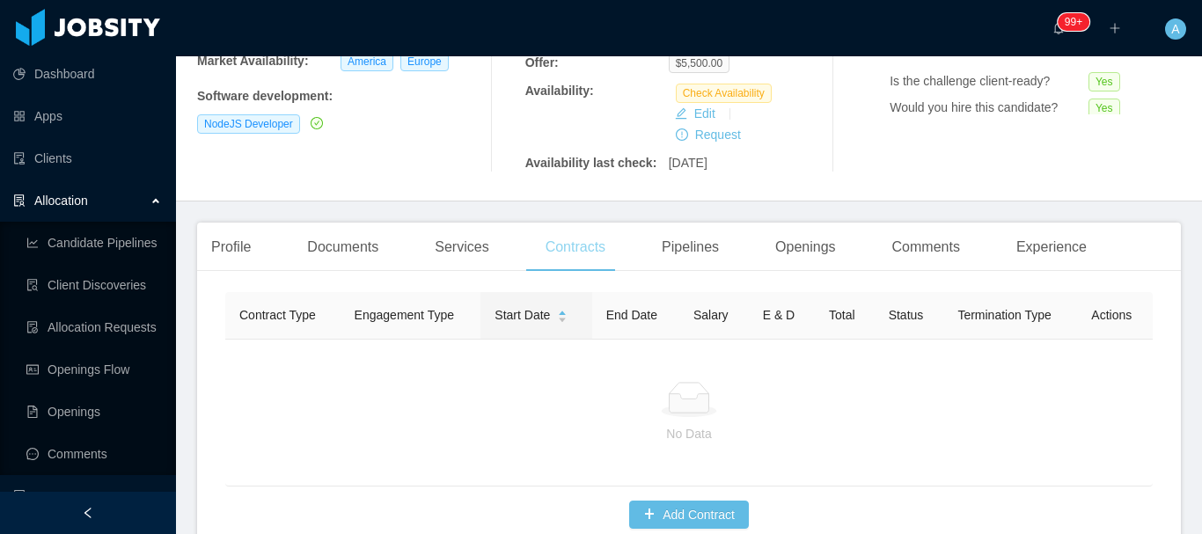
scroll to position [439, 0]
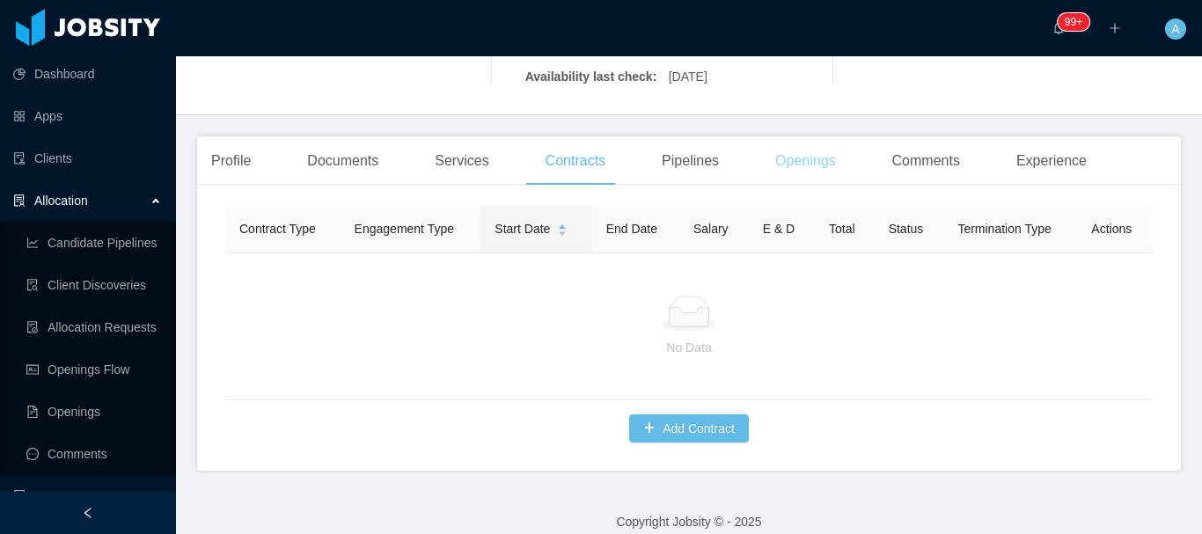
click at [782, 162] on div "Openings" at bounding box center [805, 160] width 89 height 49
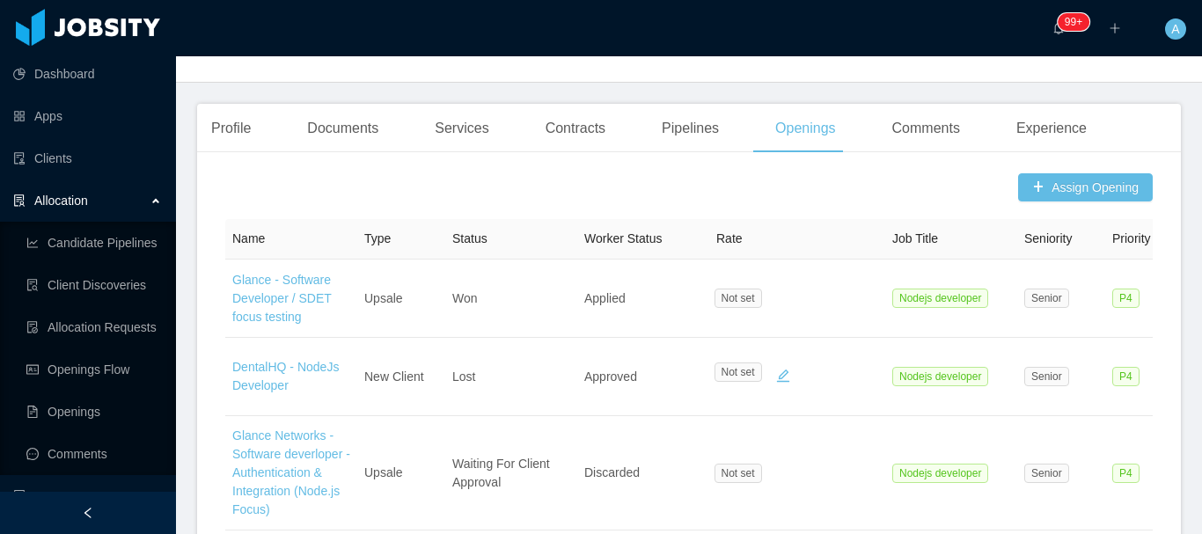
scroll to position [463, 0]
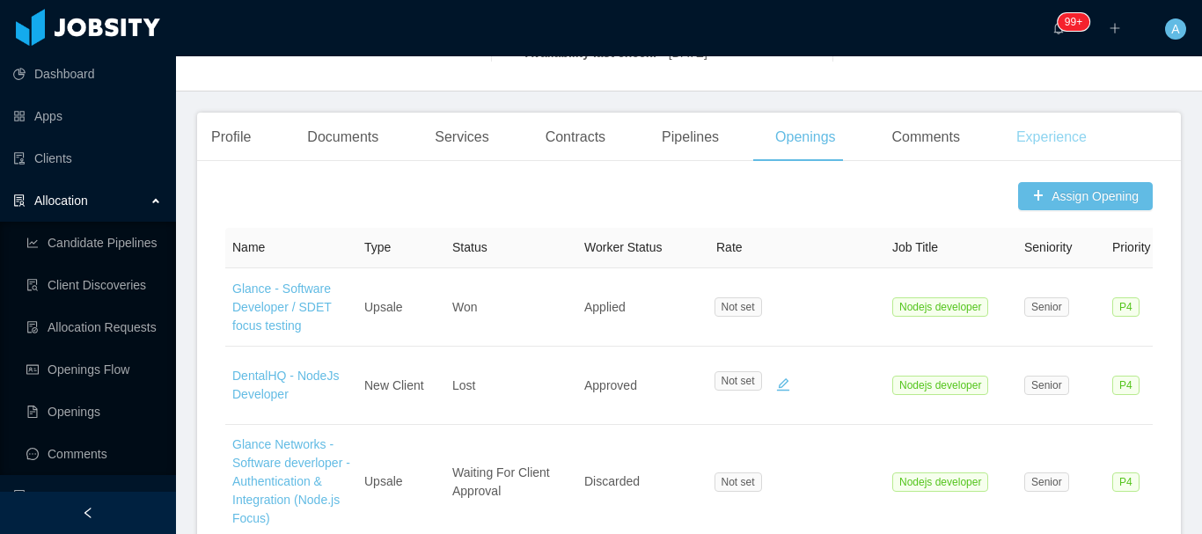
click at [1083, 145] on div "Experience" at bounding box center [1051, 137] width 99 height 49
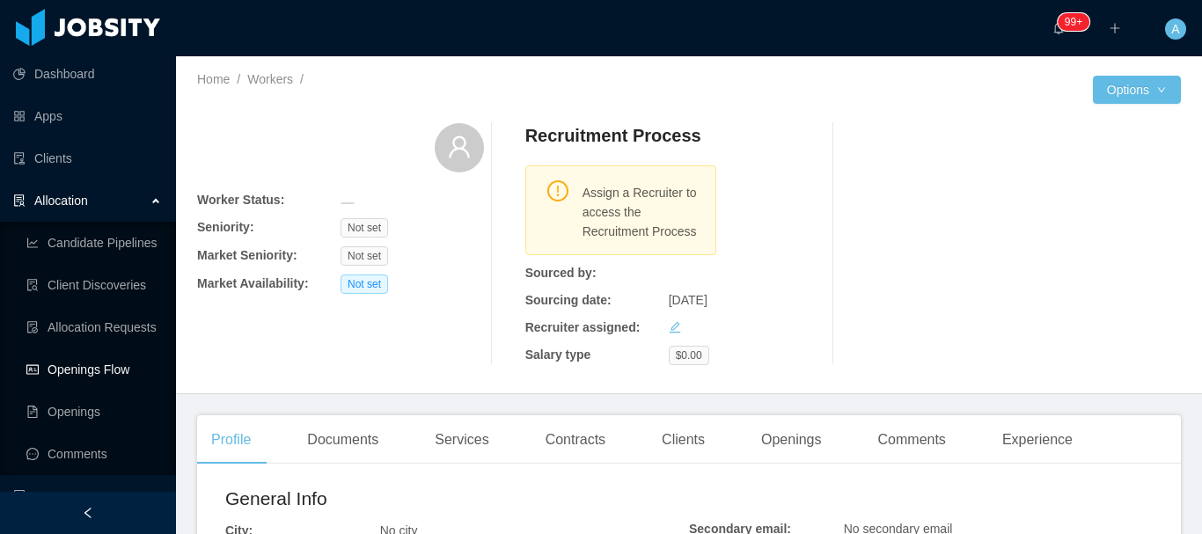
click at [101, 360] on link "Openings Flow" at bounding box center [94, 369] width 136 height 35
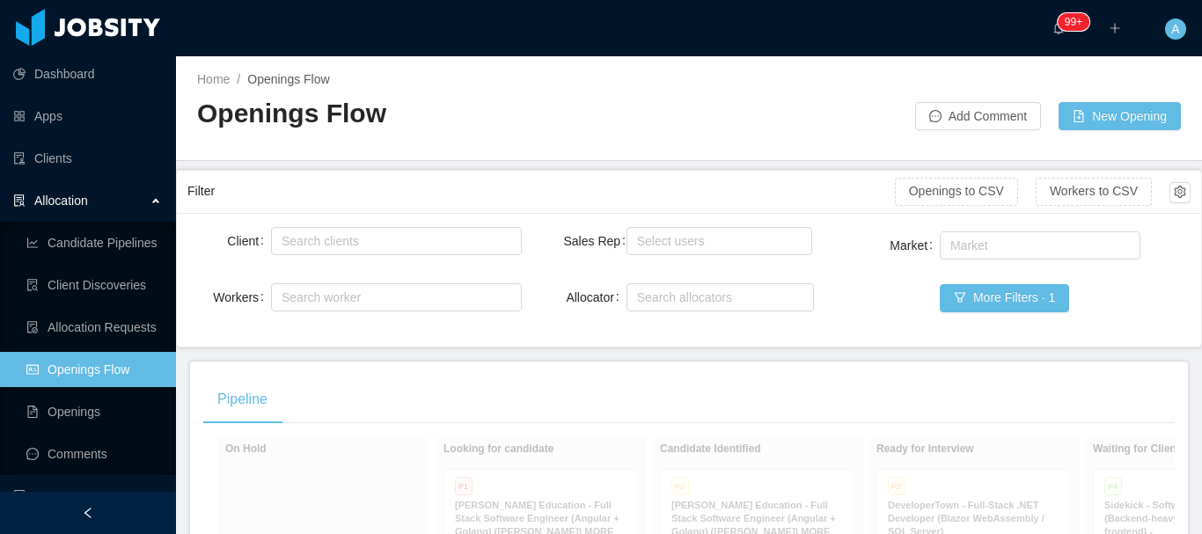
scroll to position [264, 0]
